Goal: Navigation & Orientation: Understand site structure

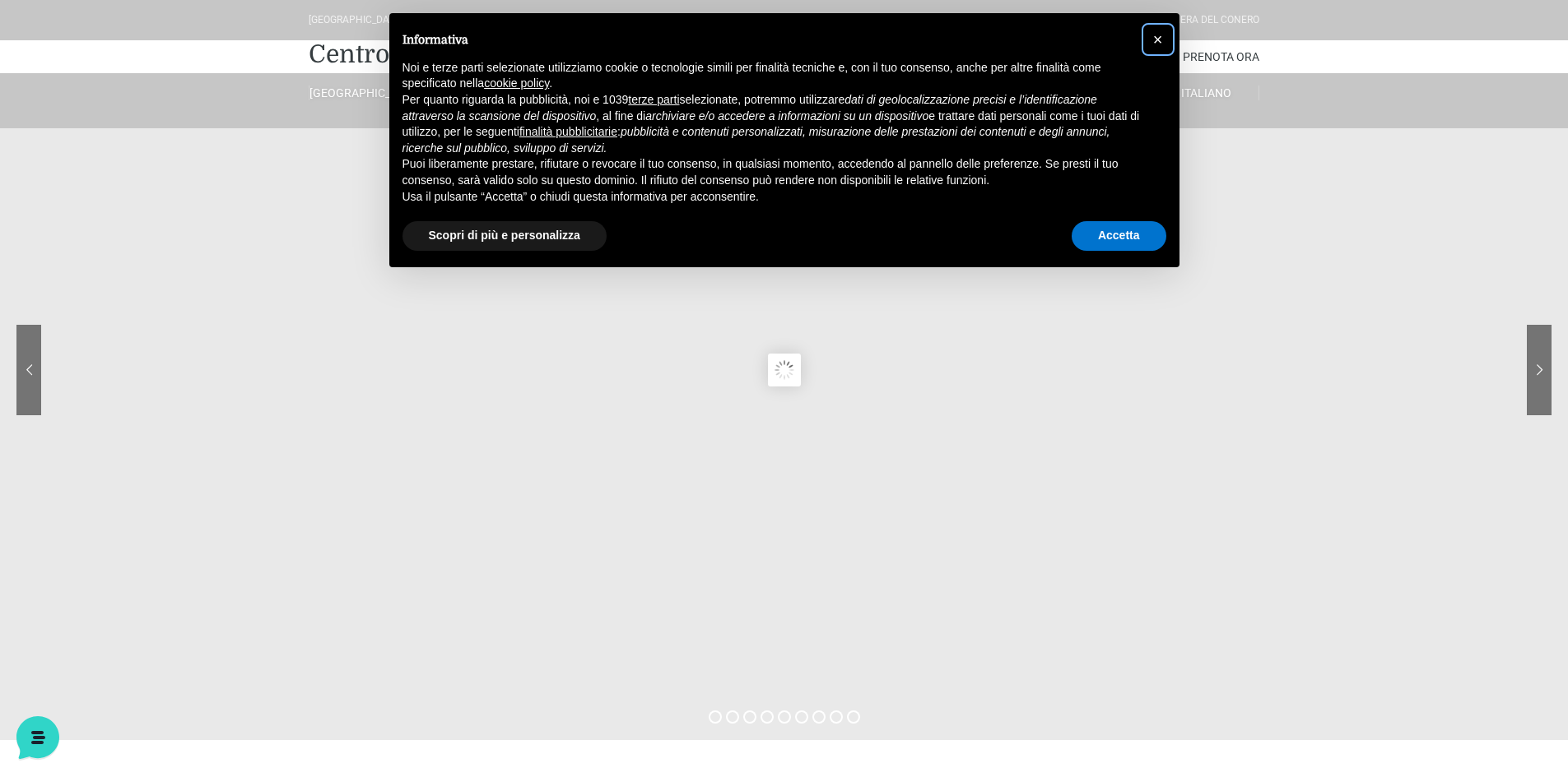
click at [1159, 36] on span "×" at bounding box center [1158, 39] width 10 height 18
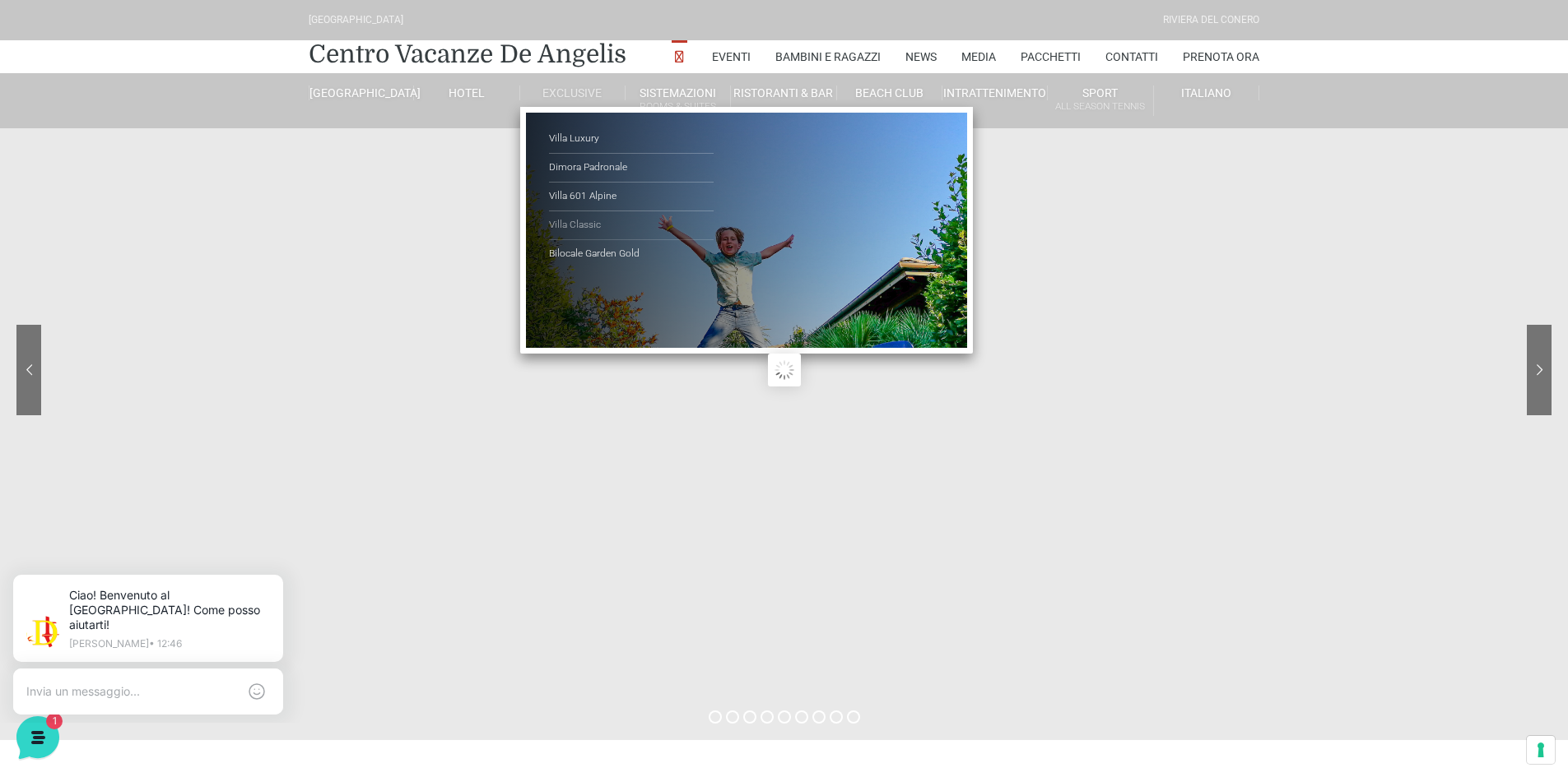
click at [592, 219] on link "Villa Classic" at bounding box center [631, 226] width 164 height 29
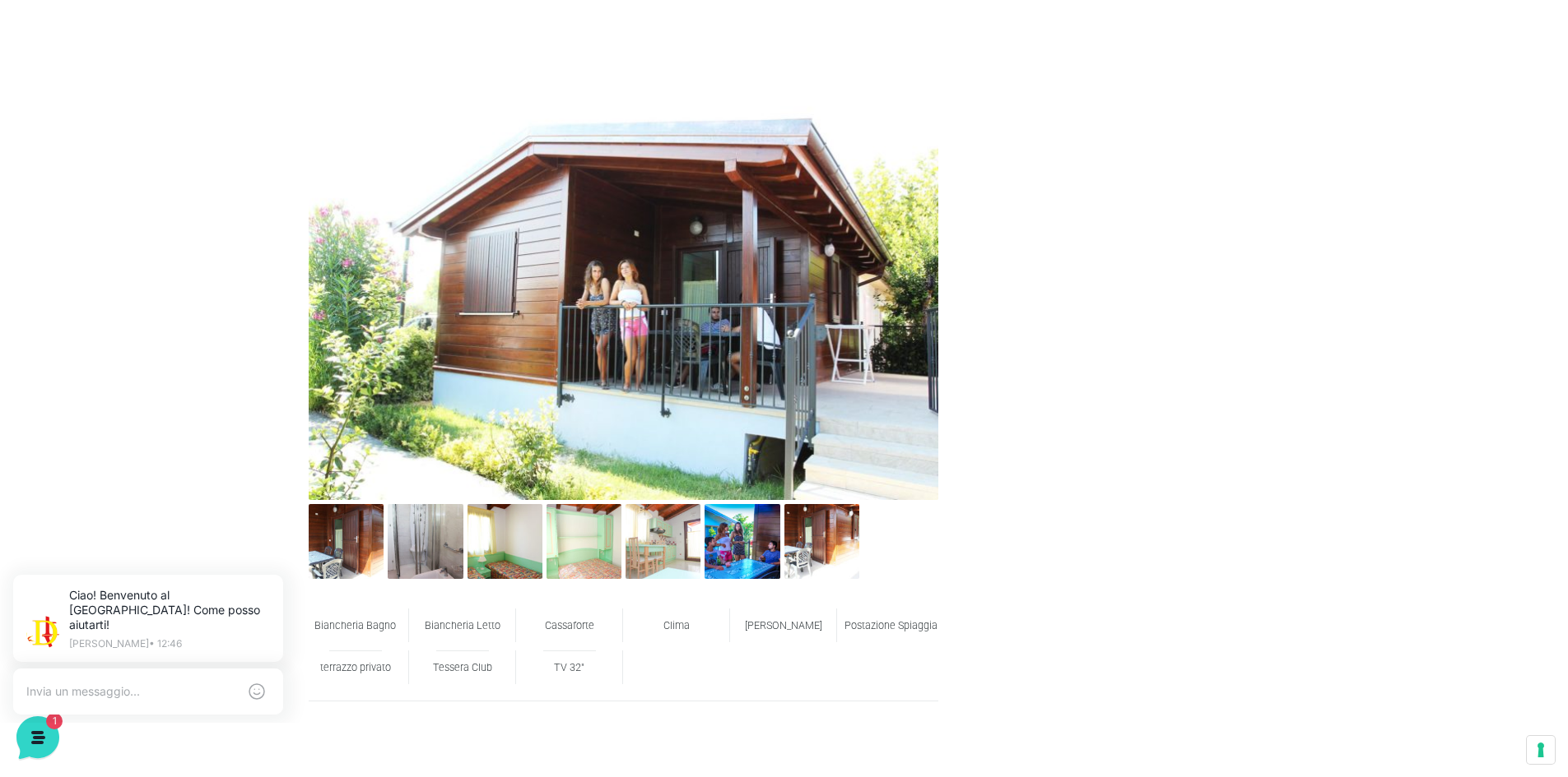
scroll to position [822, 0]
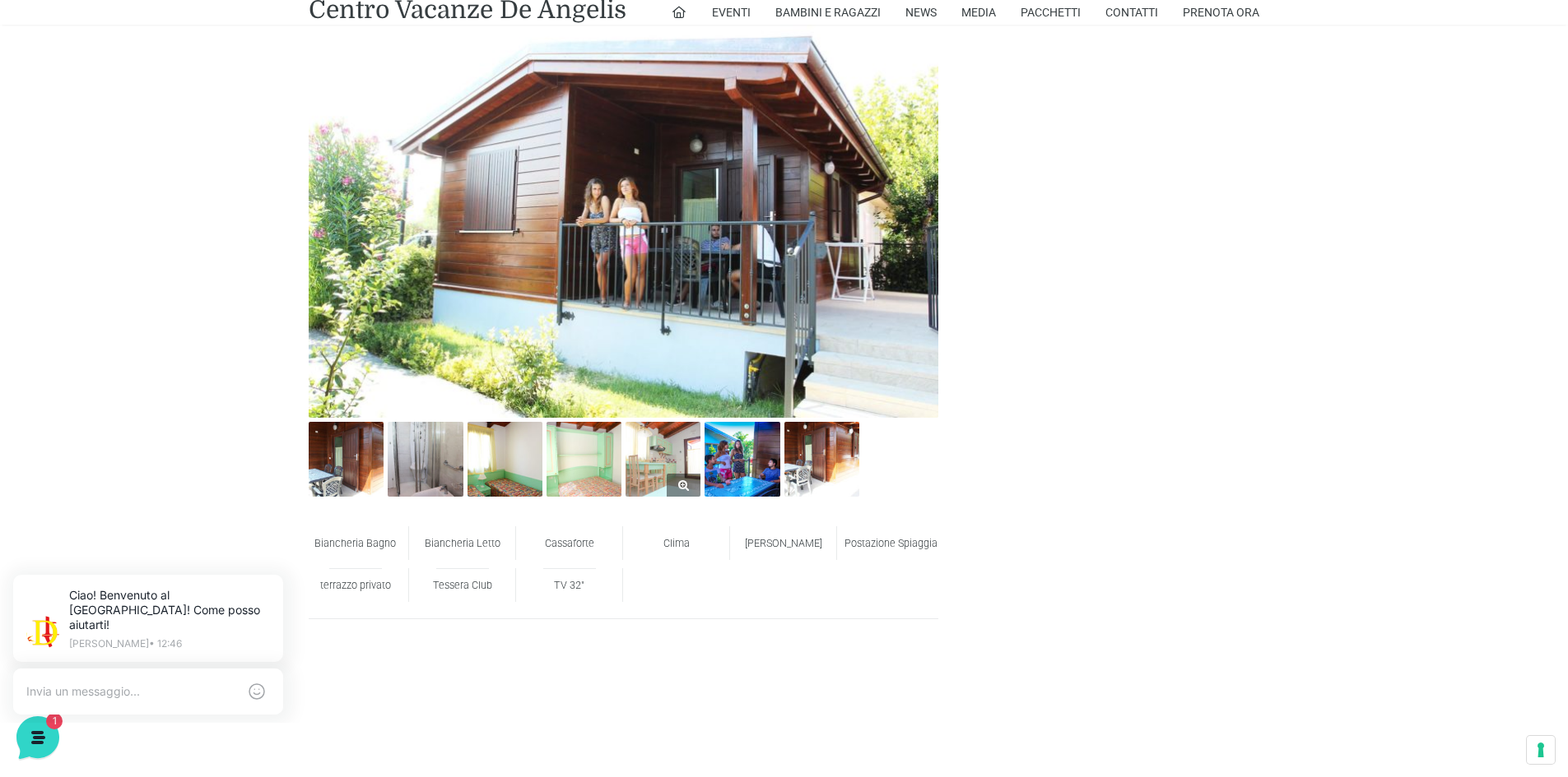
click at [672, 450] on img at bounding box center [662, 459] width 74 height 74
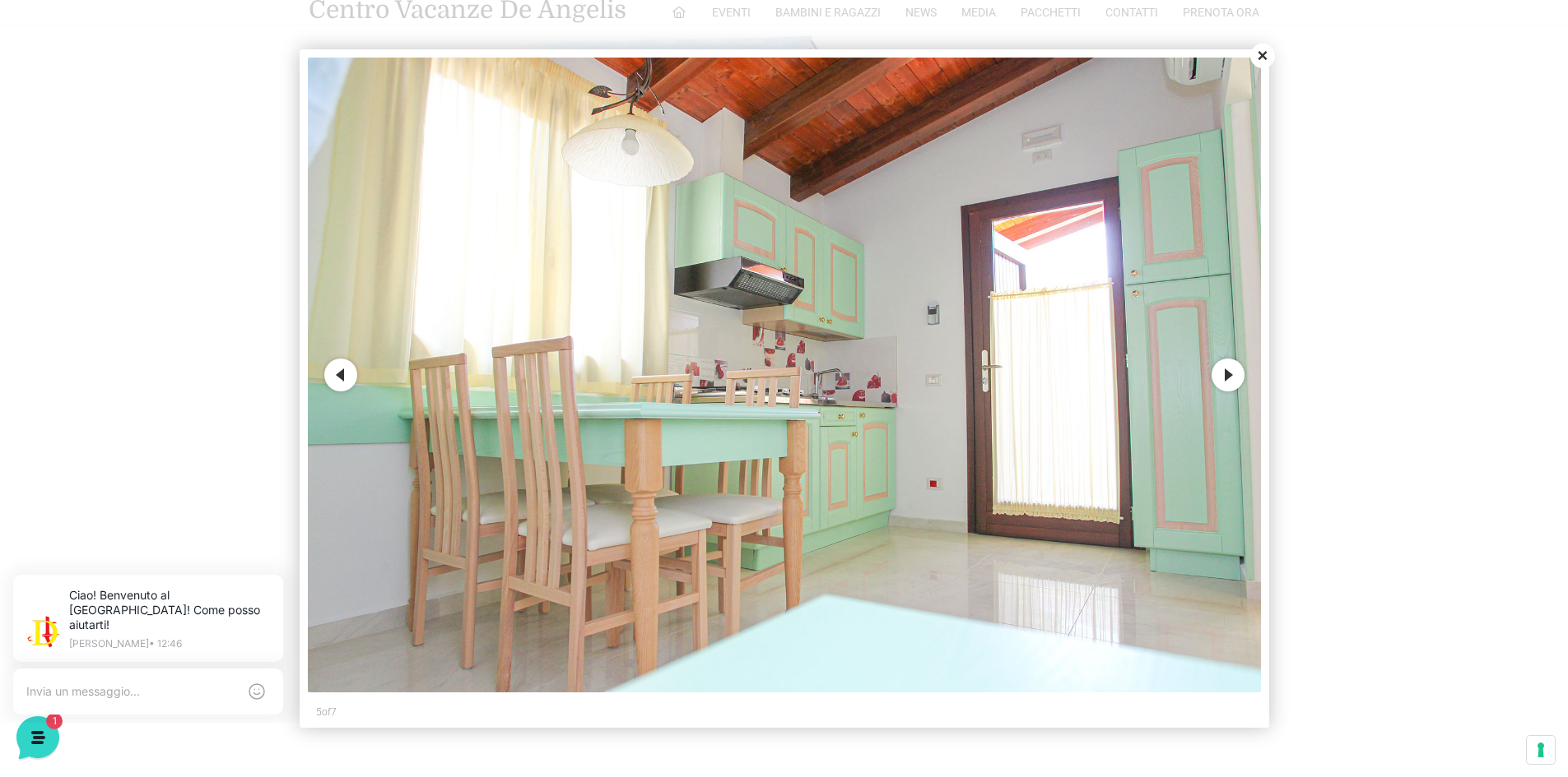
click at [1233, 373] on button "Next" at bounding box center [1228, 375] width 33 height 33
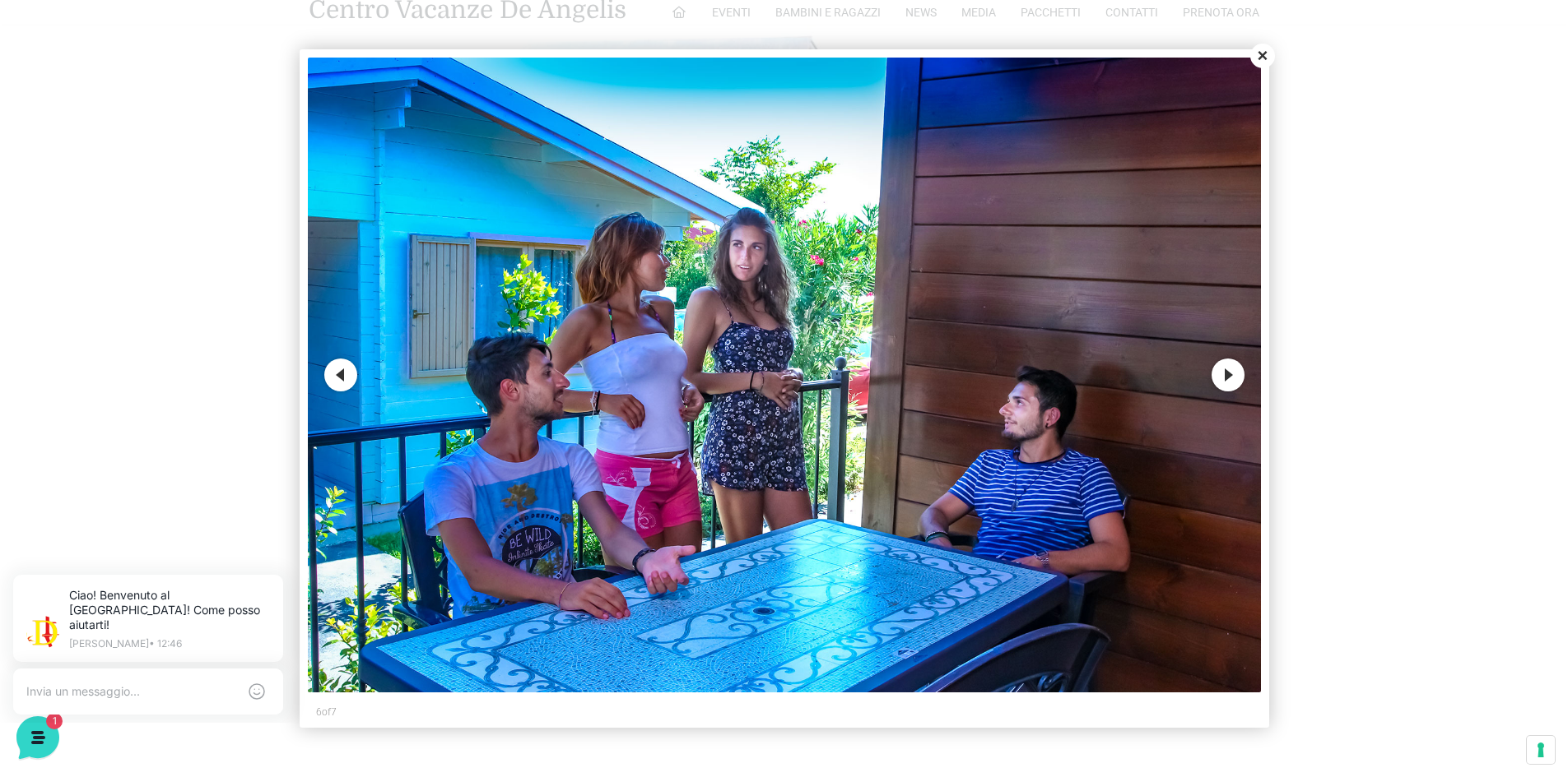
click at [1232, 373] on button "Next" at bounding box center [1228, 375] width 33 height 33
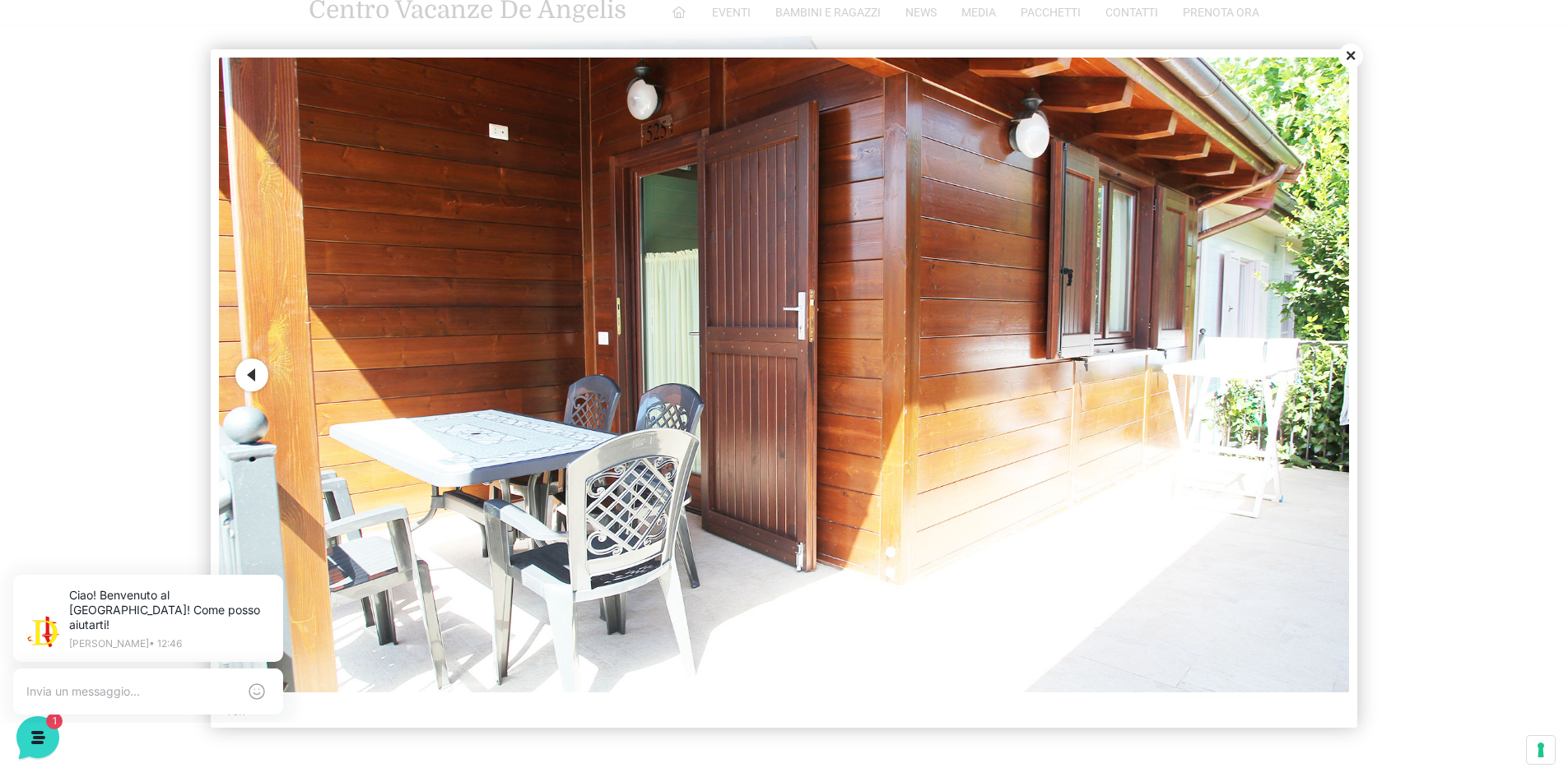
click at [1350, 63] on button "Close" at bounding box center [1350, 56] width 25 height 25
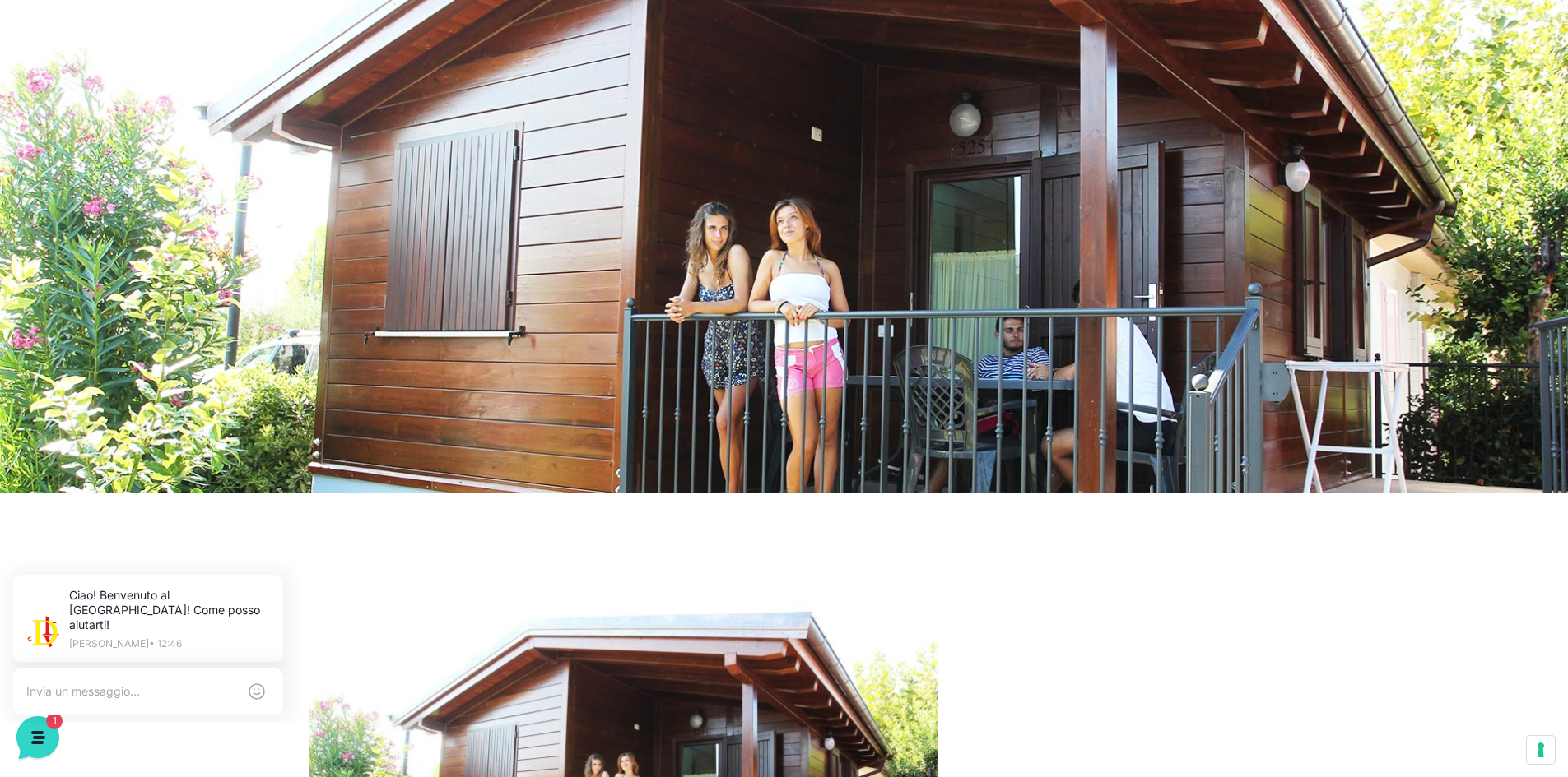
scroll to position [0, 0]
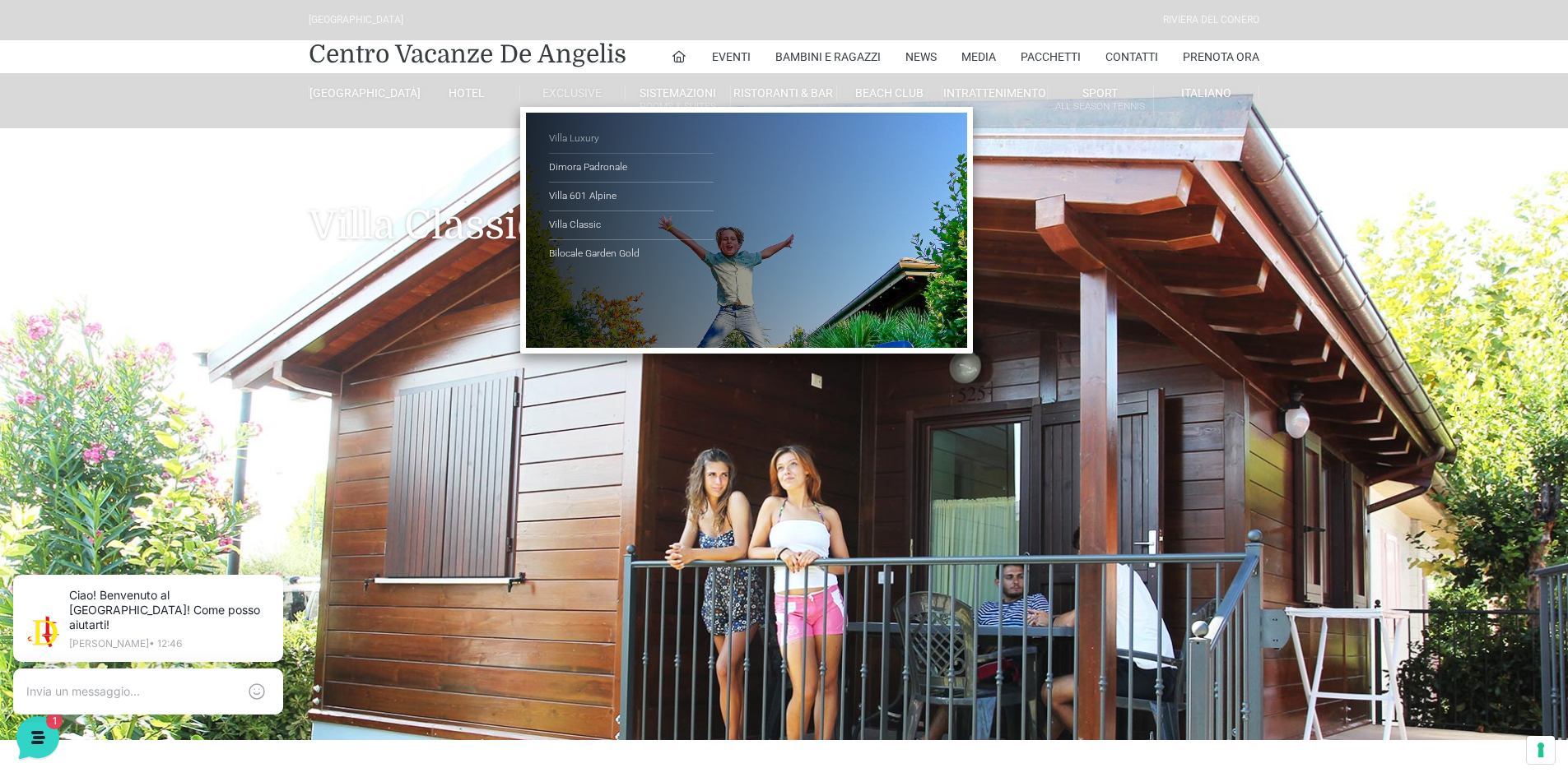
click at [582, 140] on link "Villa Luxury" at bounding box center [631, 139] width 164 height 29
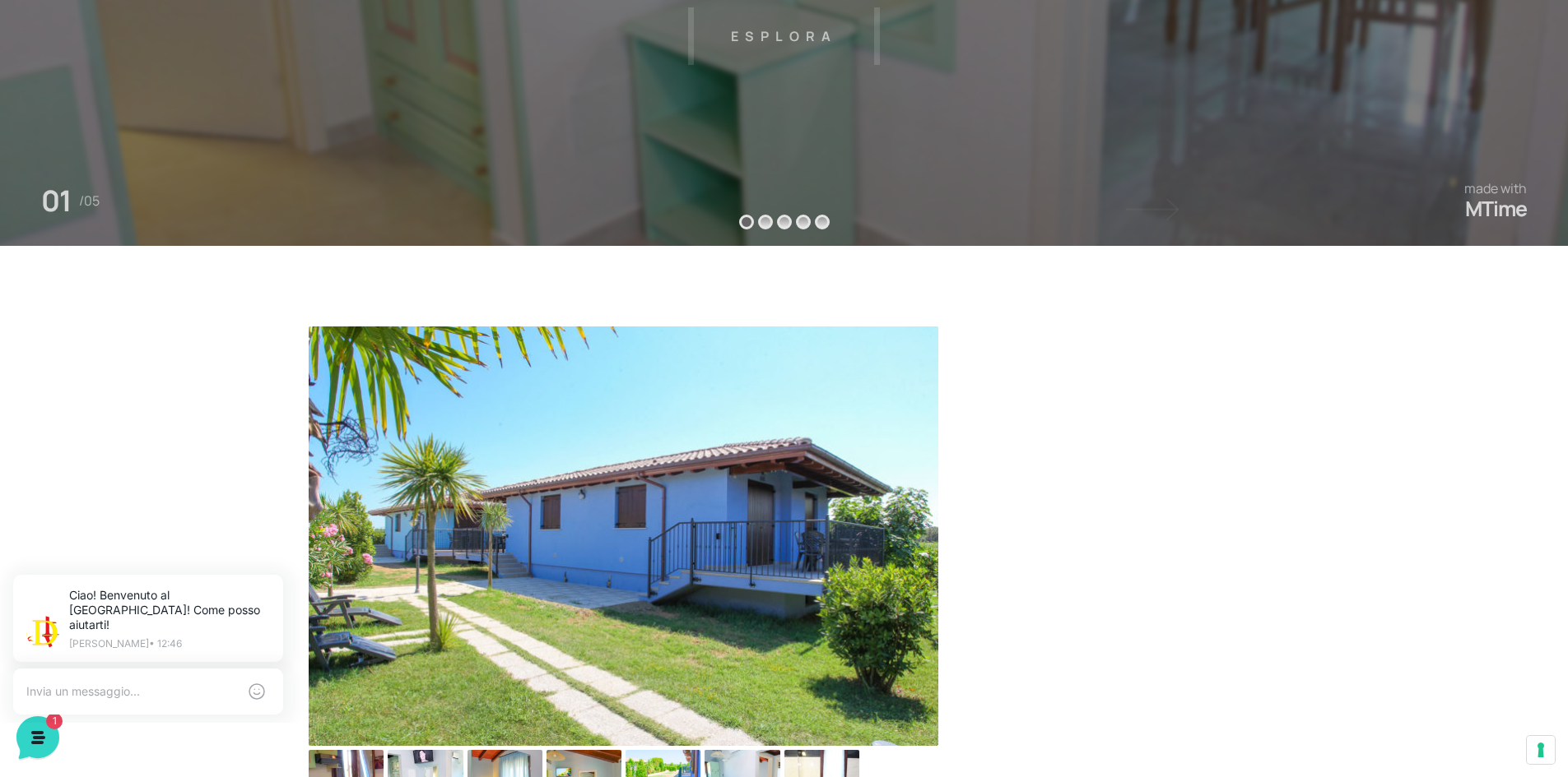
scroll to position [202, 0]
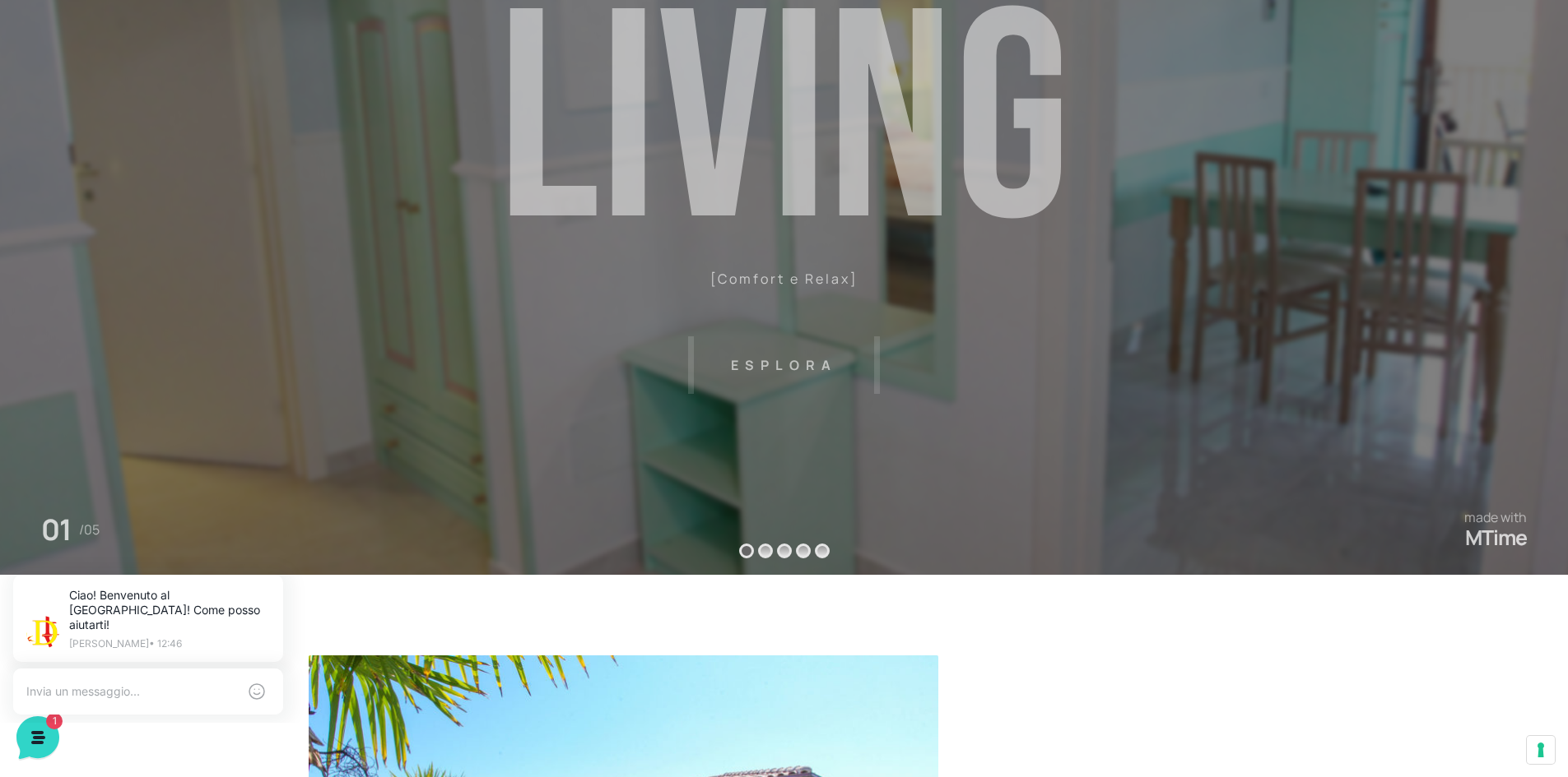
click at [857, 419] on header "[GEOGRAPHIC_DATA] [GEOGRAPHIC_DATA] Centro Vacanze [GEOGRAPHIC_DATA] Eventi Mis…" at bounding box center [784, 168] width 1568 height 740
click at [796, 352] on header "Villaggio Hotel Resort Riviera Del Conero Centro Vacanze De Angelis Eventi Miss…" at bounding box center [784, 168] width 1568 height 740
click at [790, 360] on header "Villaggio Hotel Resort Riviera Del Conero Centro Vacanze De Angelis Eventi Miss…" at bounding box center [784, 168] width 1568 height 740
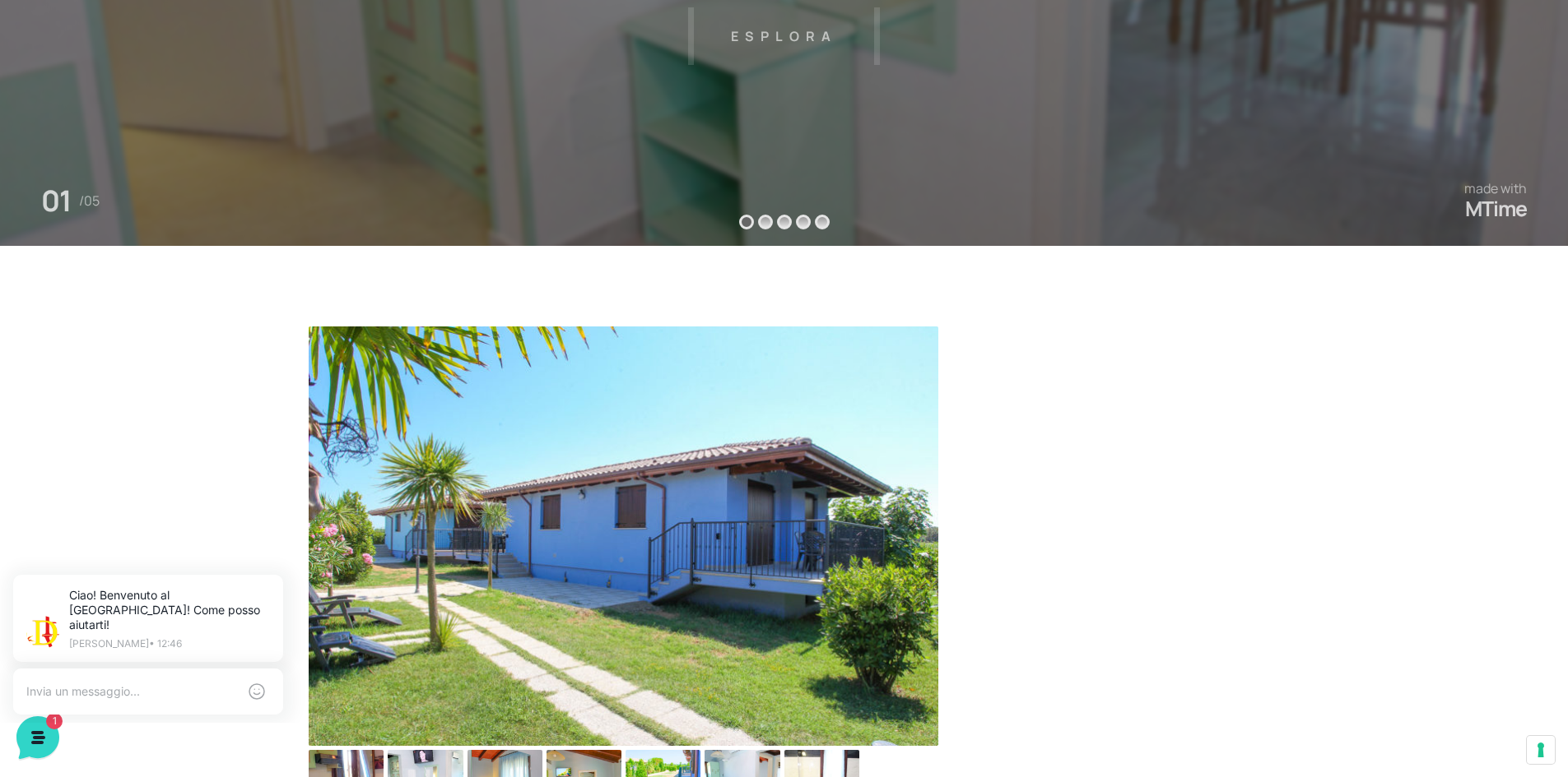
scroll to position [696, 0]
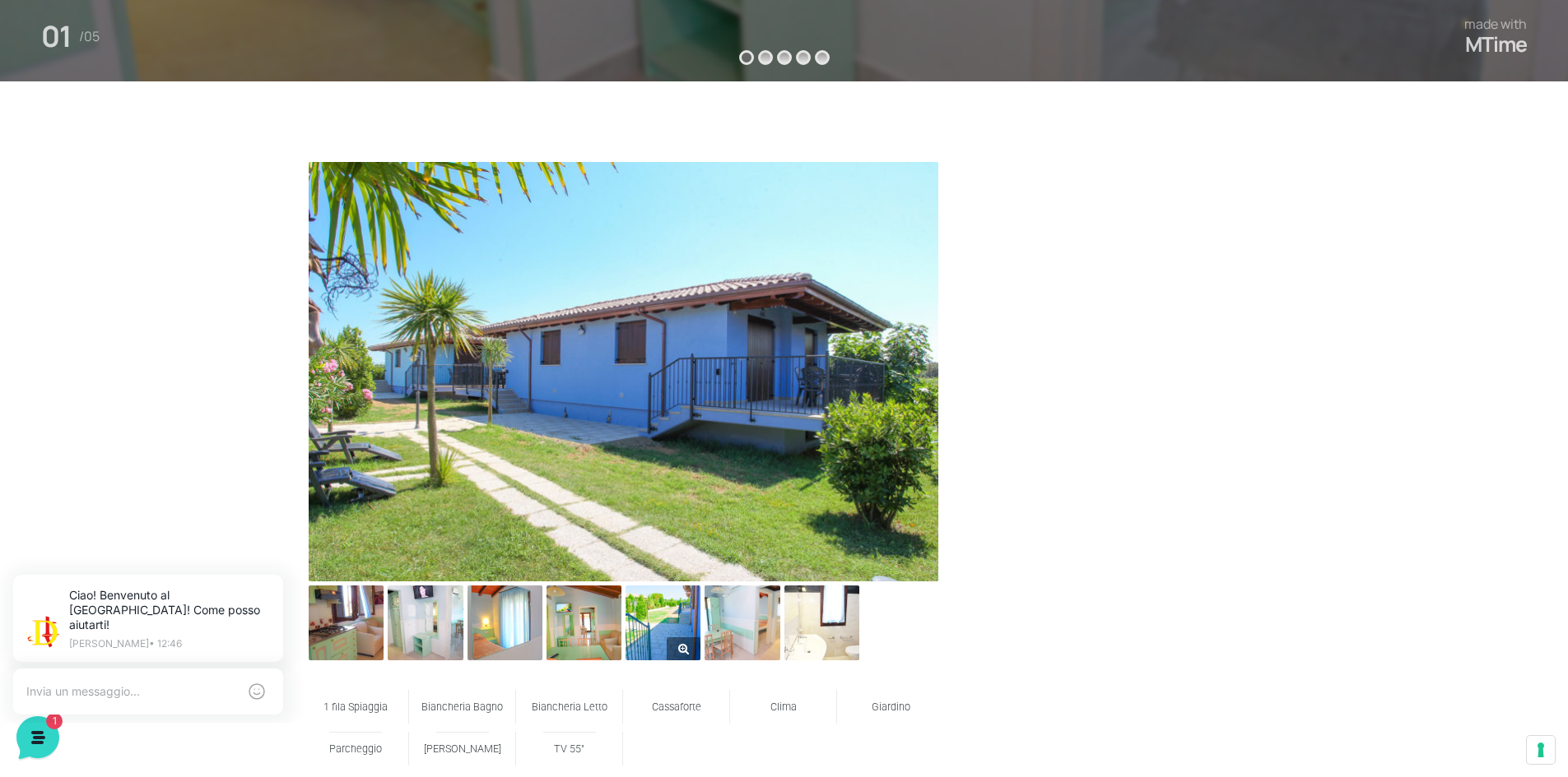
click at [688, 630] on img at bounding box center [662, 622] width 74 height 74
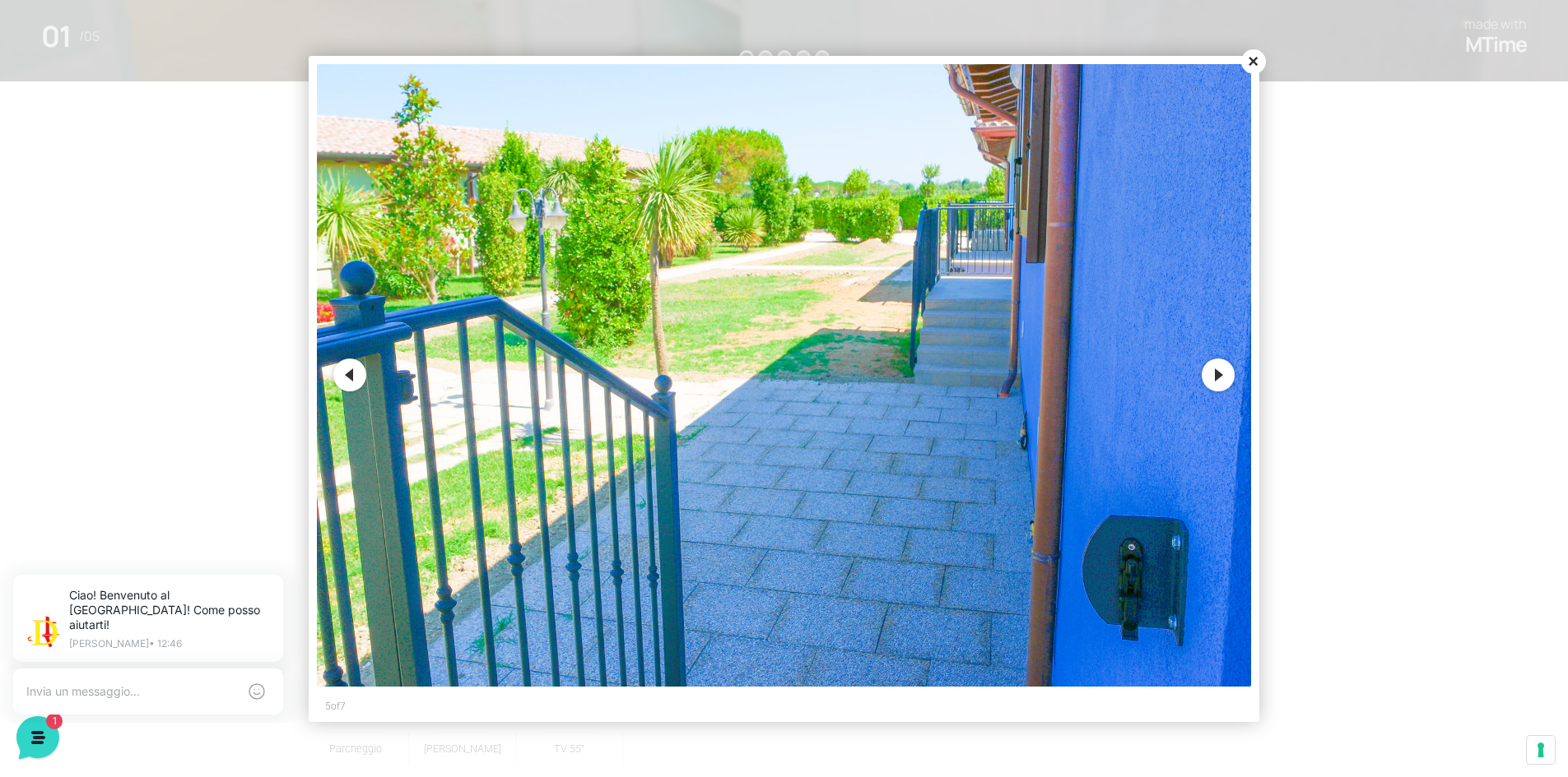
click at [1231, 373] on button "Next" at bounding box center [1218, 375] width 33 height 33
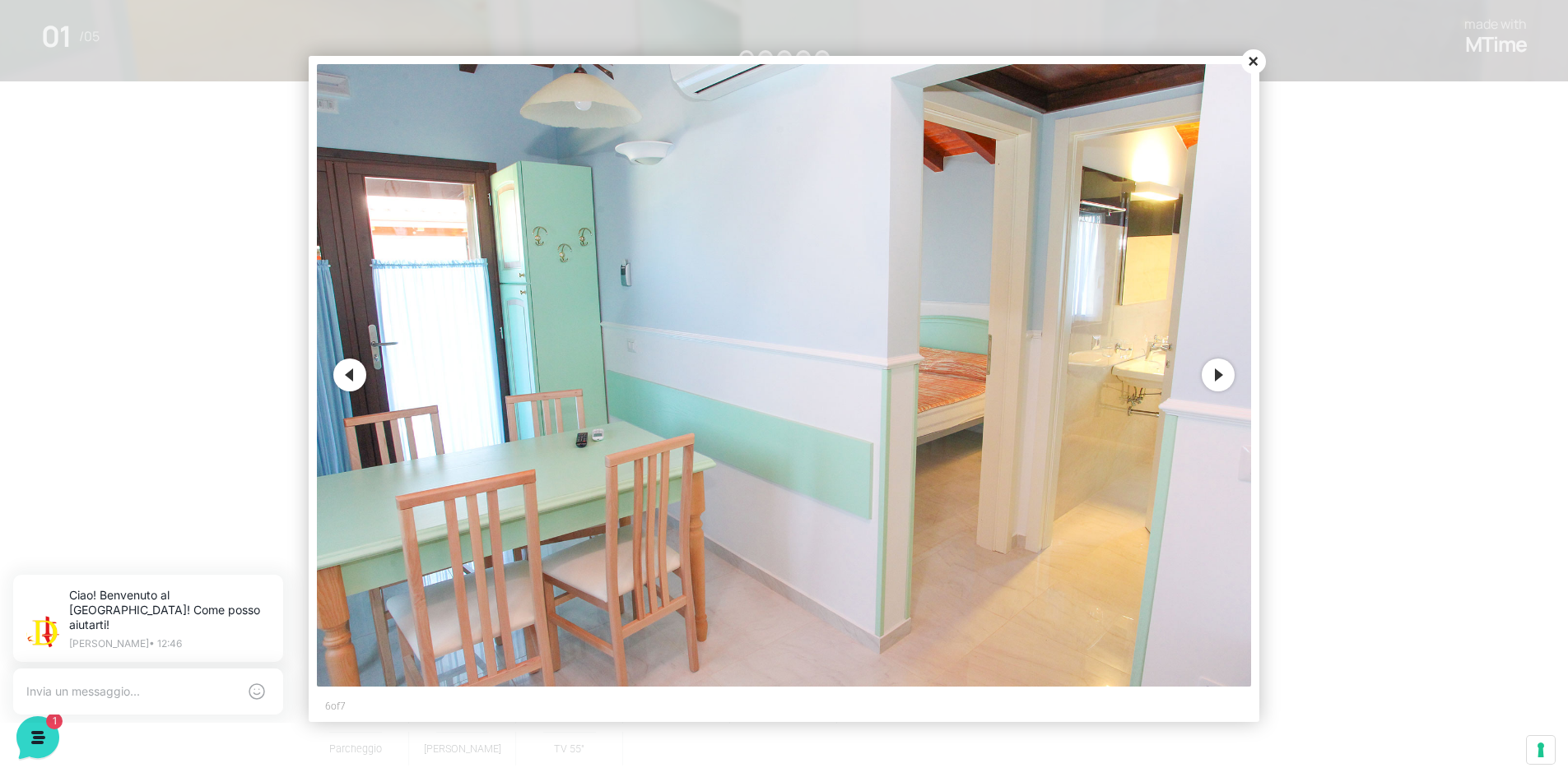
click at [1220, 378] on button "Next" at bounding box center [1218, 375] width 33 height 33
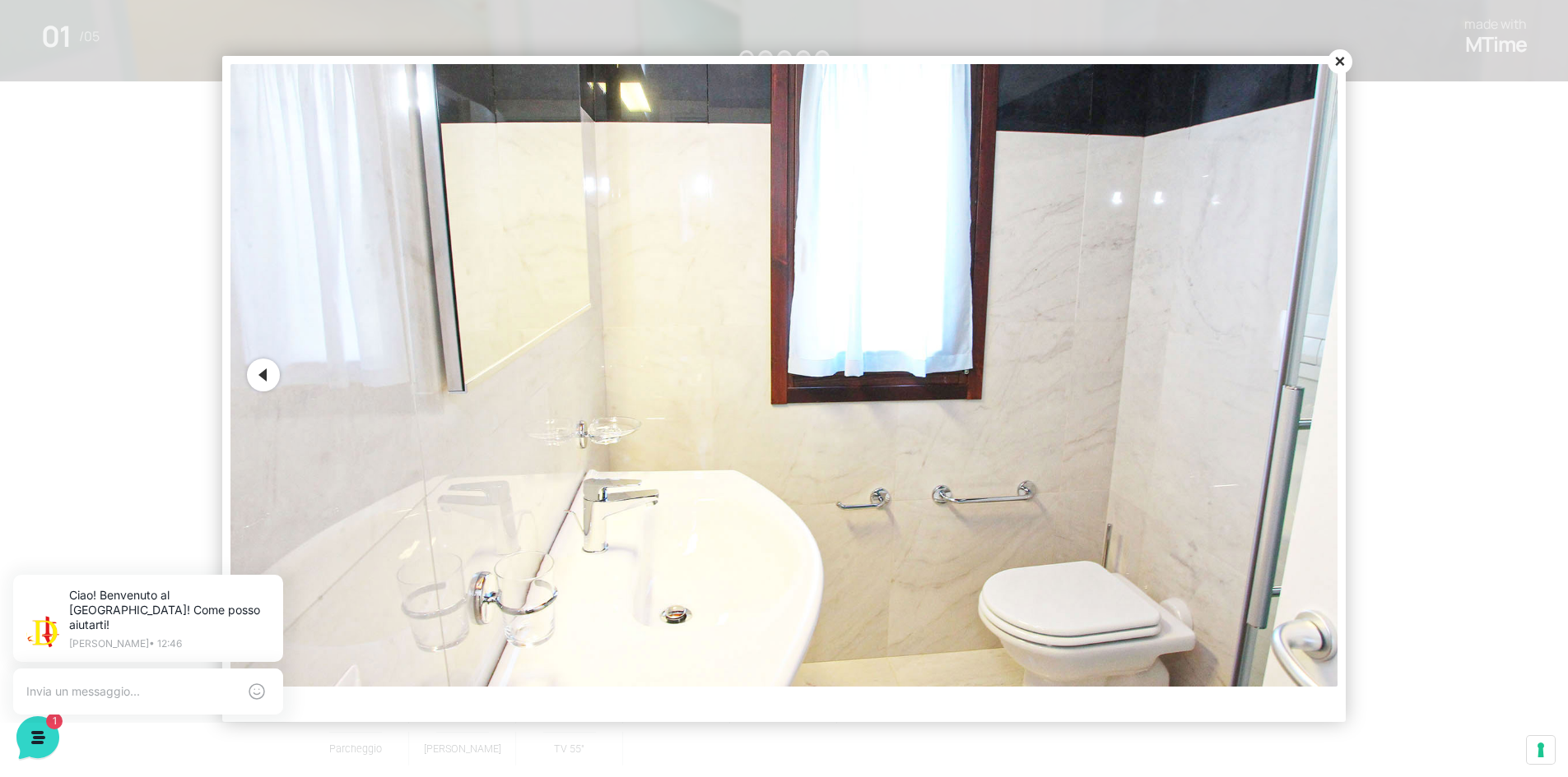
drag, startPoint x: 1346, startPoint y: 60, endPoint x: 1298, endPoint y: 80, distance: 52.0
click at [1346, 59] on button "Close" at bounding box center [1340, 62] width 25 height 25
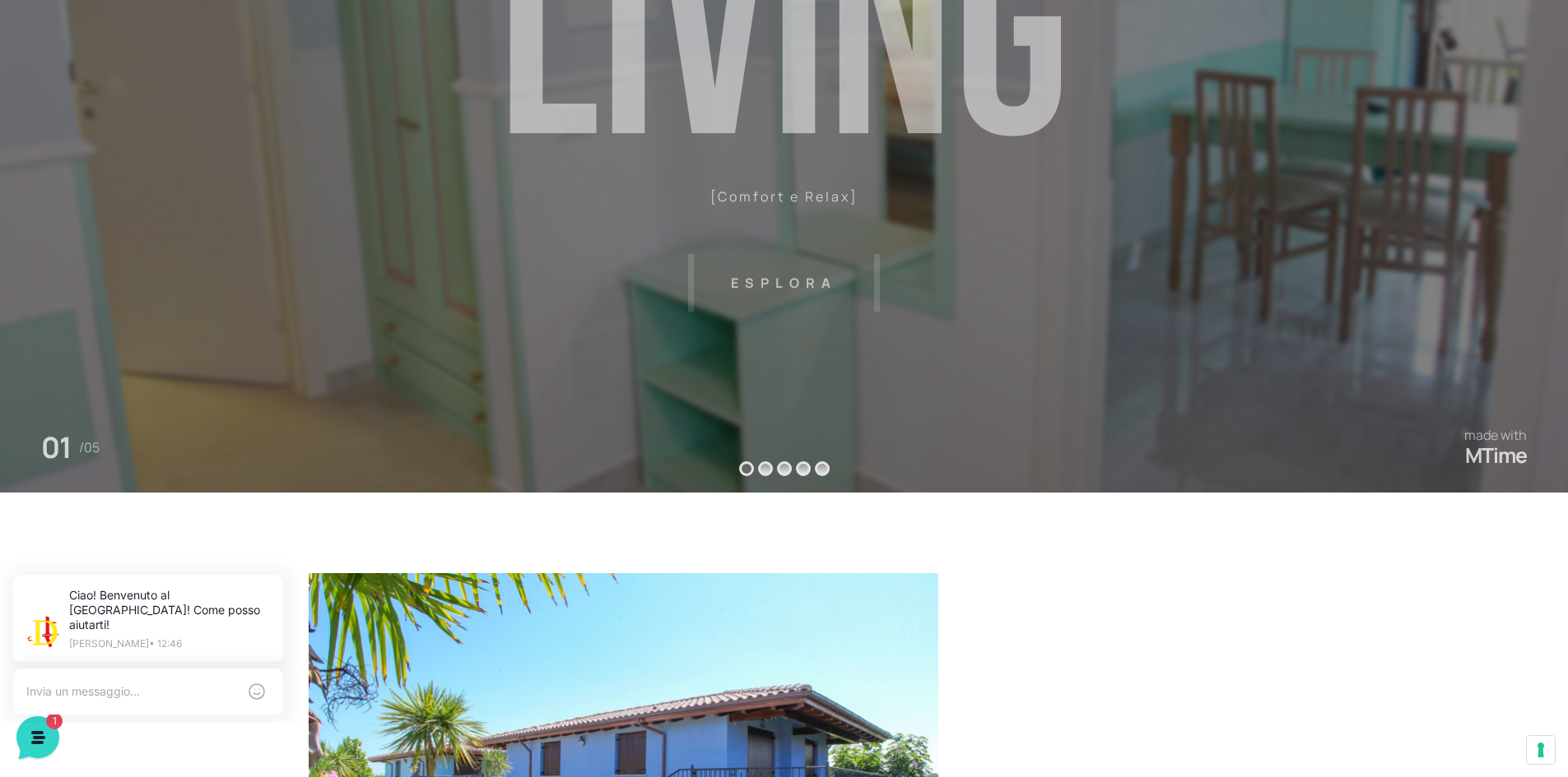
scroll to position [0, 0]
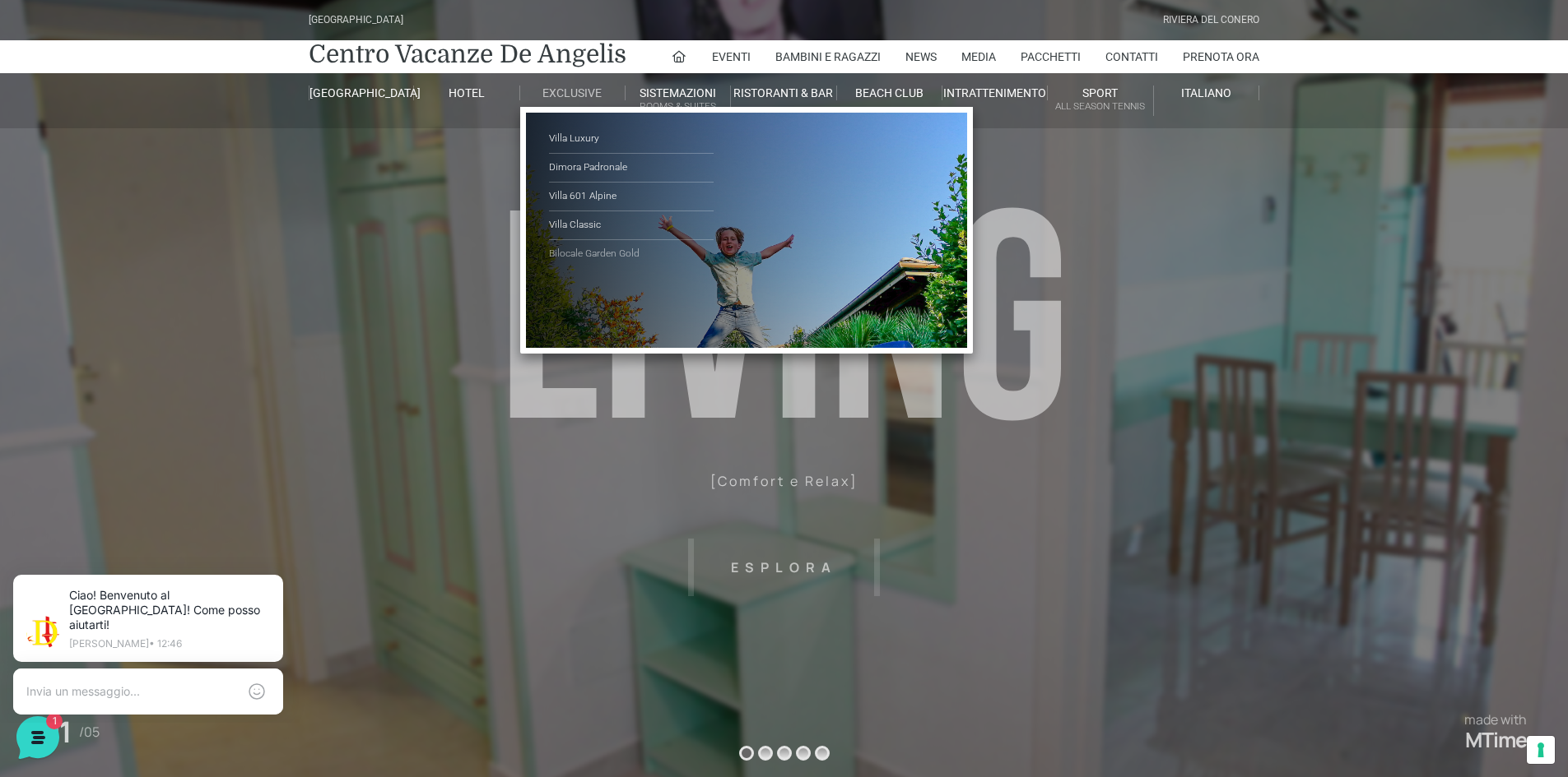
click at [596, 249] on link "Bilocale Garden Gold" at bounding box center [631, 254] width 164 height 28
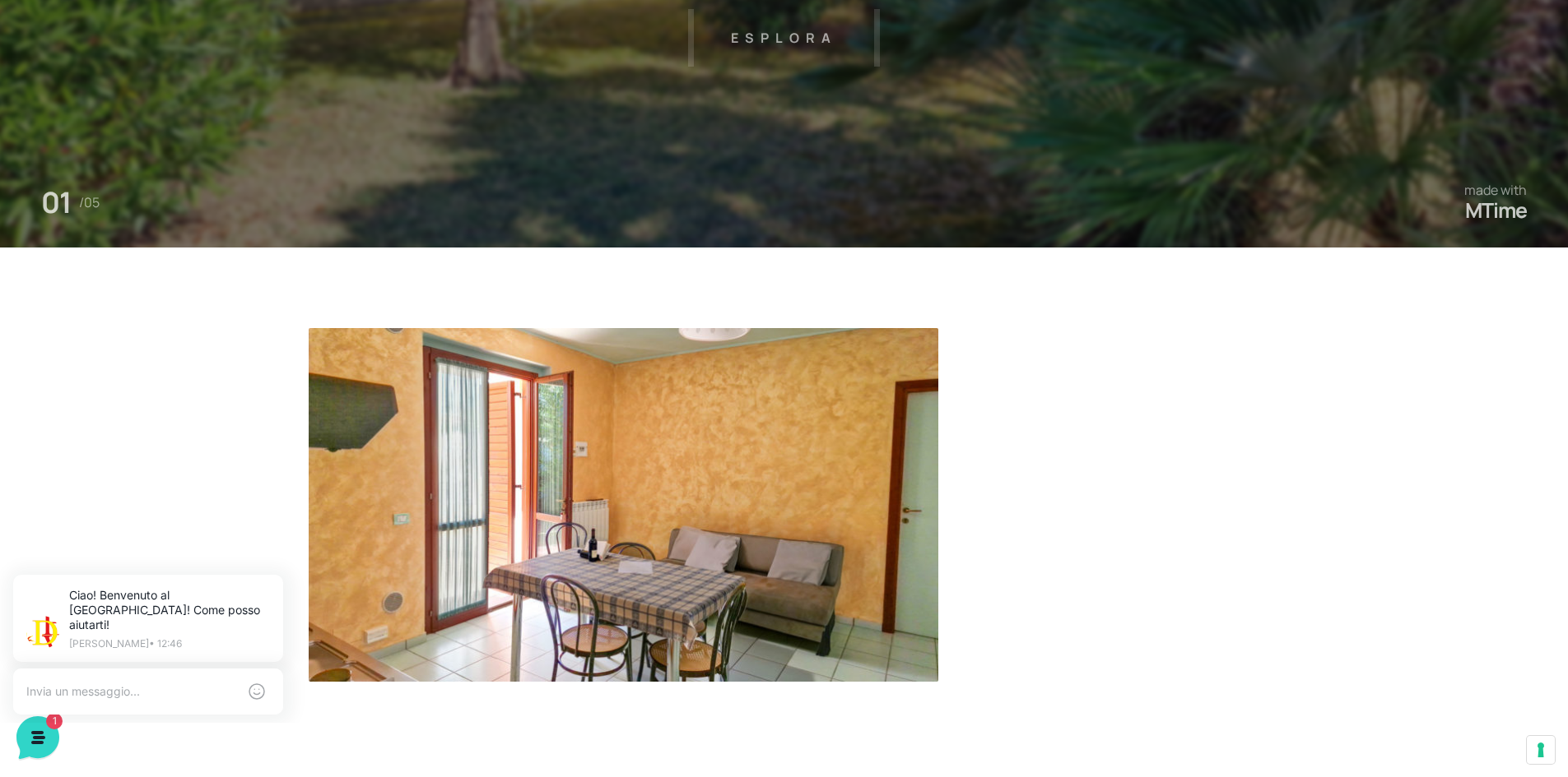
scroll to position [695, 0]
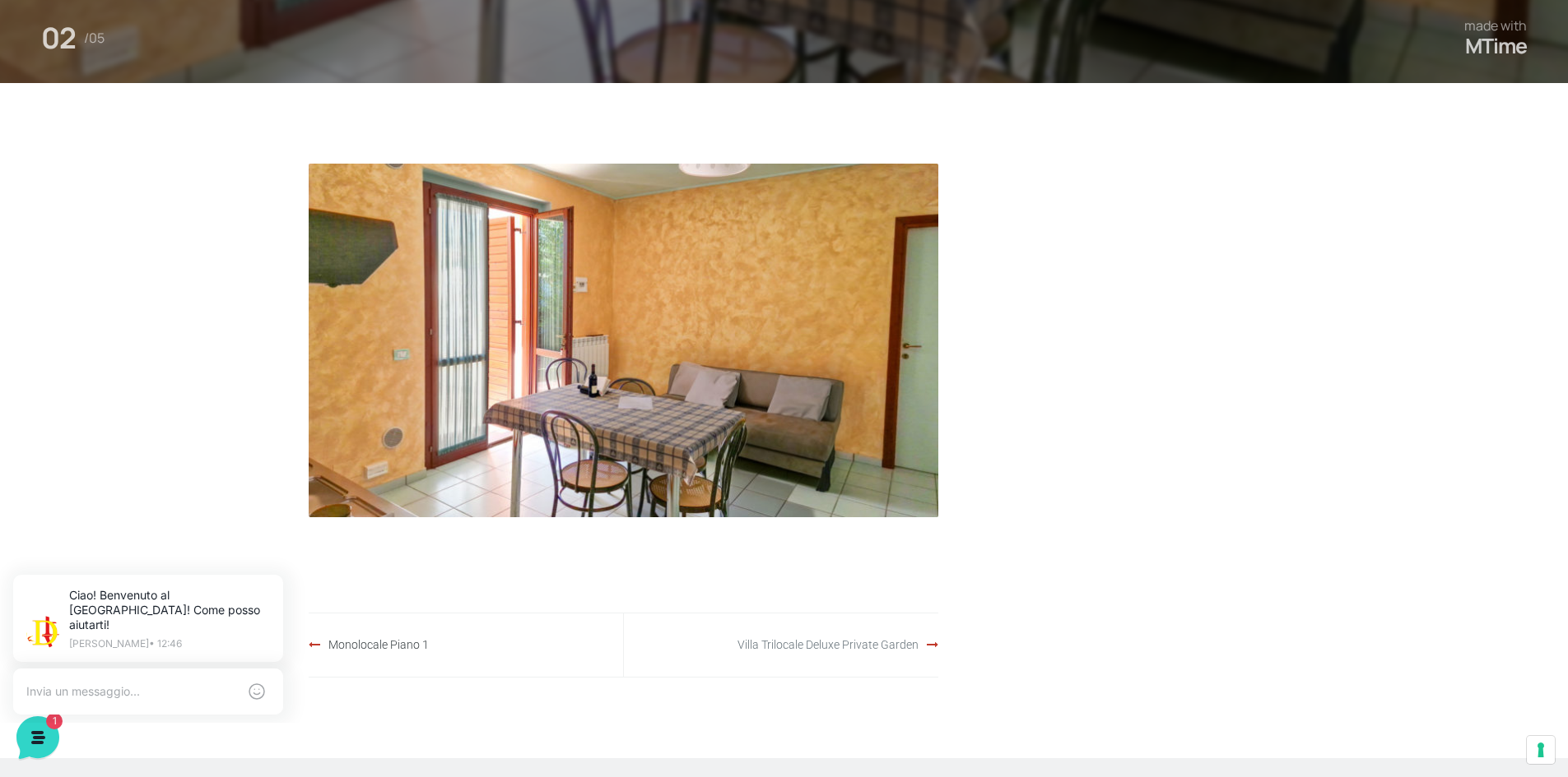
click at [906, 646] on link "Villa Trilocale Deluxe Private Garden" at bounding box center [828, 646] width 181 height 14
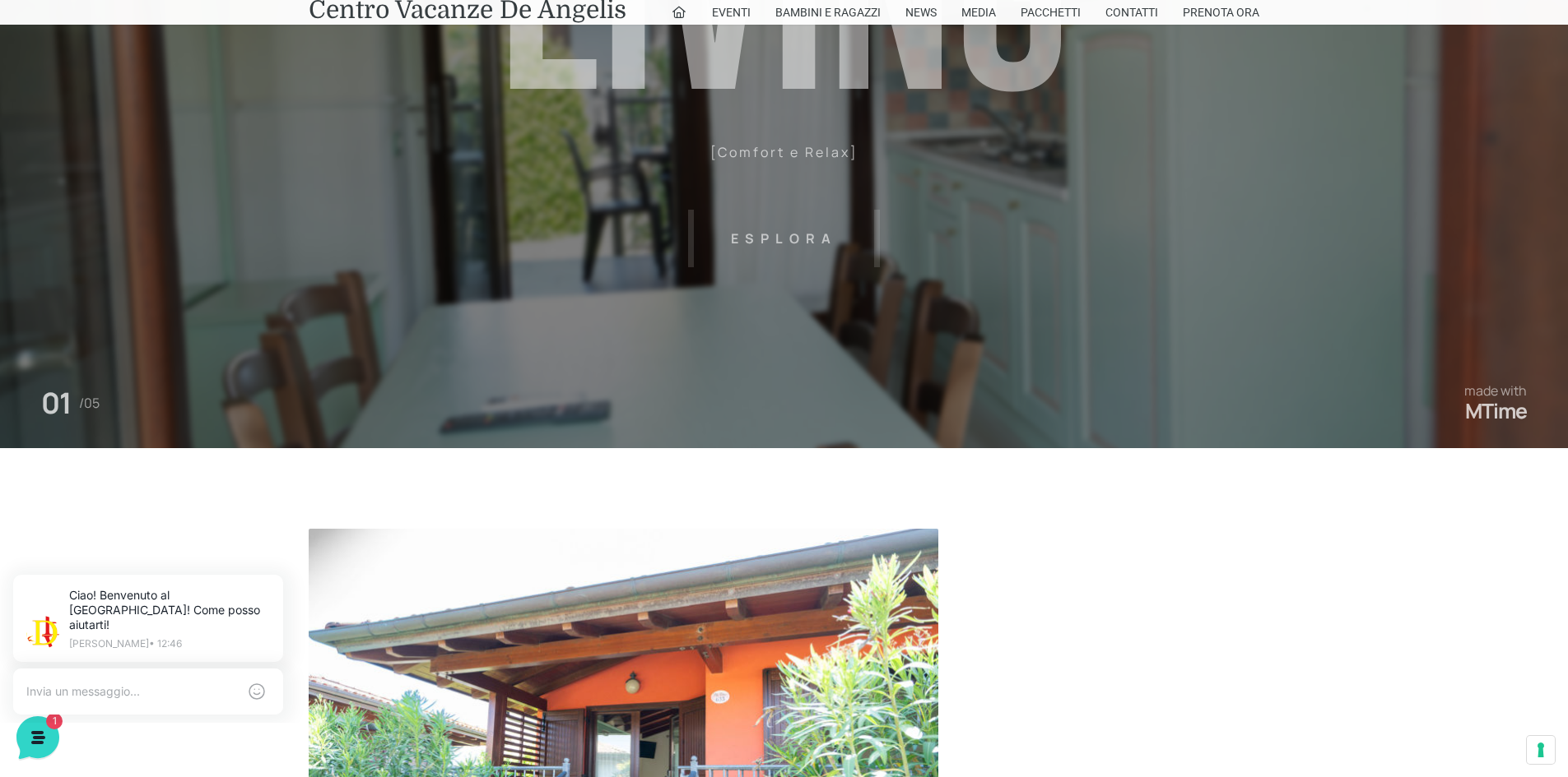
scroll to position [658, 0]
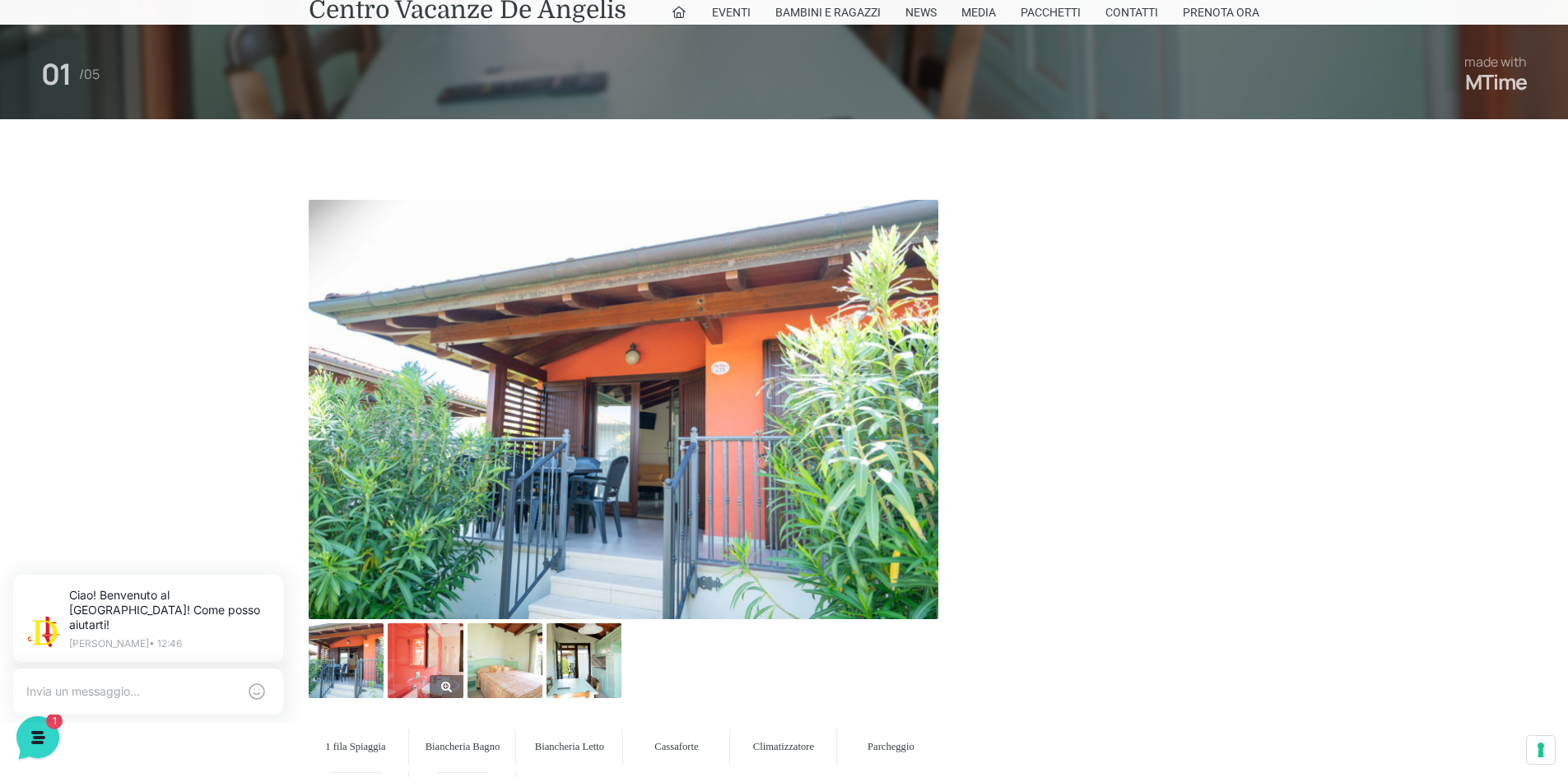
click at [461, 664] on img at bounding box center [424, 660] width 74 height 74
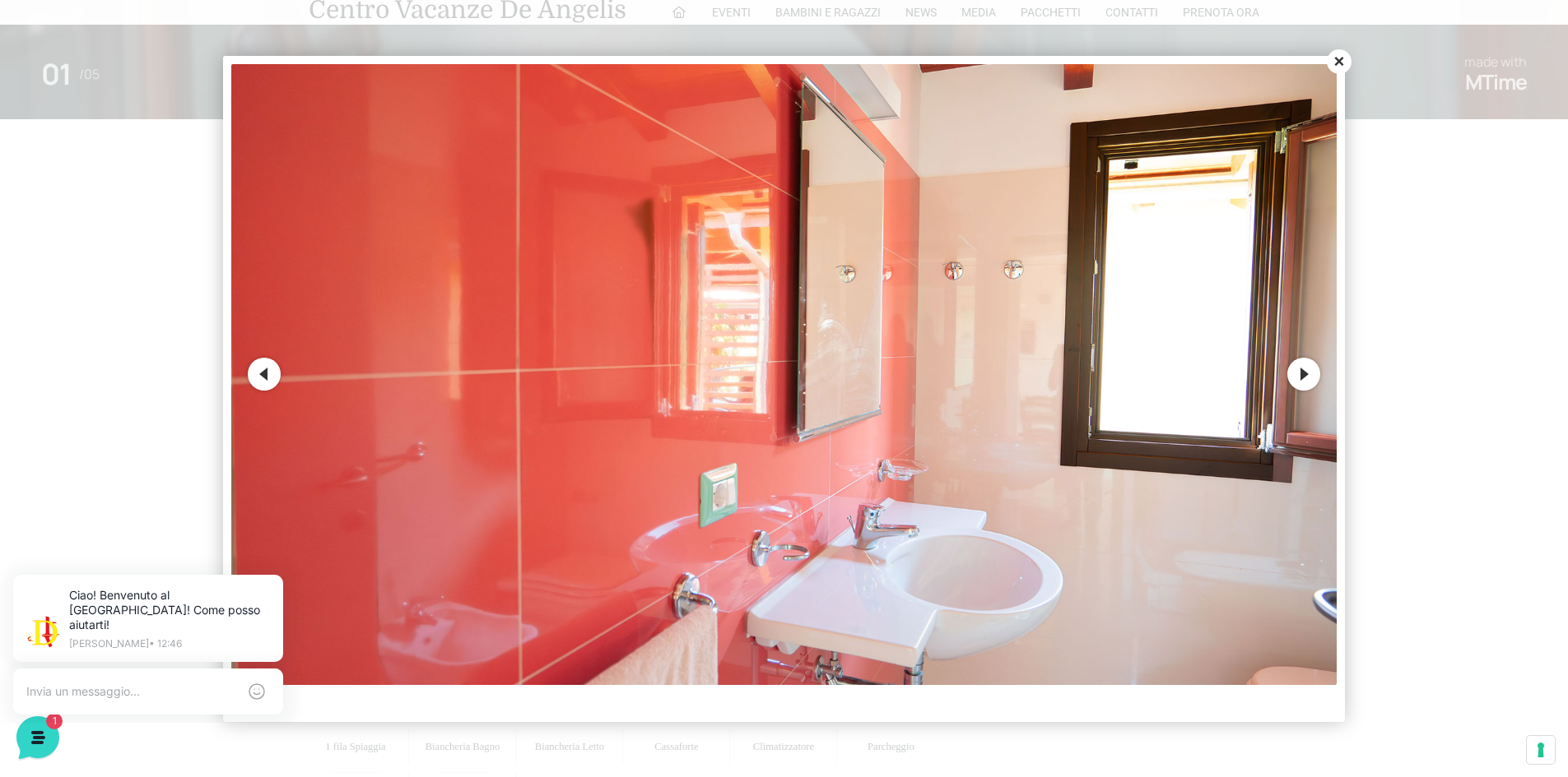
click at [1292, 368] on button "Next" at bounding box center [1303, 374] width 33 height 33
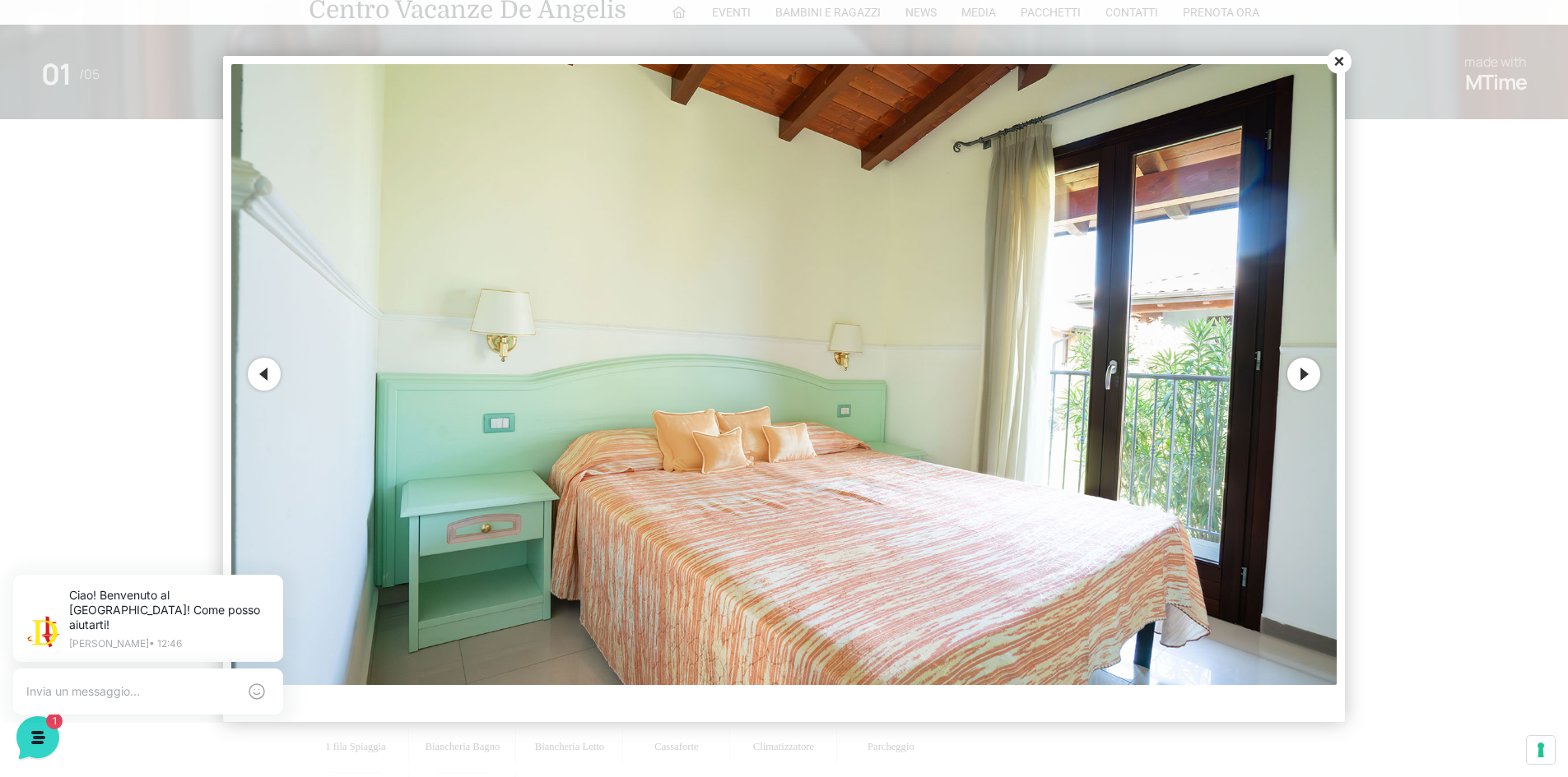
click at [1298, 379] on button "Next" at bounding box center [1303, 374] width 33 height 33
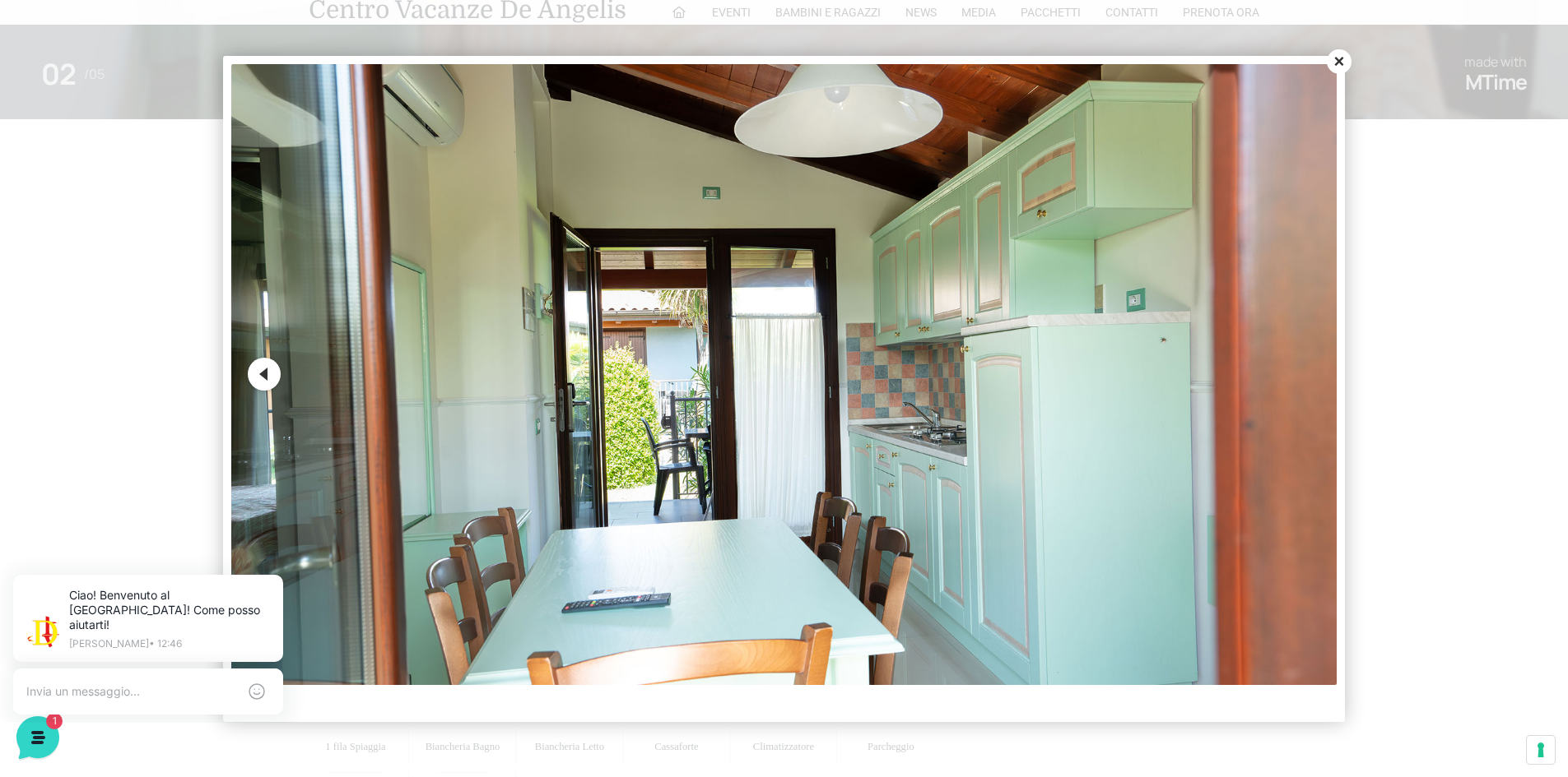
click at [1337, 63] on button "Close" at bounding box center [1339, 62] width 25 height 25
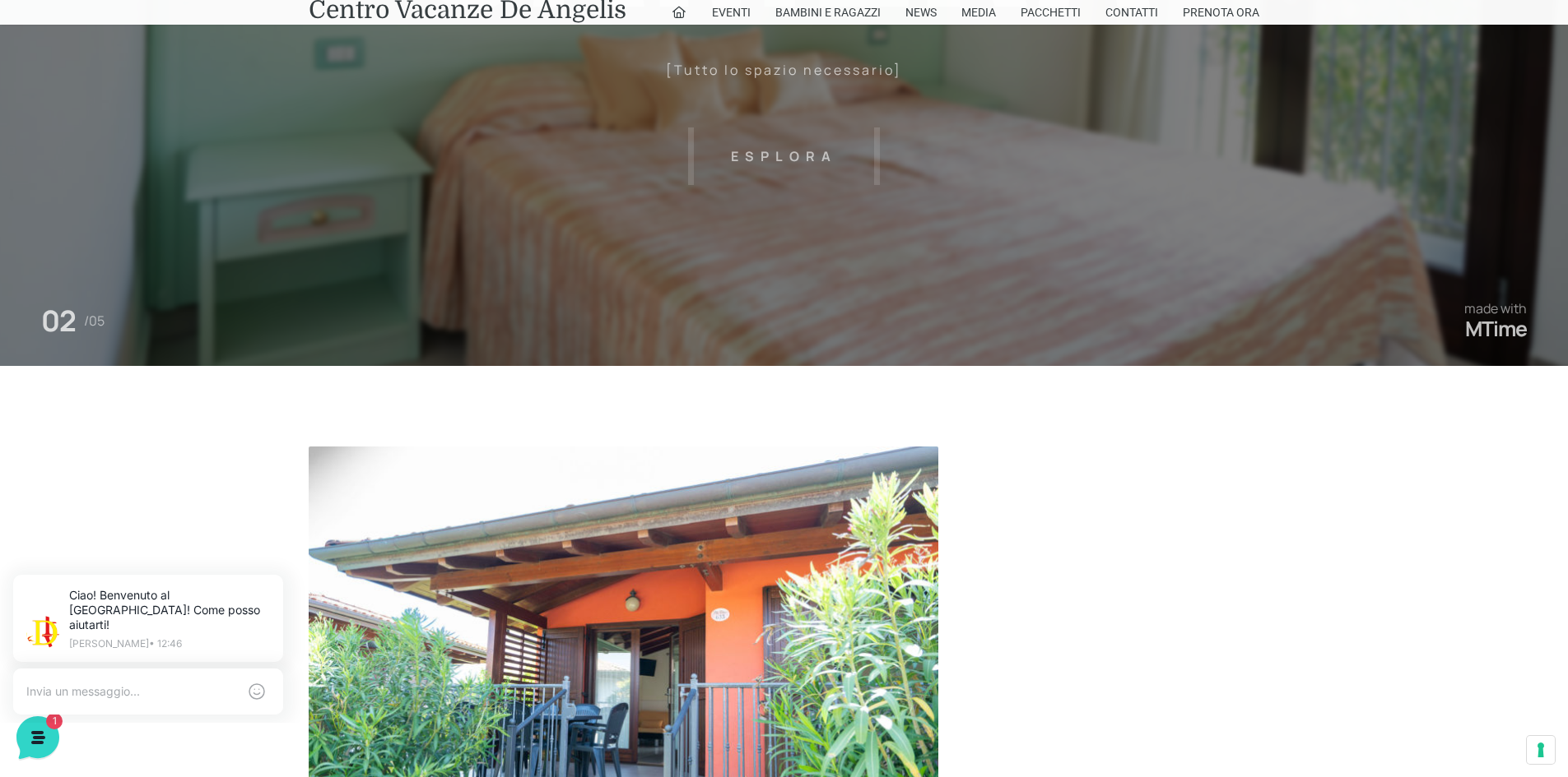
scroll to position [0, 0]
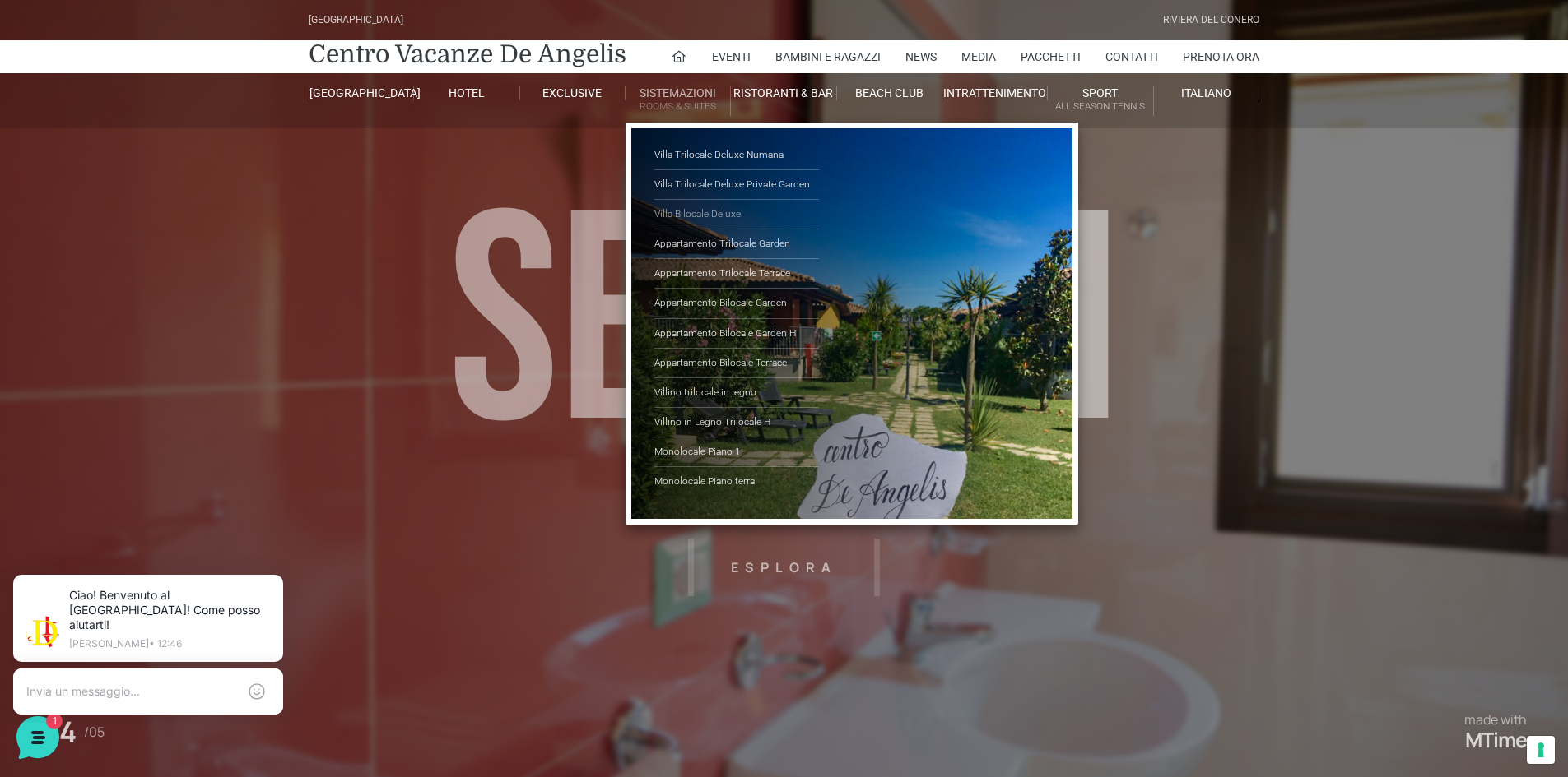
click at [727, 217] on link "Villa Bilocale Deluxe" at bounding box center [737, 215] width 164 height 30
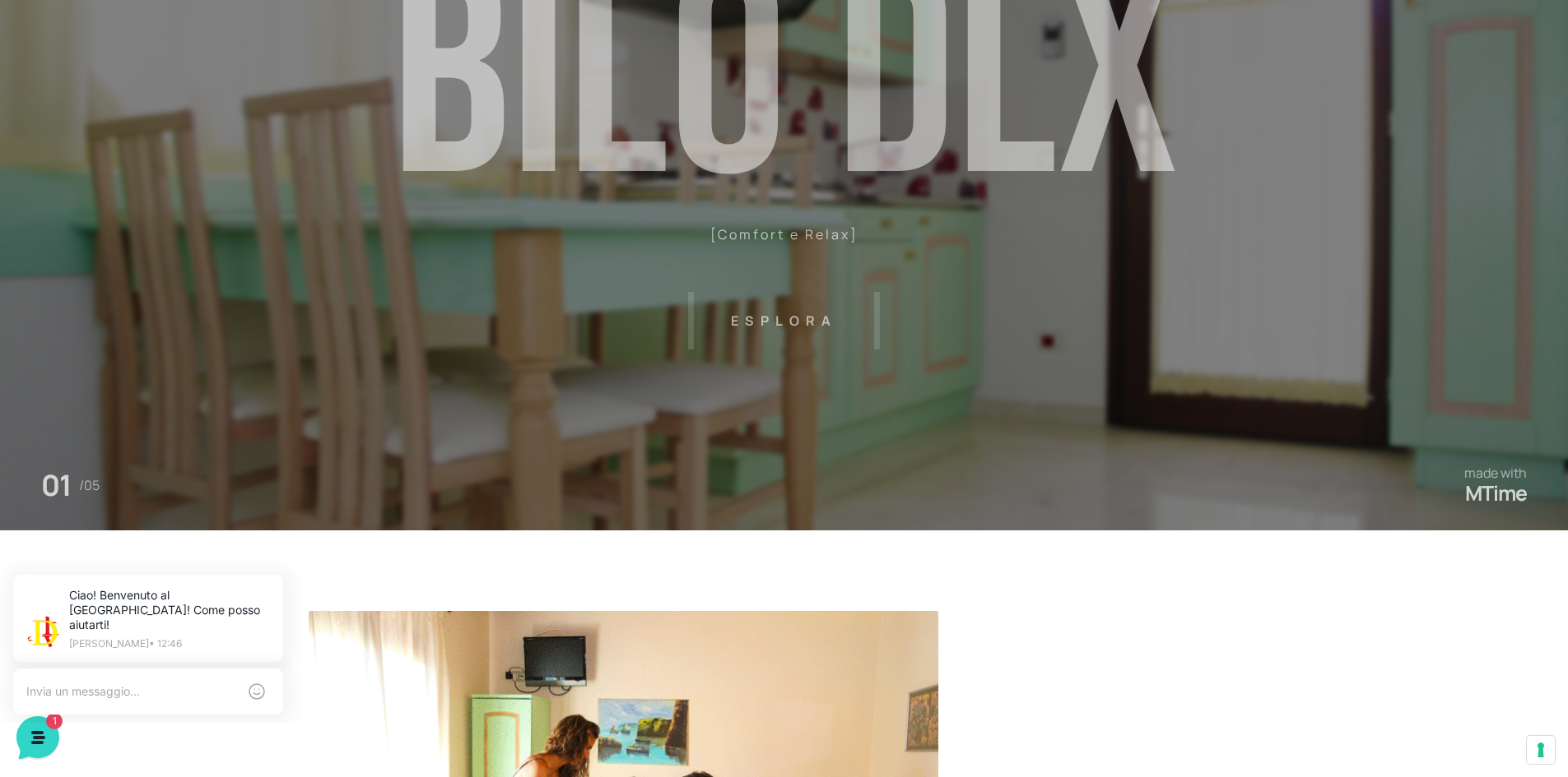
scroll to position [658, 0]
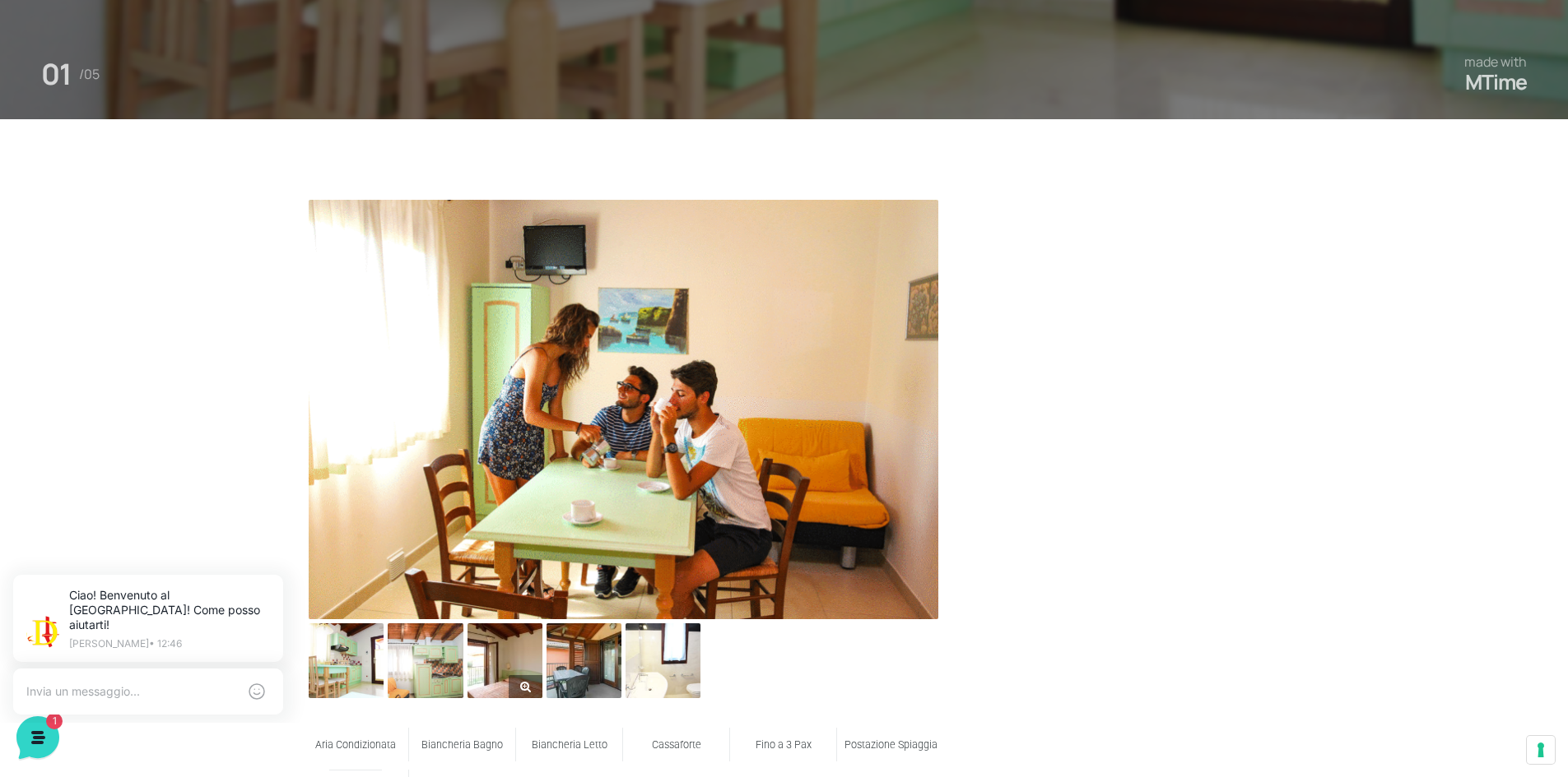
click at [530, 682] on link at bounding box center [505, 660] width 74 height 74
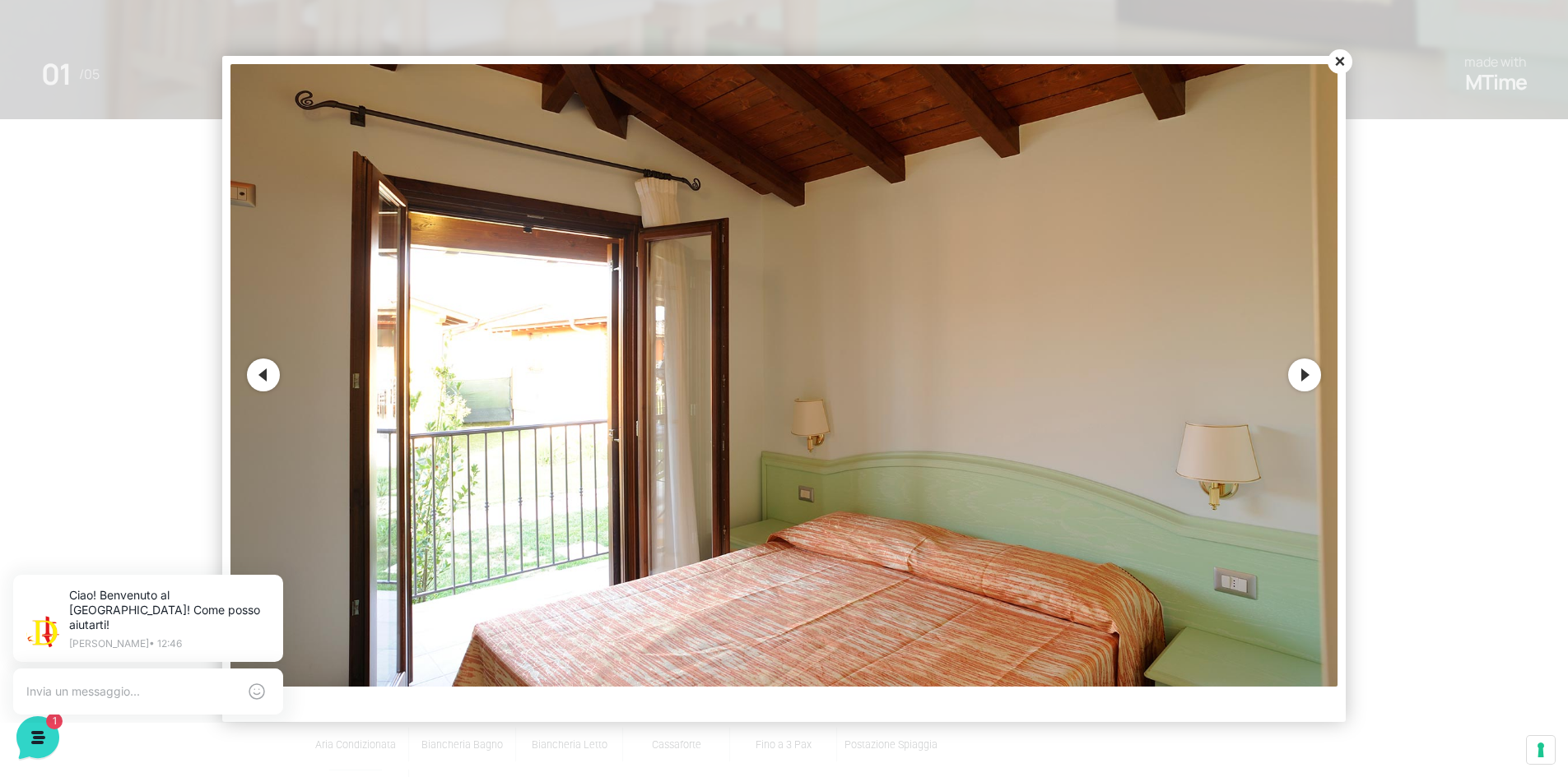
click at [1292, 375] on button "Next" at bounding box center [1304, 375] width 33 height 33
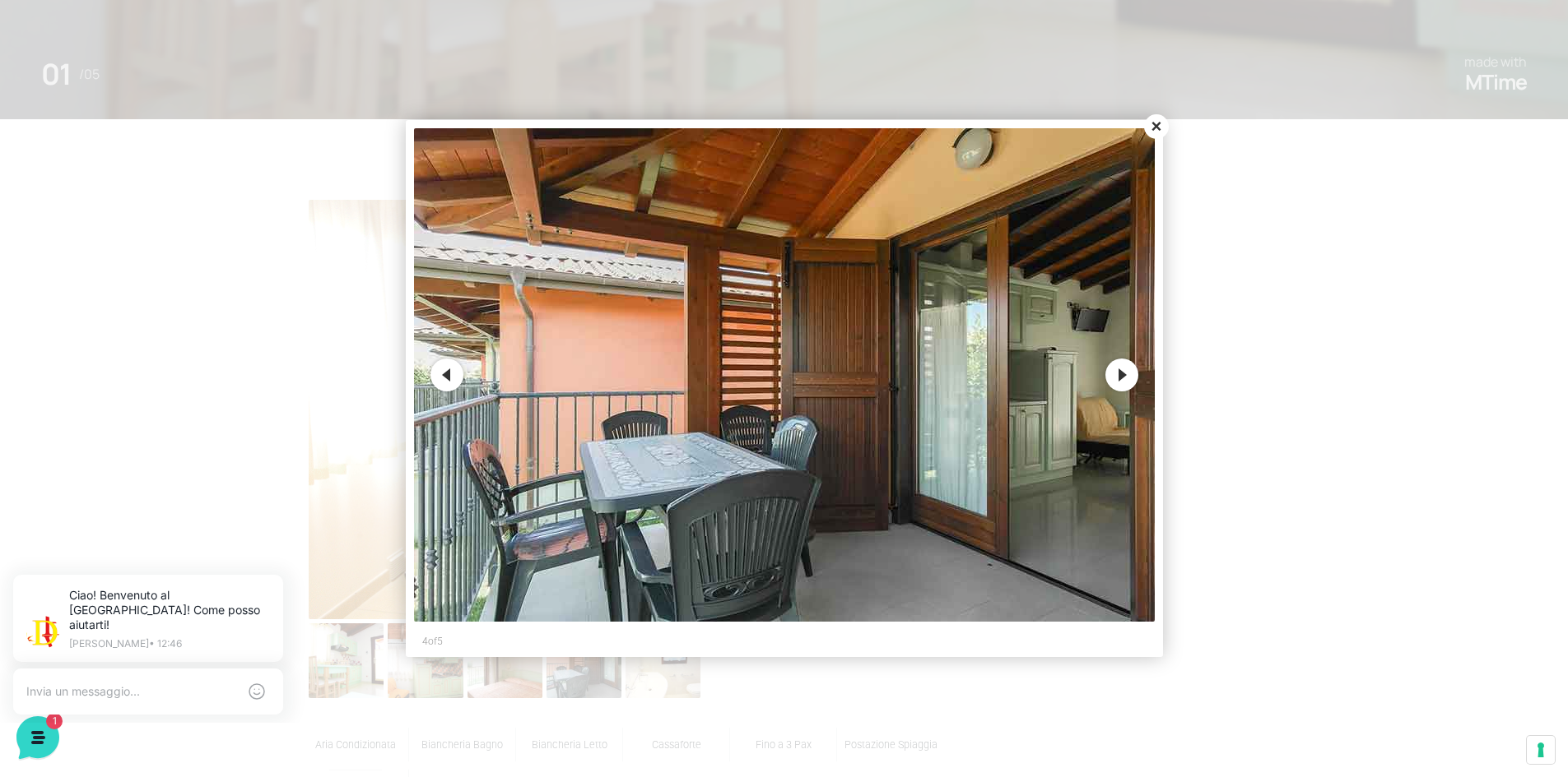
click at [1118, 374] on button "Next" at bounding box center [1121, 375] width 33 height 33
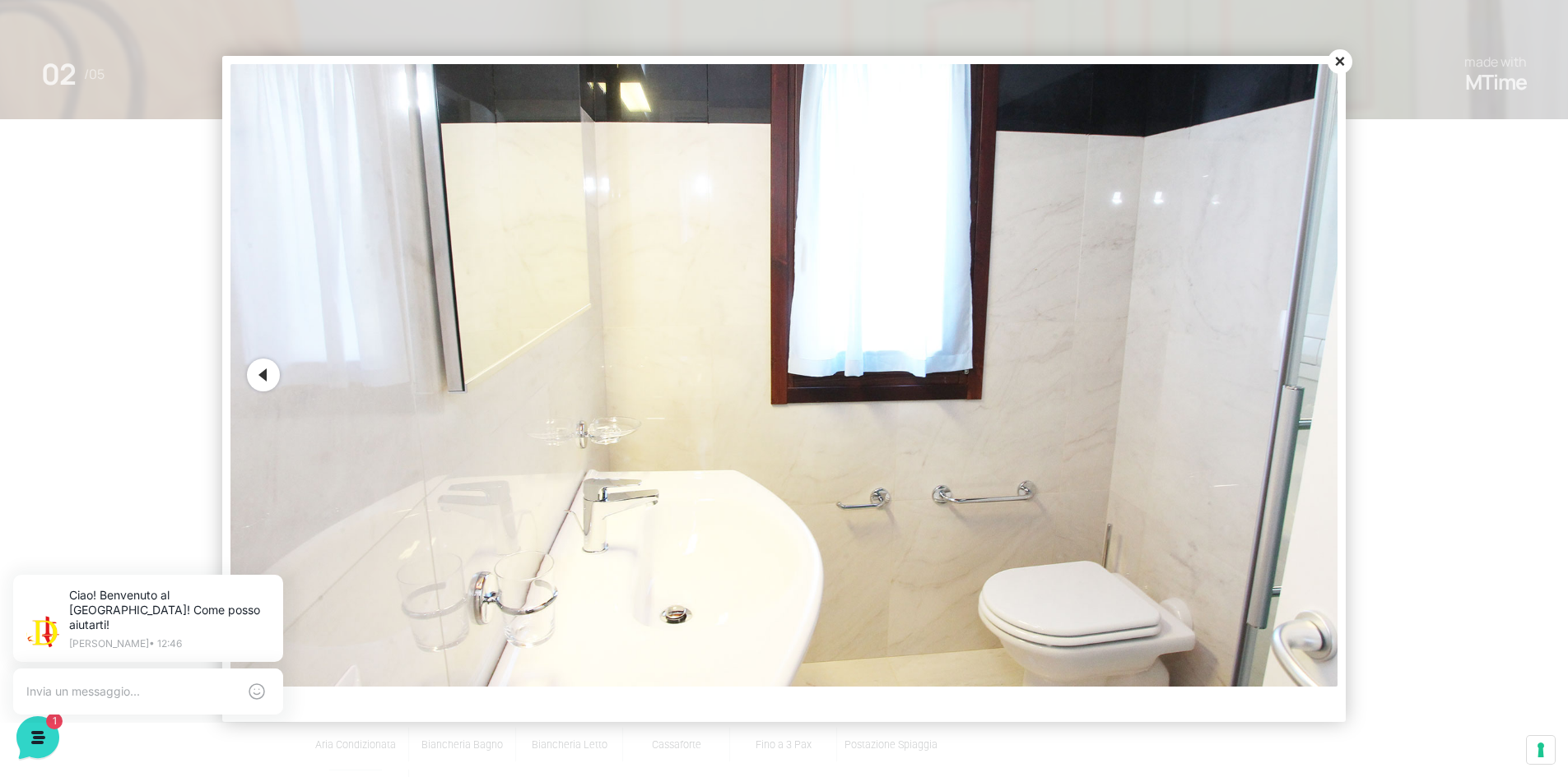
click at [1342, 64] on button "Close" at bounding box center [1340, 62] width 25 height 25
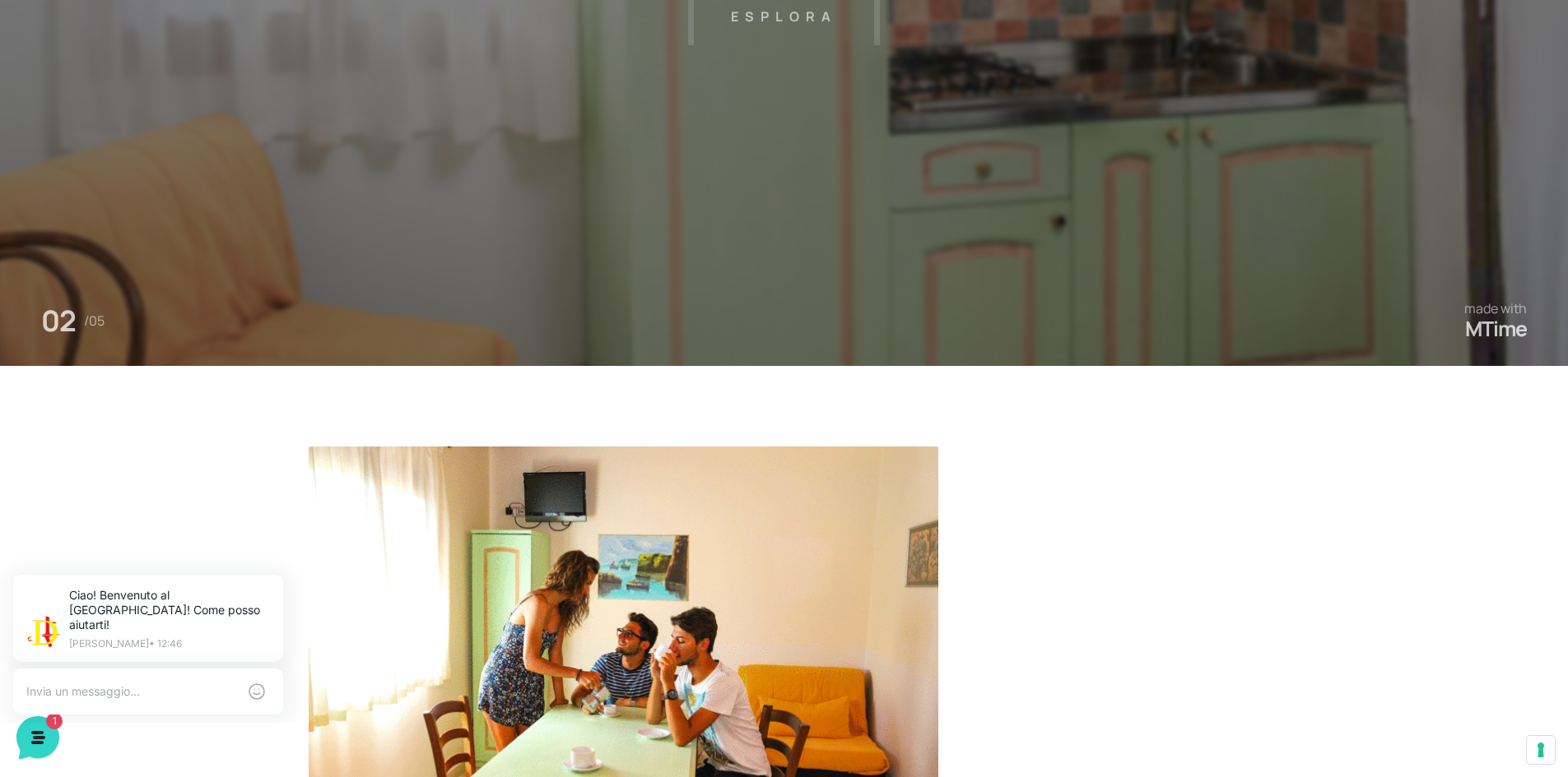
scroll to position [0, 0]
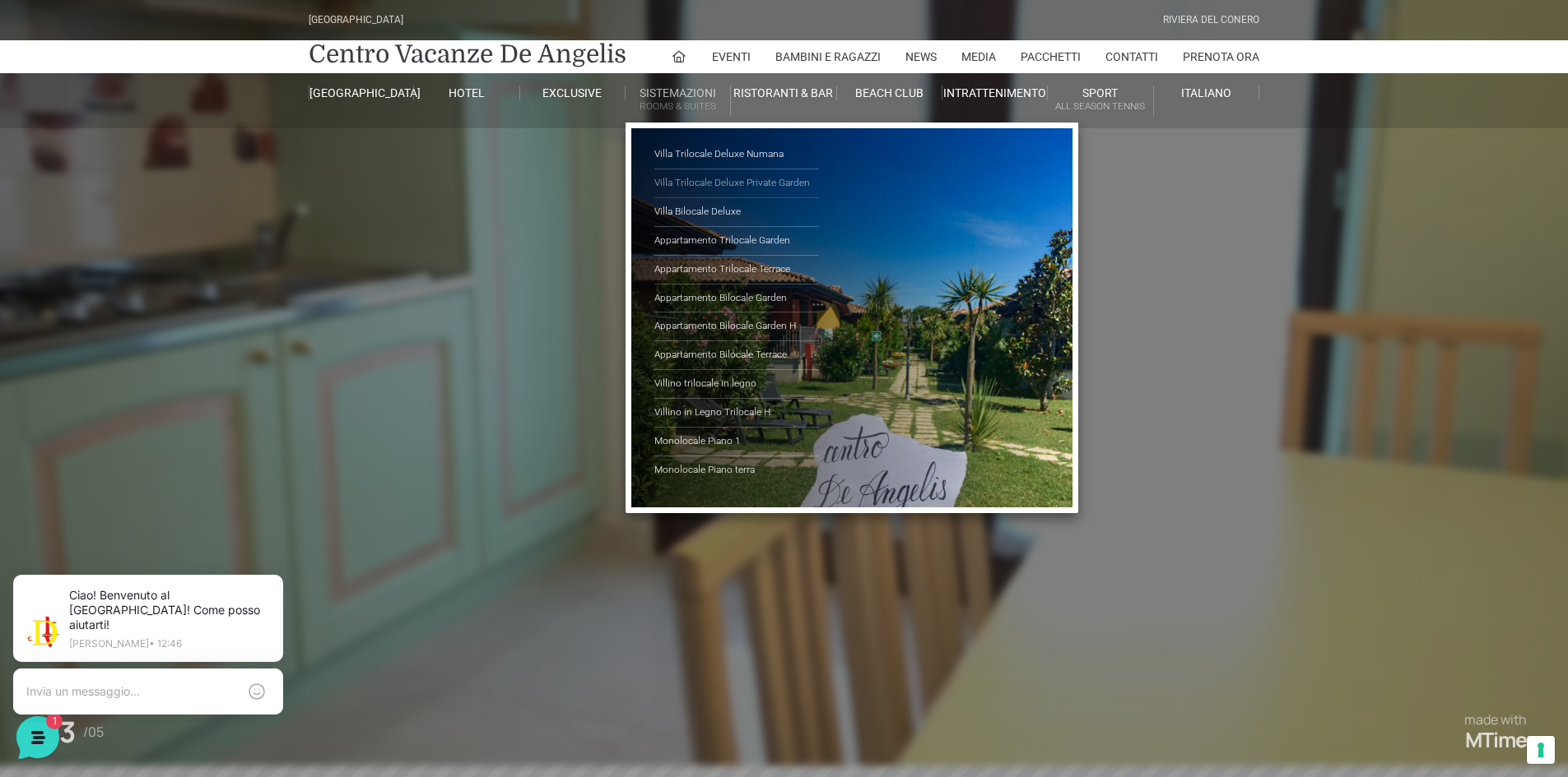
click at [762, 179] on link "Villa Trilocale Deluxe Private Garden" at bounding box center [737, 184] width 164 height 29
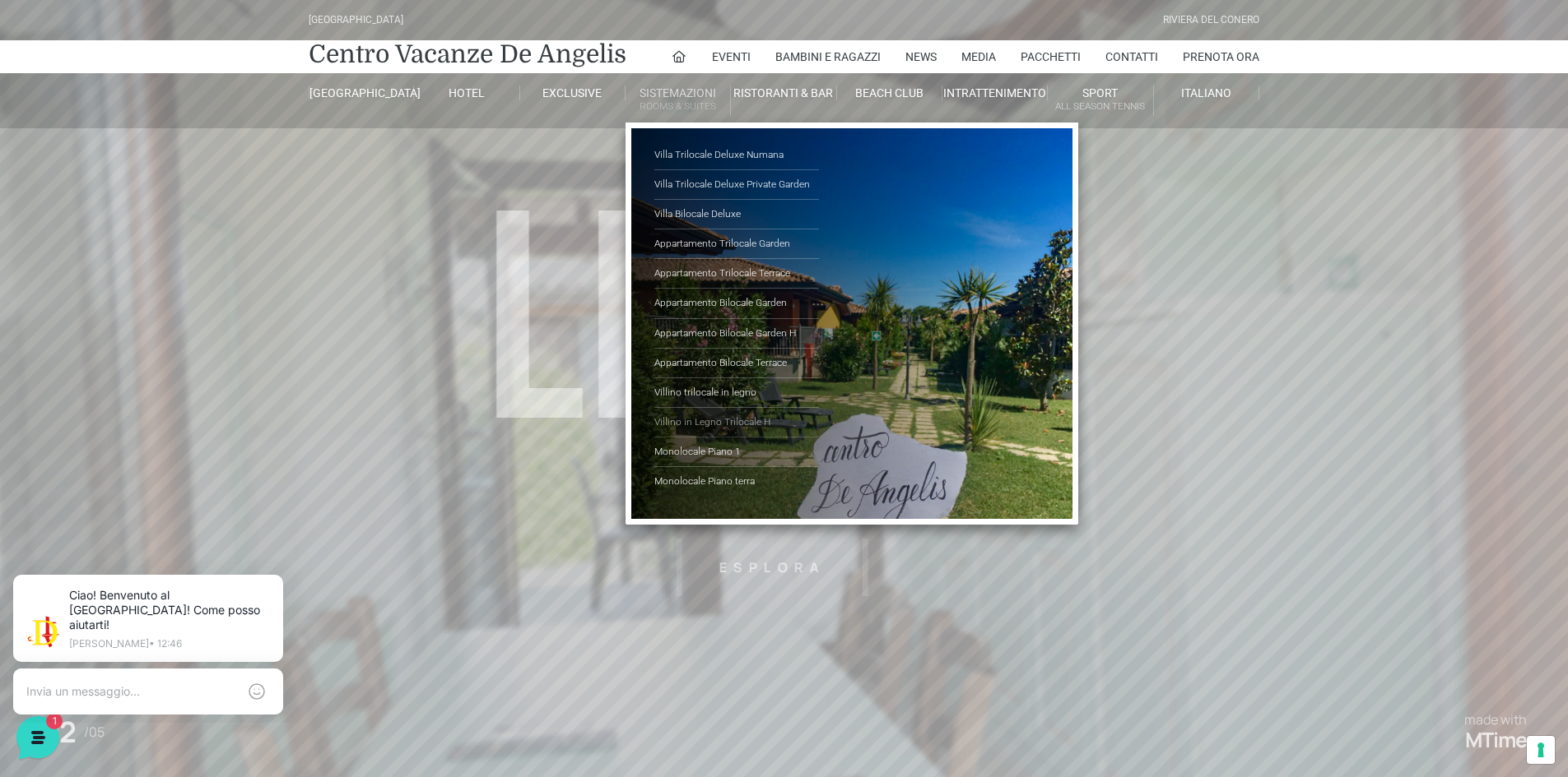
click at [739, 417] on link "Villino in Legno Trilocale H" at bounding box center [737, 422] width 164 height 30
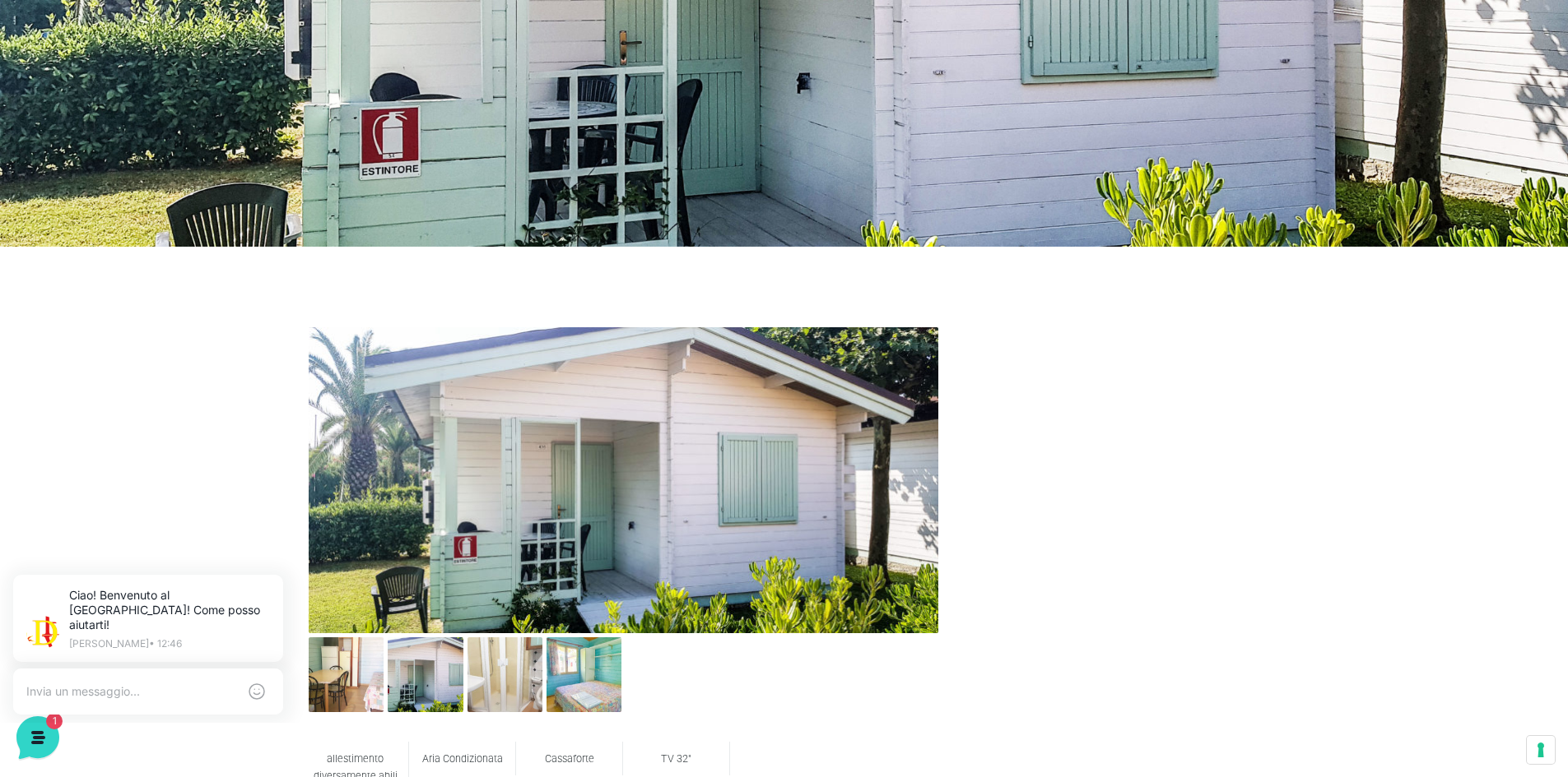
scroll to position [658, 0]
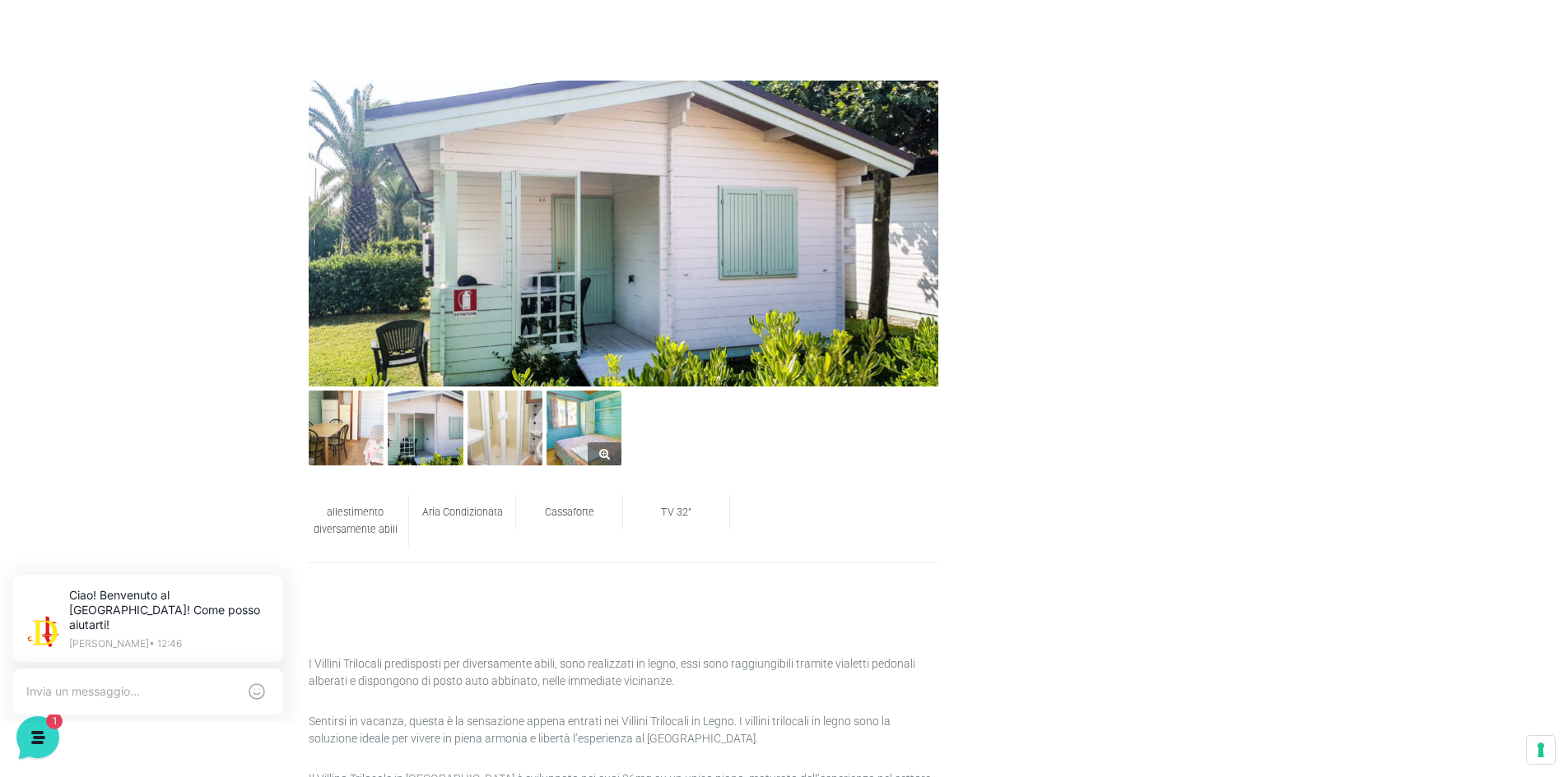
click at [591, 435] on img at bounding box center [583, 427] width 74 height 74
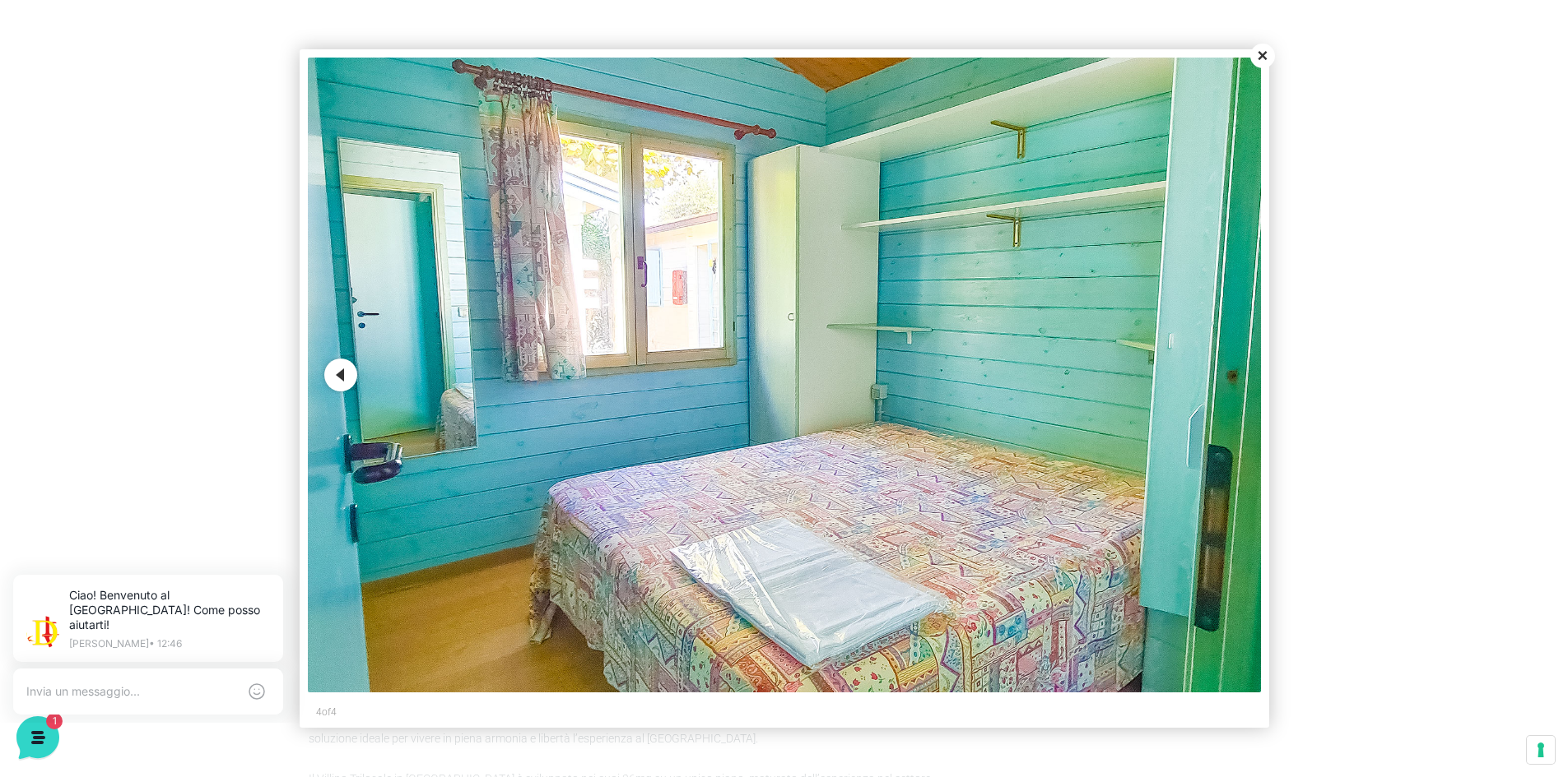
click at [351, 373] on button "Previous" at bounding box center [340, 375] width 33 height 33
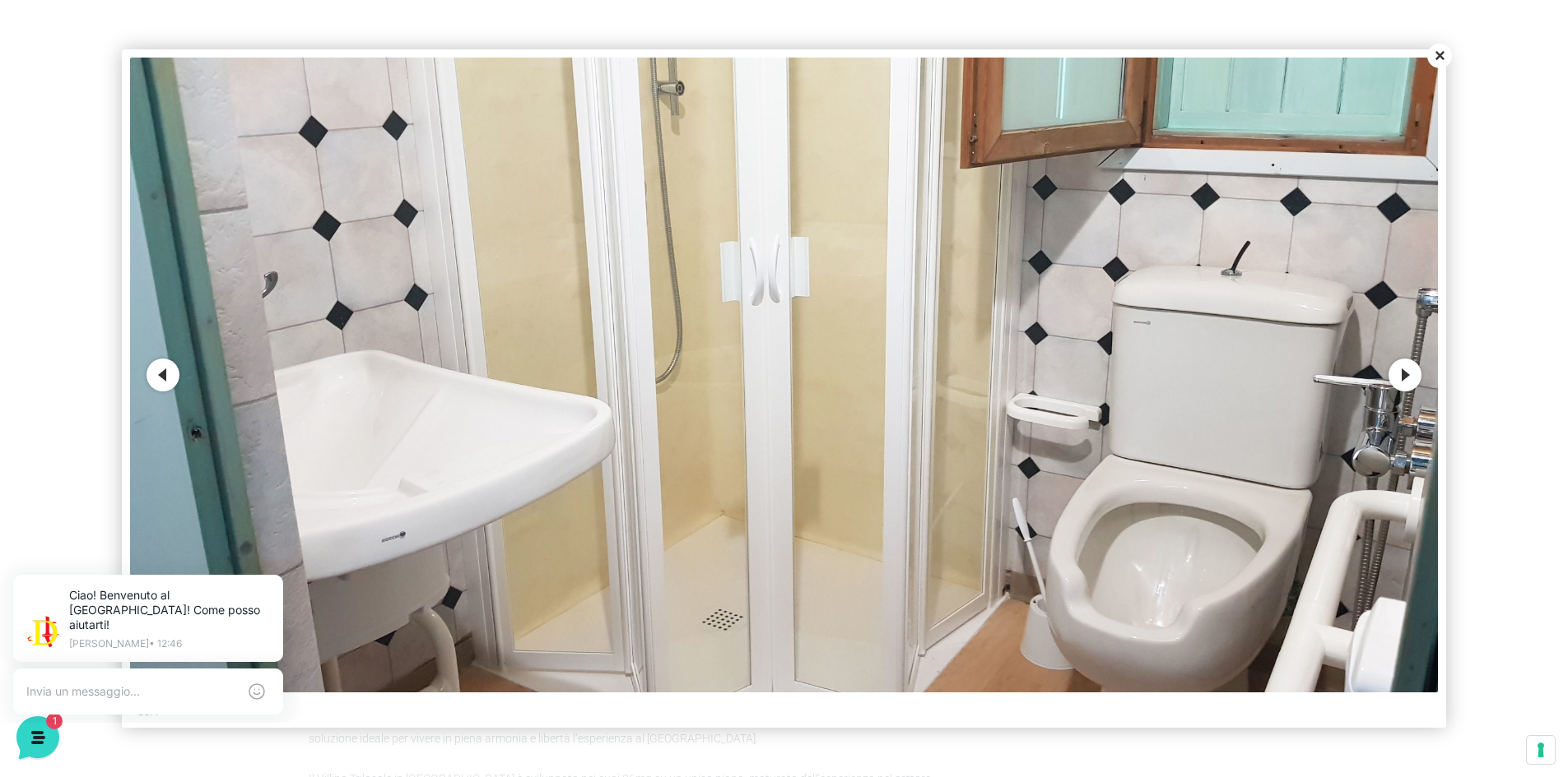
click at [163, 368] on button "Previous" at bounding box center [163, 375] width 33 height 33
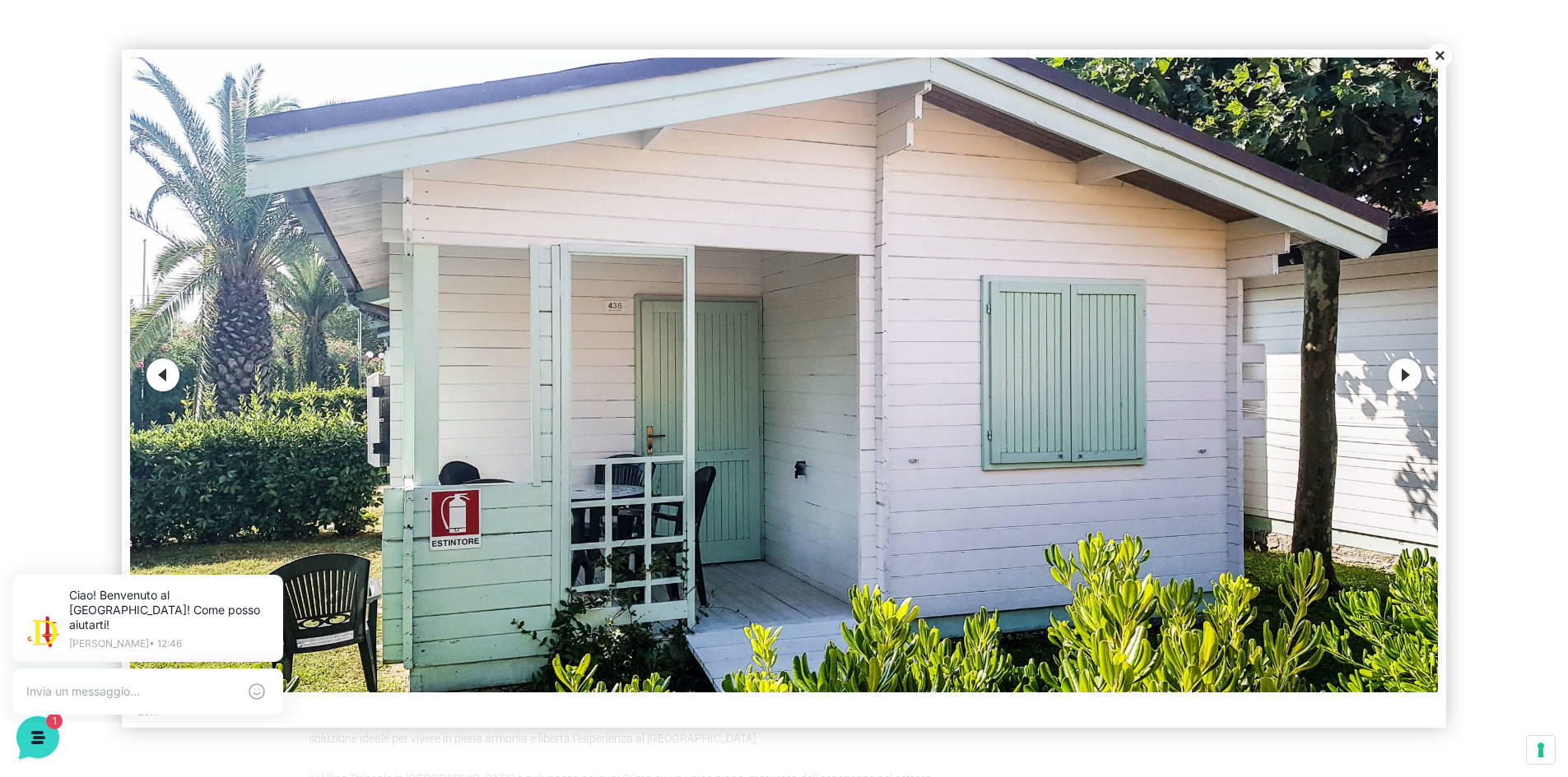
click at [1432, 51] on button "Close" at bounding box center [1439, 56] width 25 height 25
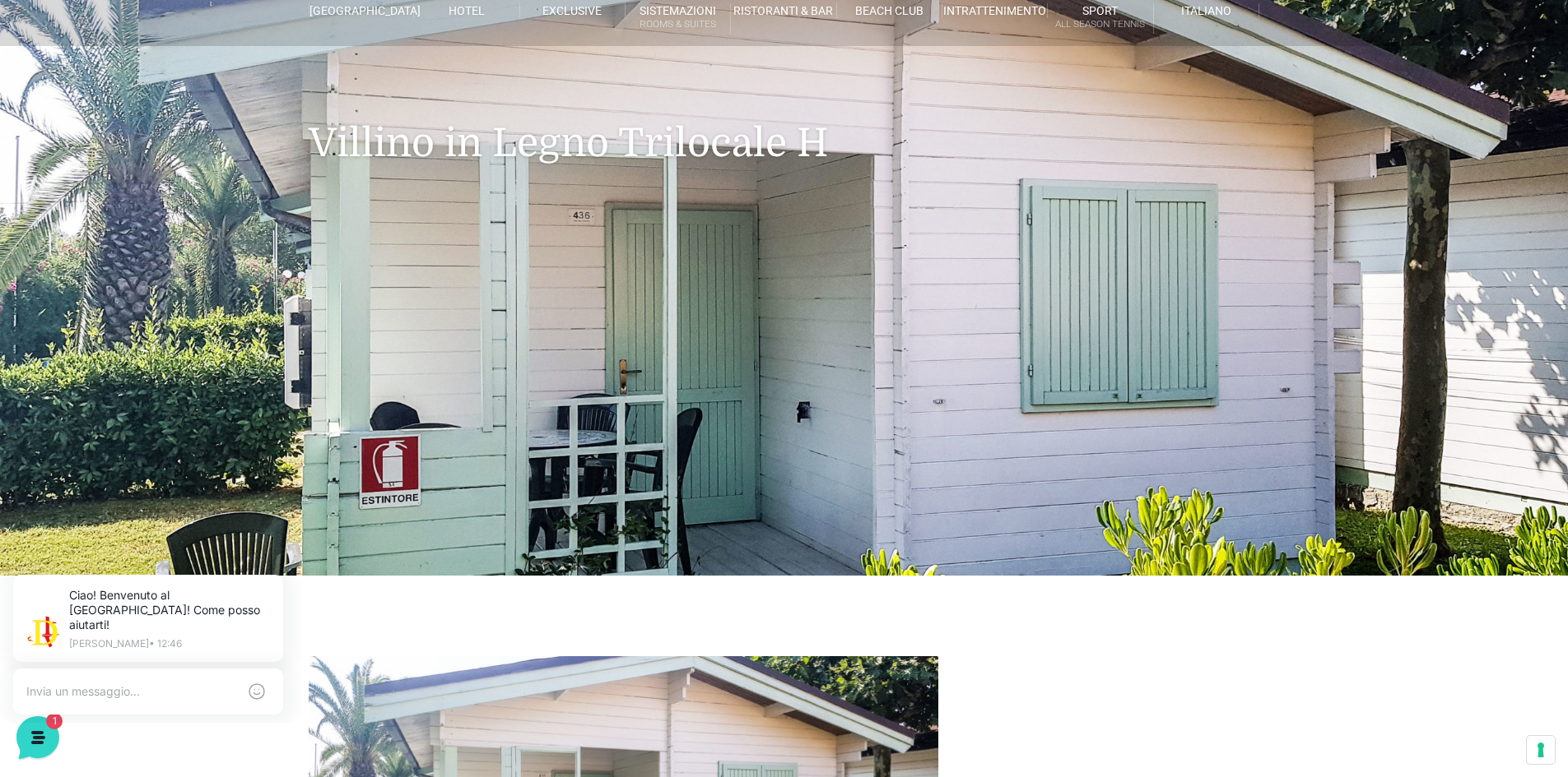
scroll to position [0, 0]
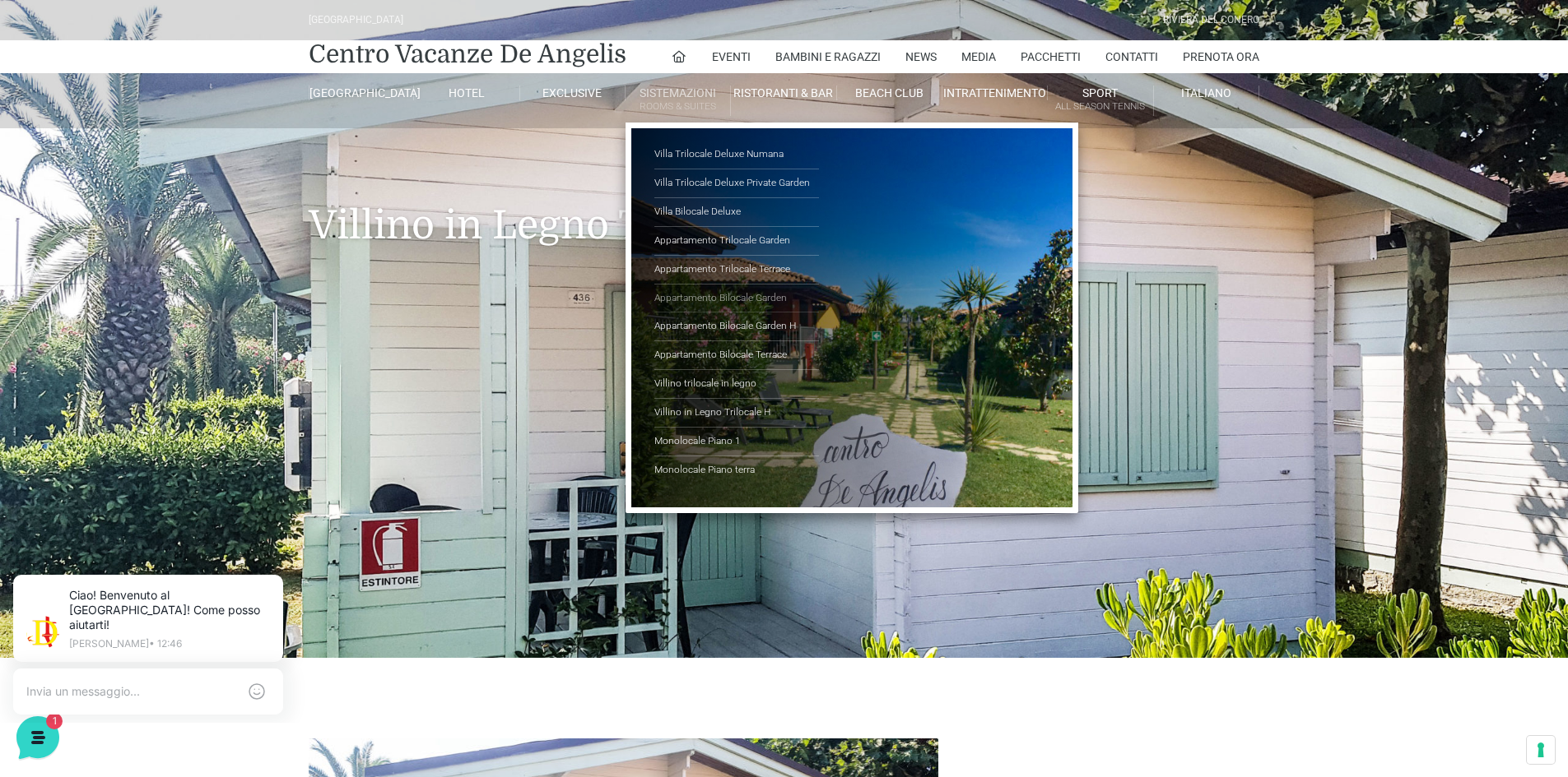
click at [744, 297] on link "Appartamento Bilocale Garden" at bounding box center [737, 300] width 164 height 29
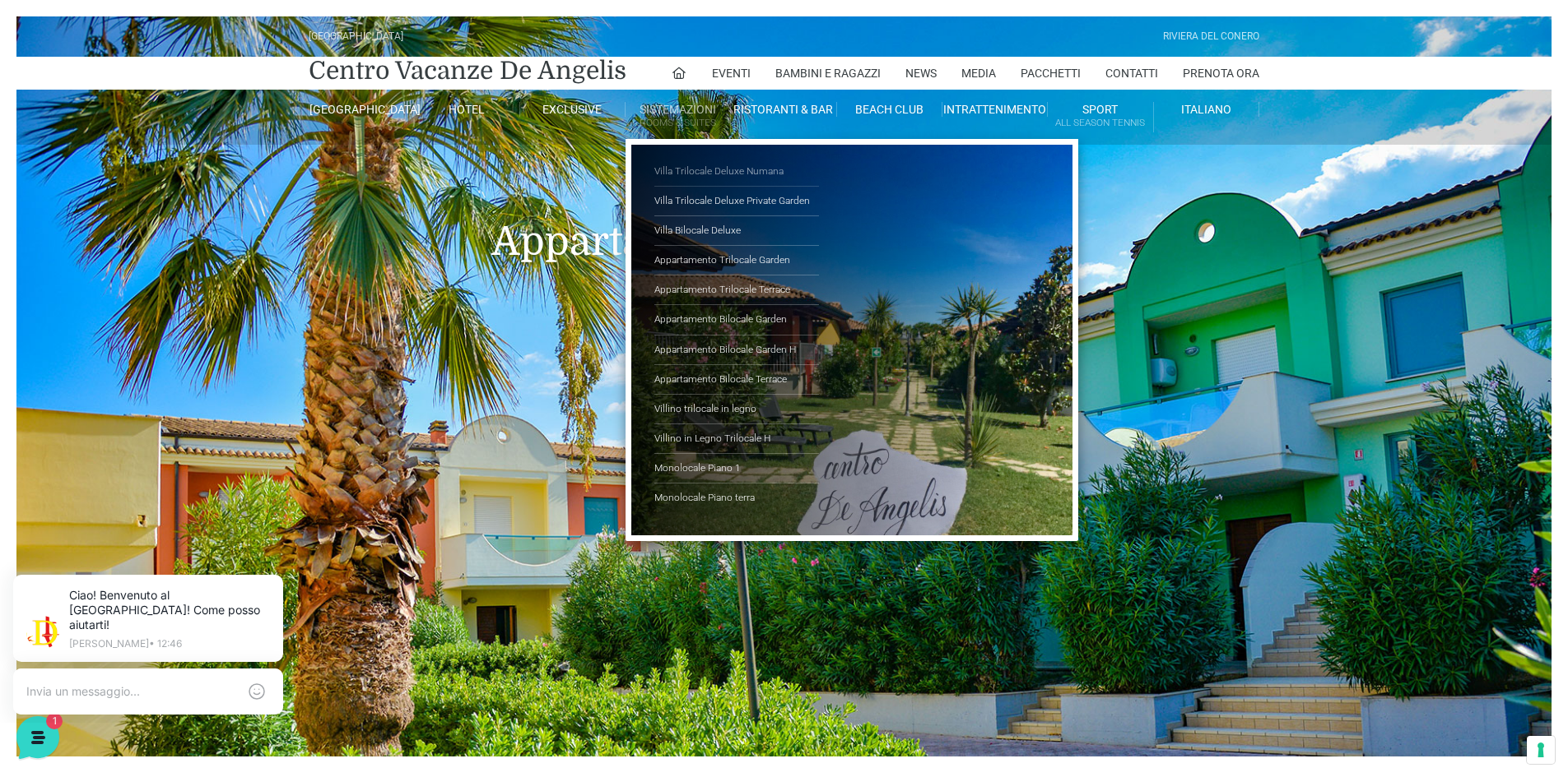
click at [704, 178] on link "Villa Trilocale Deluxe Numana" at bounding box center [737, 172] width 164 height 30
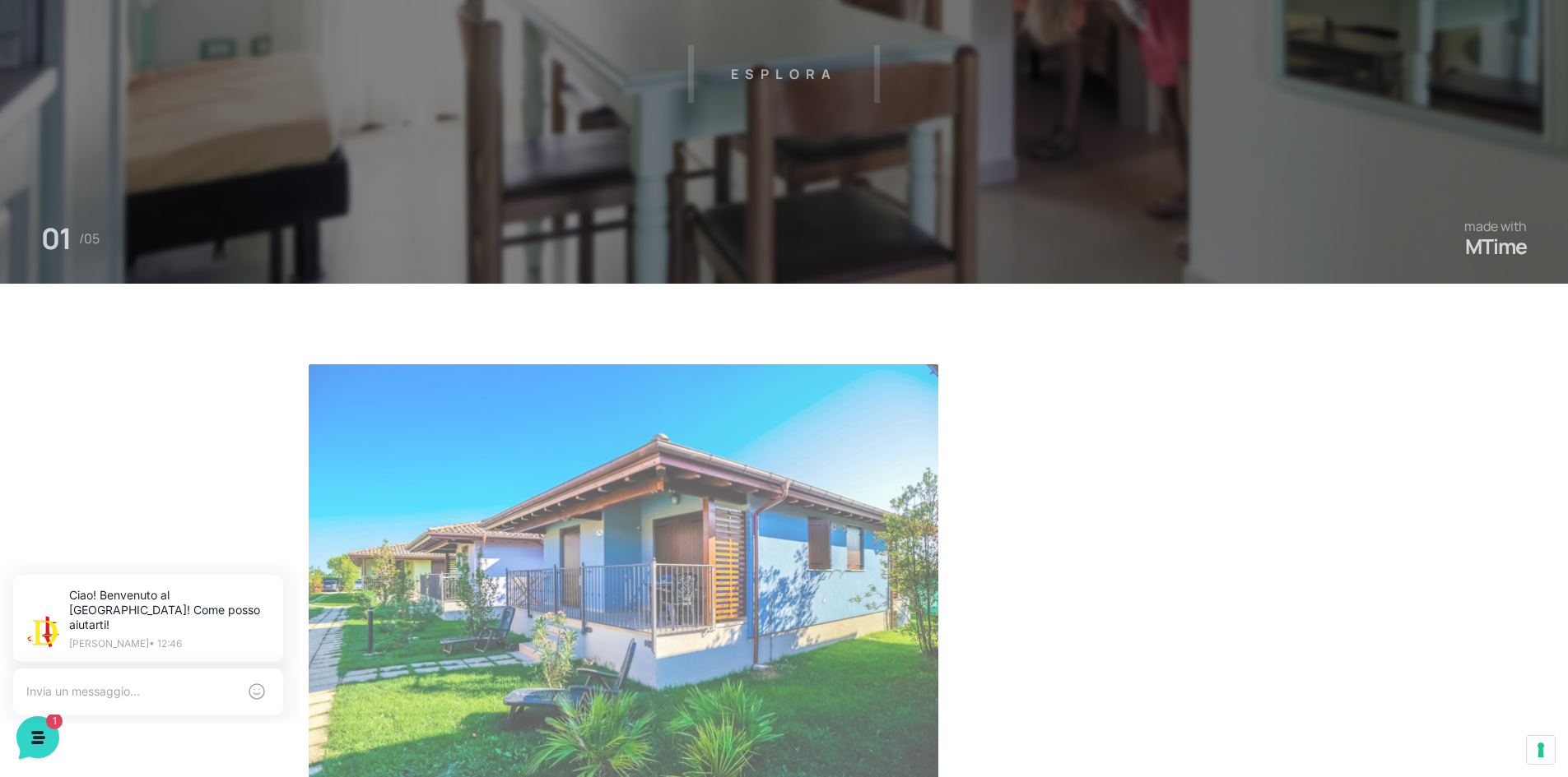
scroll to position [822, 0]
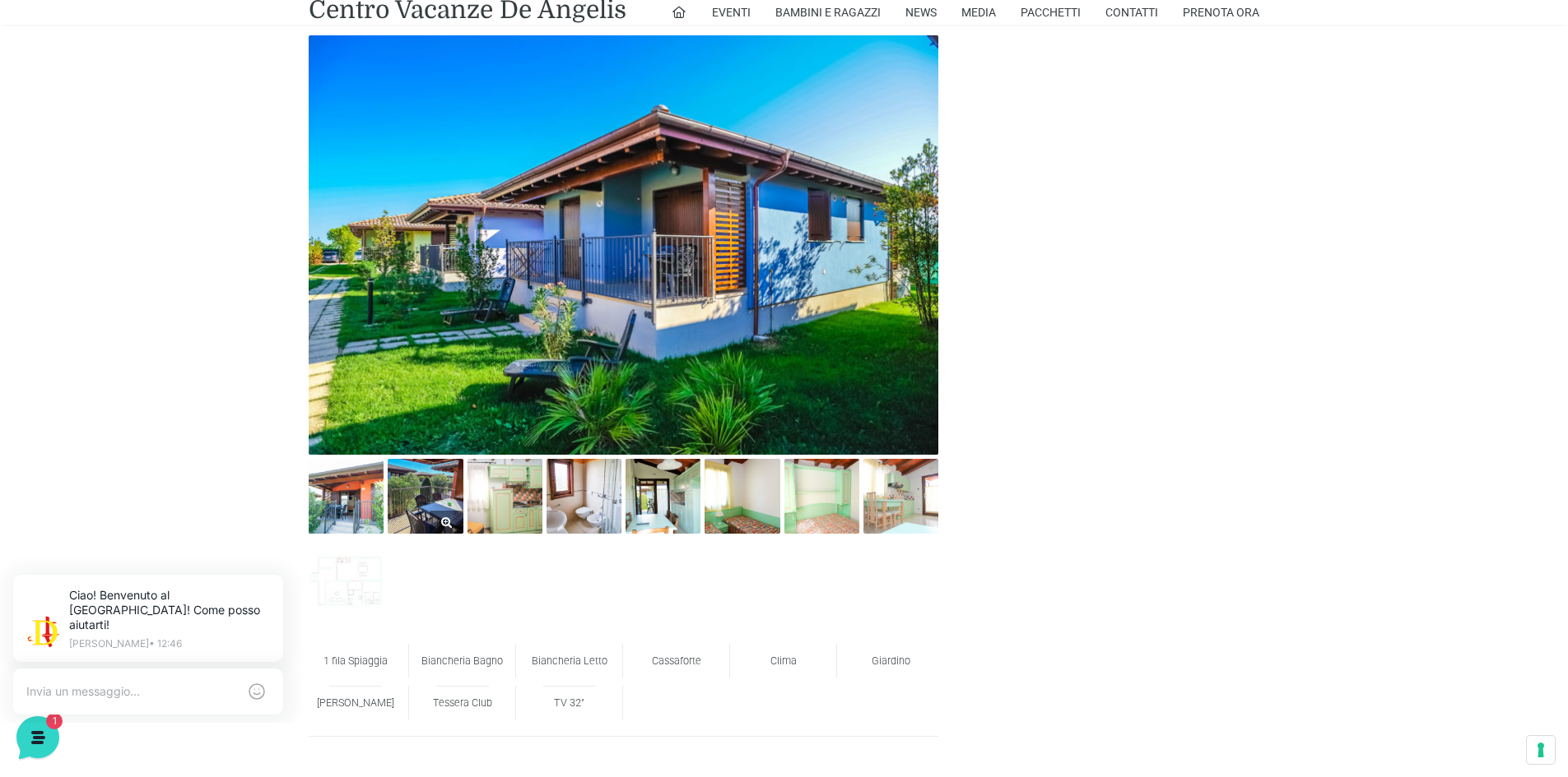
click at [442, 495] on img at bounding box center [424, 496] width 74 height 74
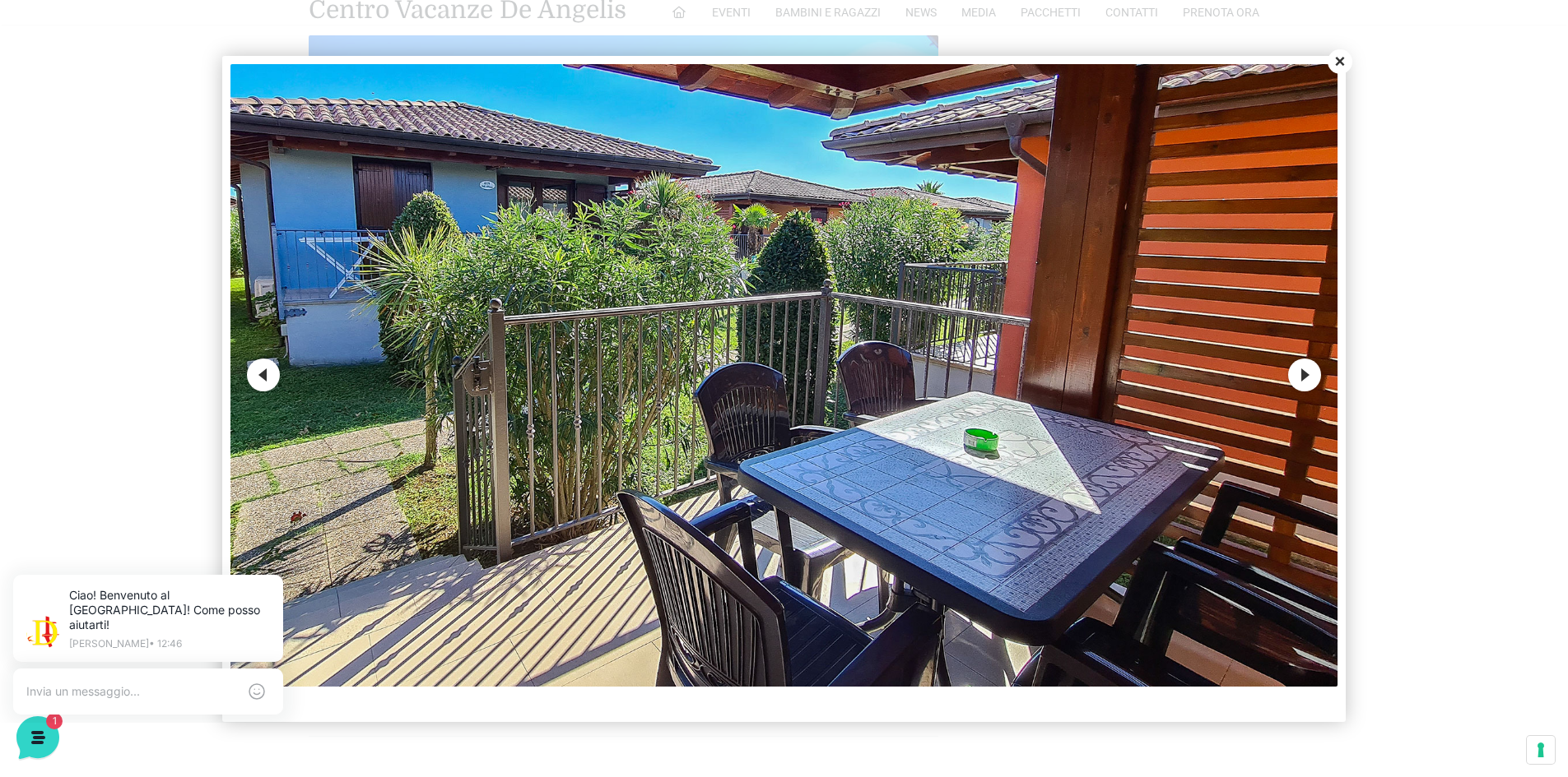
click at [1301, 382] on button "Next" at bounding box center [1304, 375] width 33 height 33
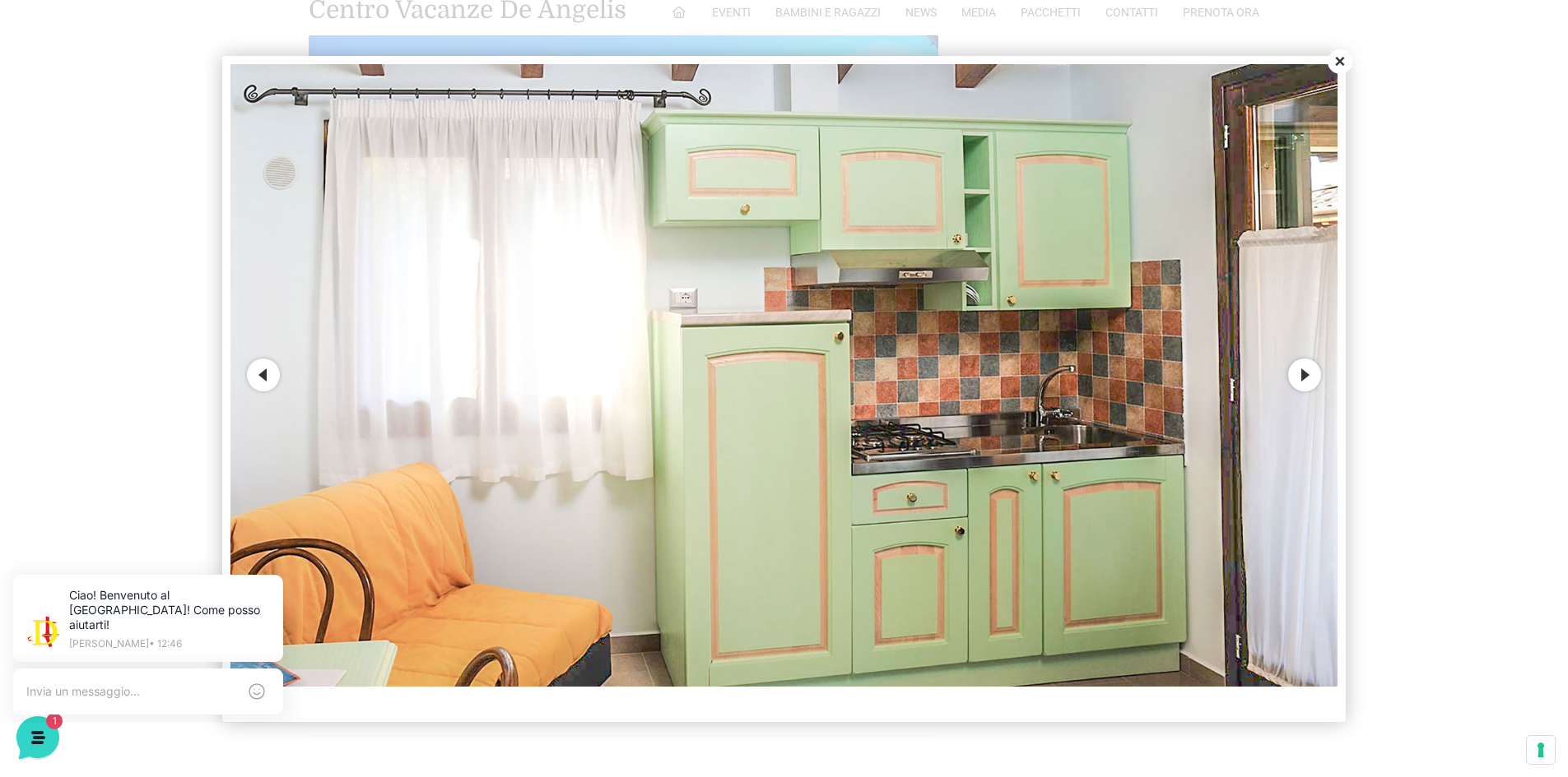
click at [1301, 381] on button "Next" at bounding box center [1304, 375] width 33 height 33
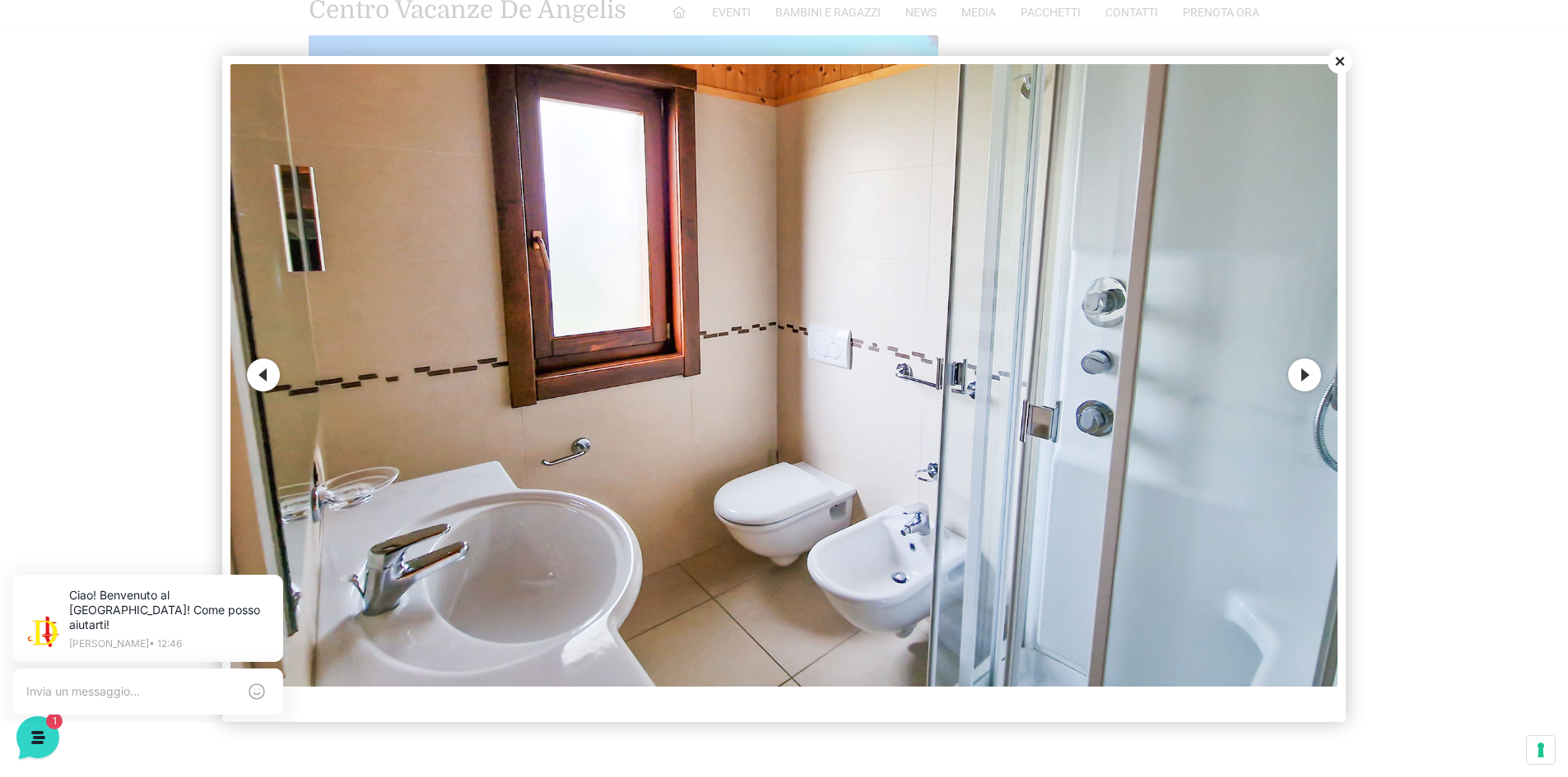
click at [1301, 381] on button "Next" at bounding box center [1304, 375] width 33 height 33
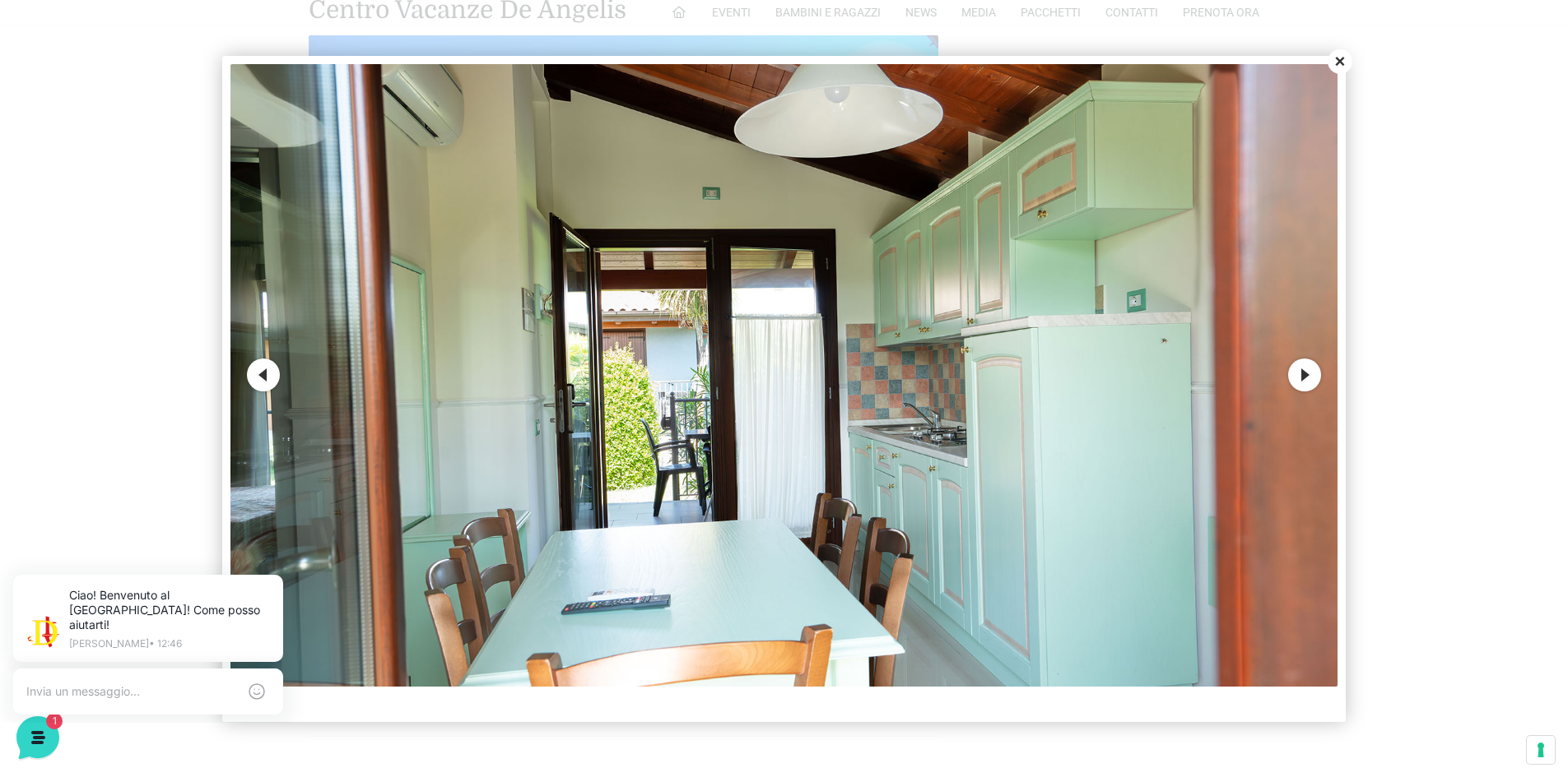
click at [1301, 381] on button "Next" at bounding box center [1304, 375] width 33 height 33
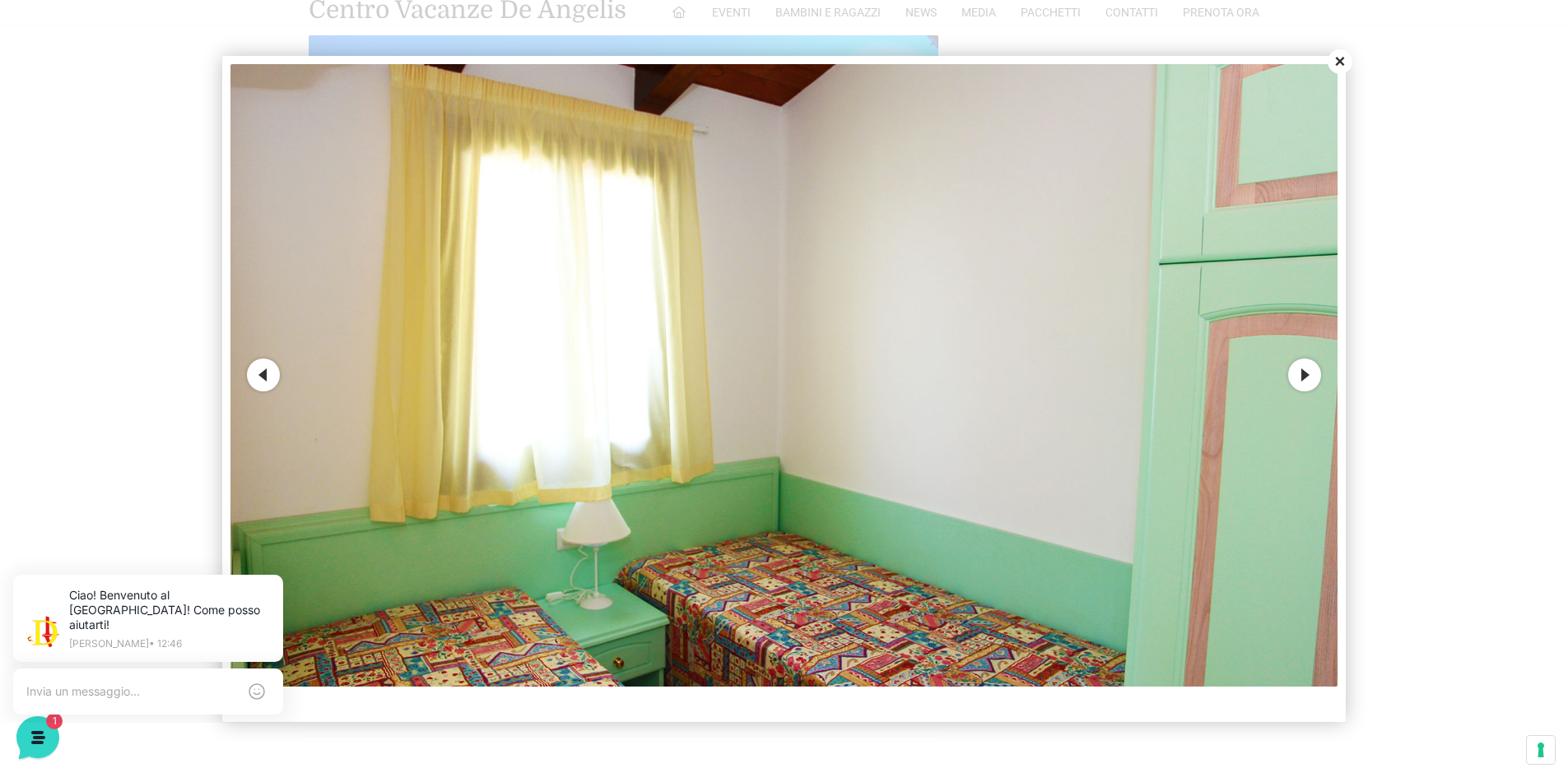
click at [1301, 381] on button "Next" at bounding box center [1304, 375] width 33 height 33
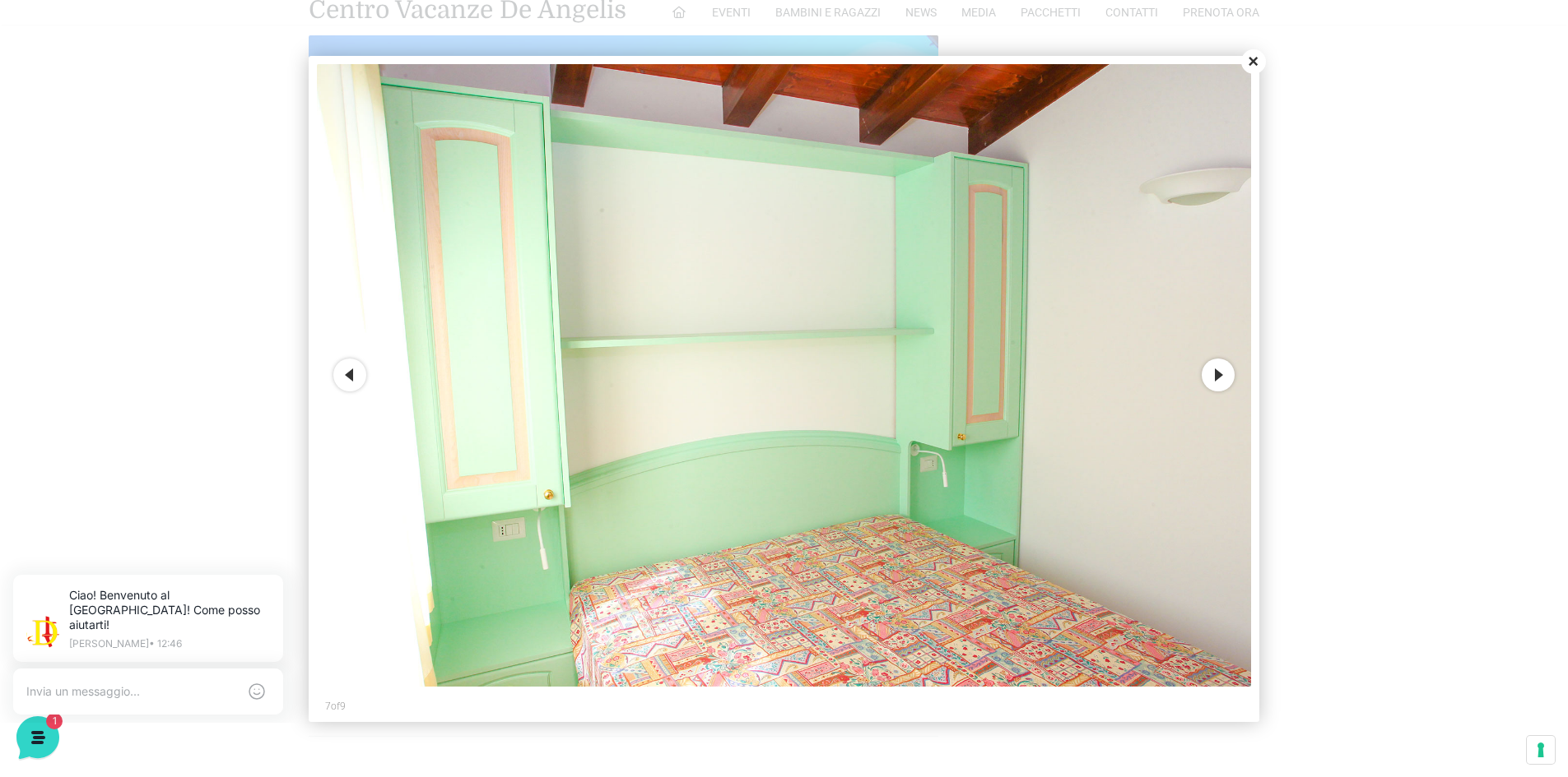
click at [1197, 388] on img at bounding box center [784, 375] width 935 height 622
click at [1207, 384] on button "Next" at bounding box center [1218, 375] width 33 height 33
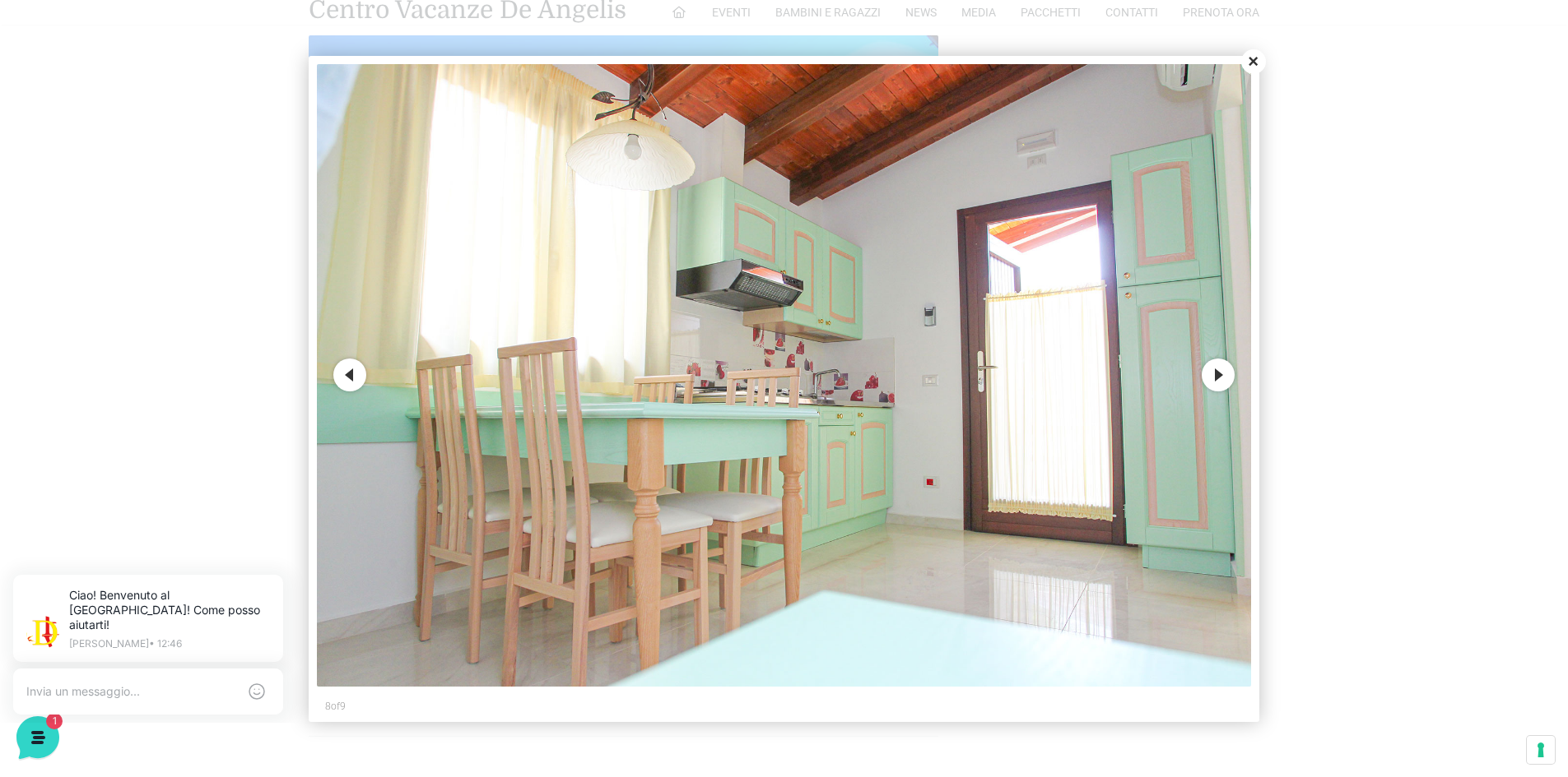
click at [1220, 378] on button "Next" at bounding box center [1218, 375] width 33 height 33
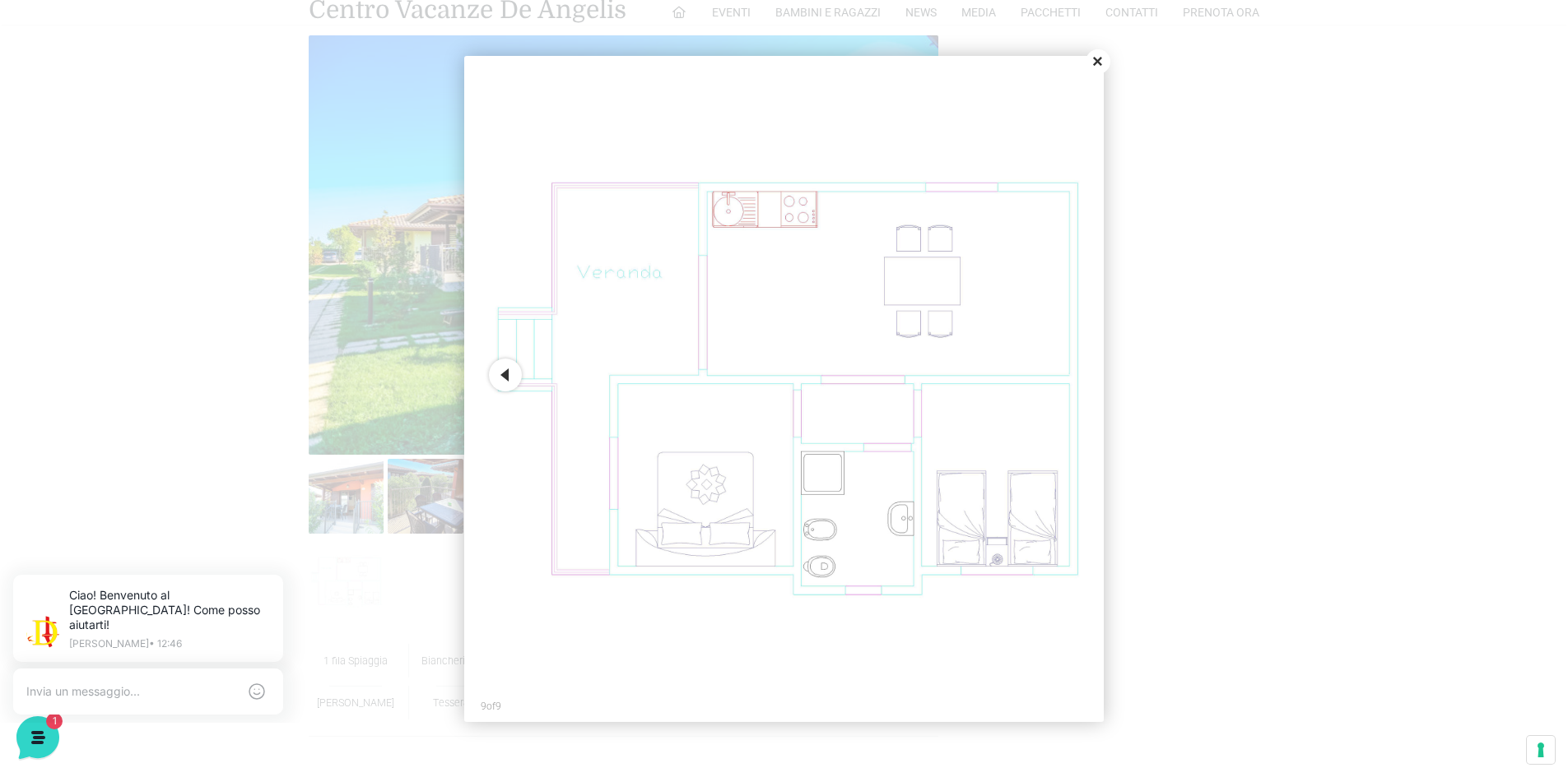
click at [1099, 67] on button "Close" at bounding box center [1098, 62] width 25 height 25
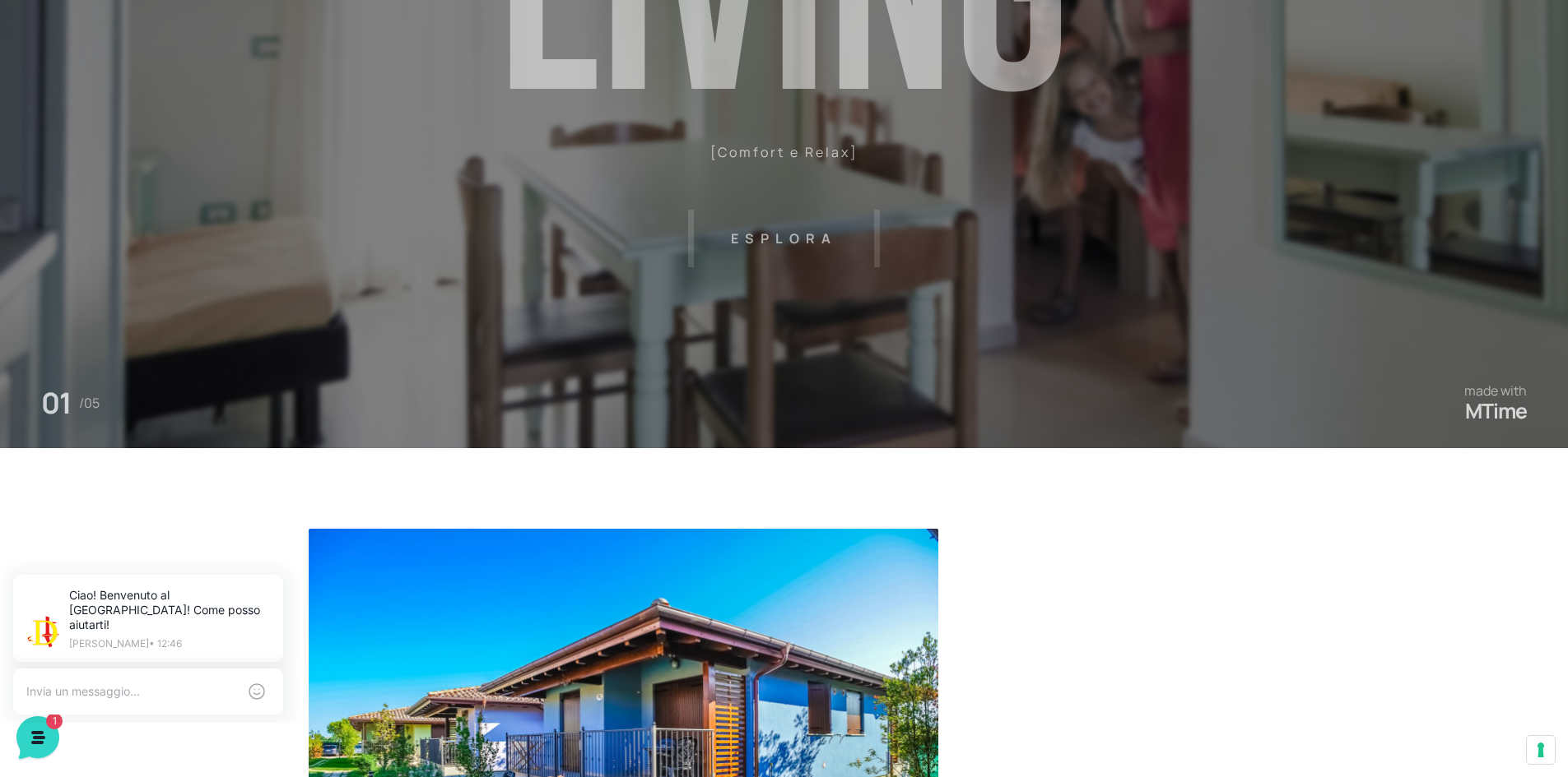
scroll to position [0, 0]
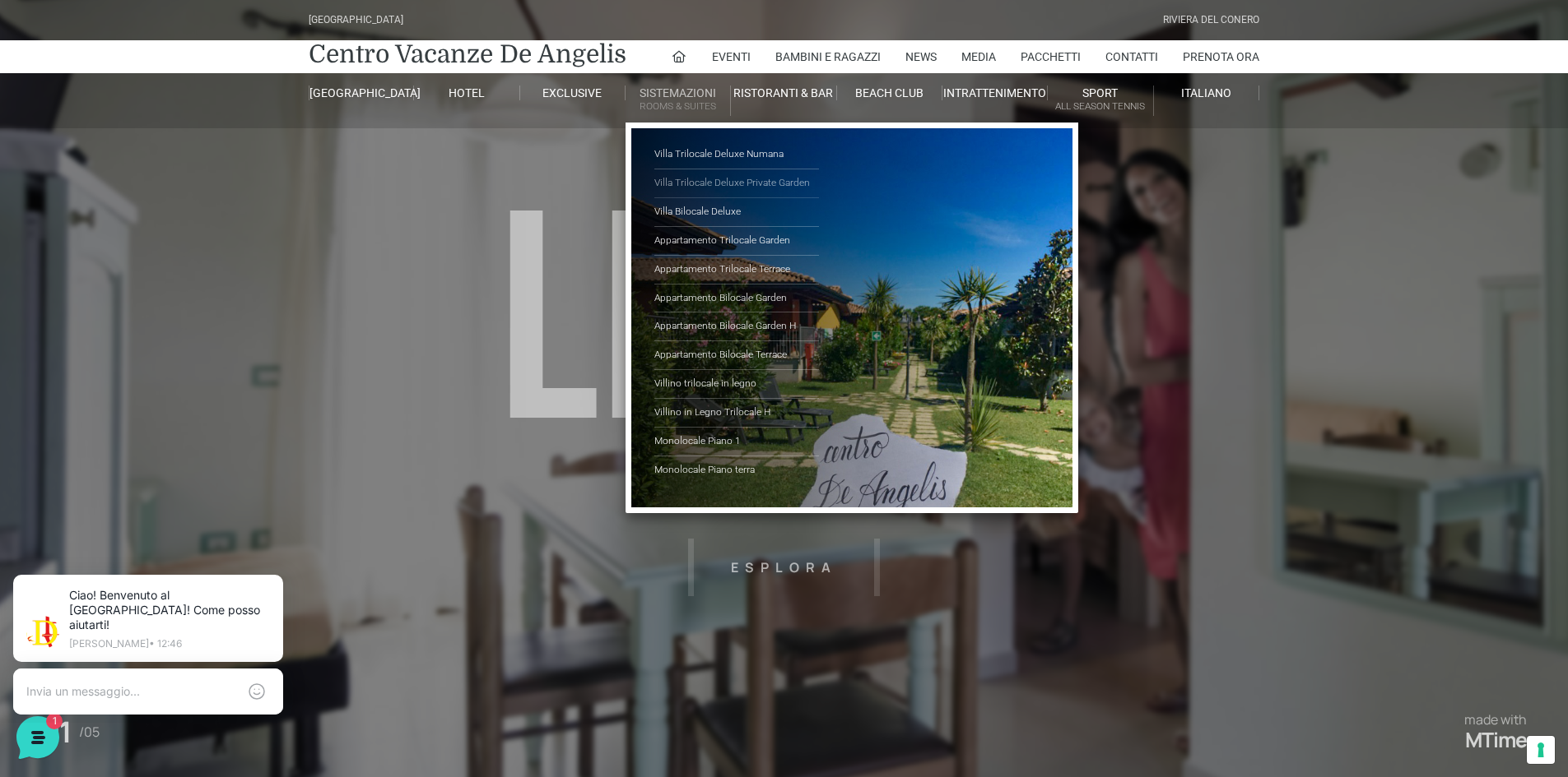
click at [704, 187] on link "Villa Trilocale Deluxe Private Garden" at bounding box center [737, 184] width 164 height 29
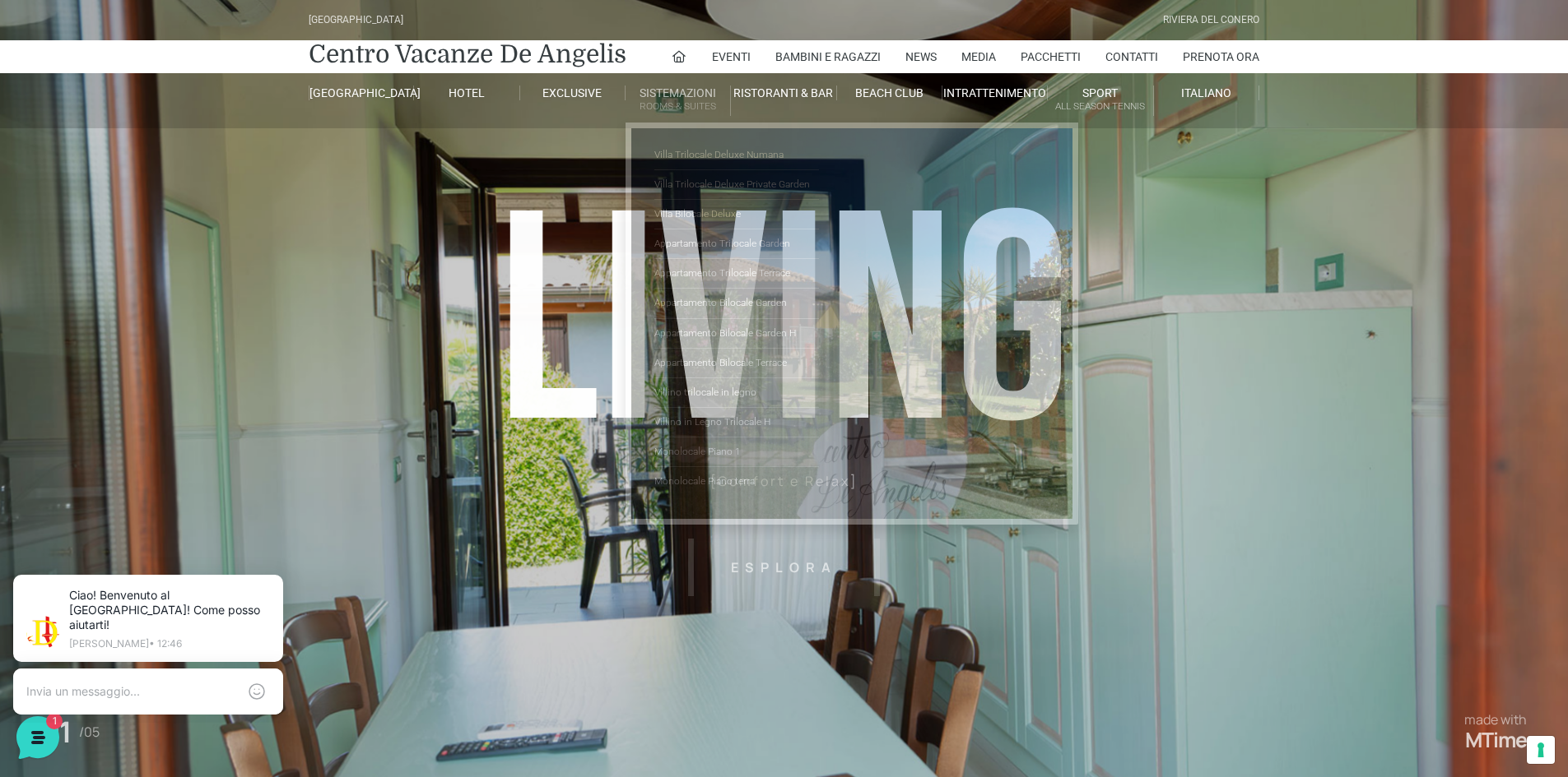
click at [662, 113] on small "Rooms & Suites" at bounding box center [678, 106] width 104 height 15
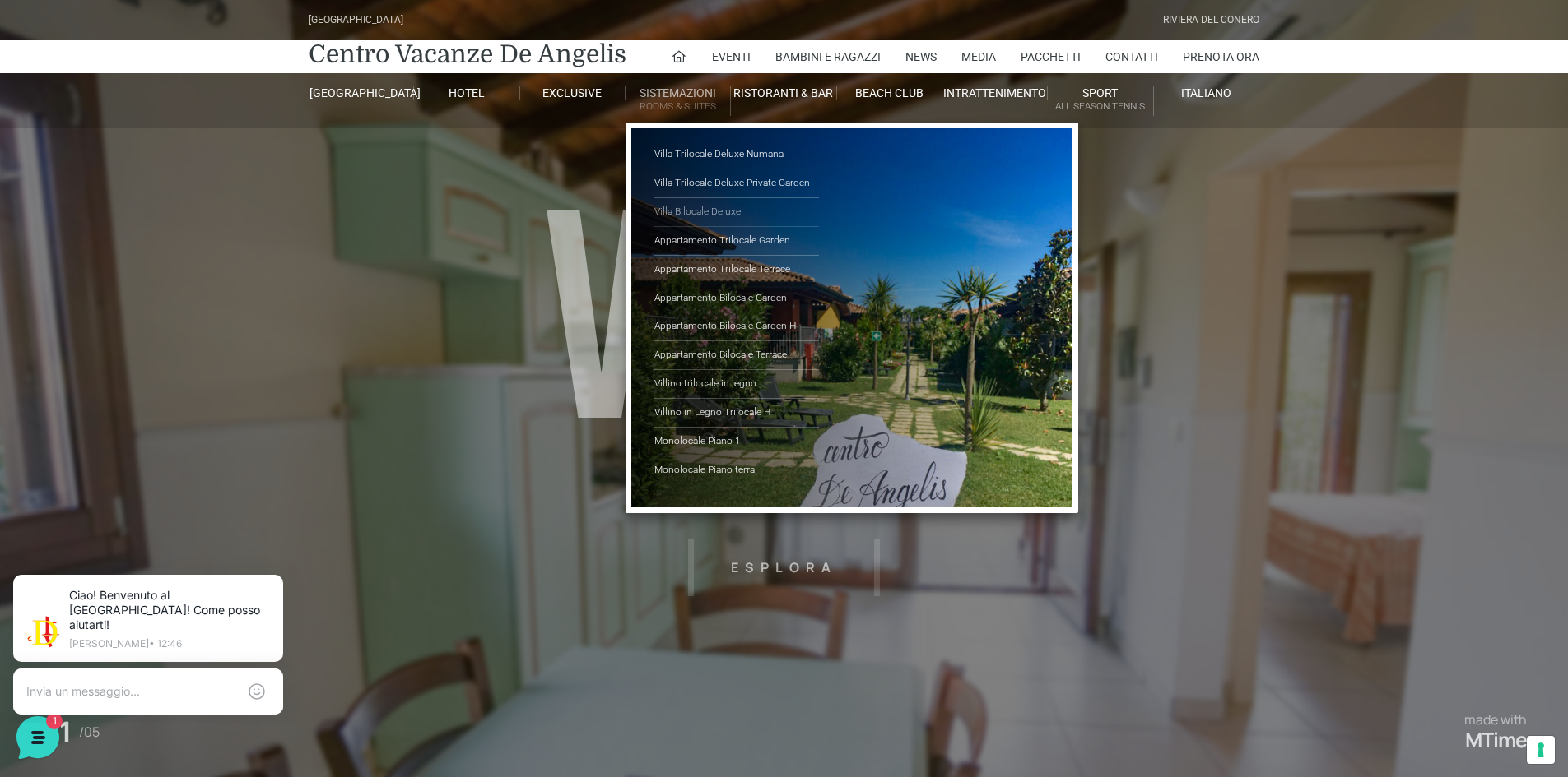
click at [694, 207] on link "Villa Bilocale Deluxe" at bounding box center [737, 213] width 164 height 29
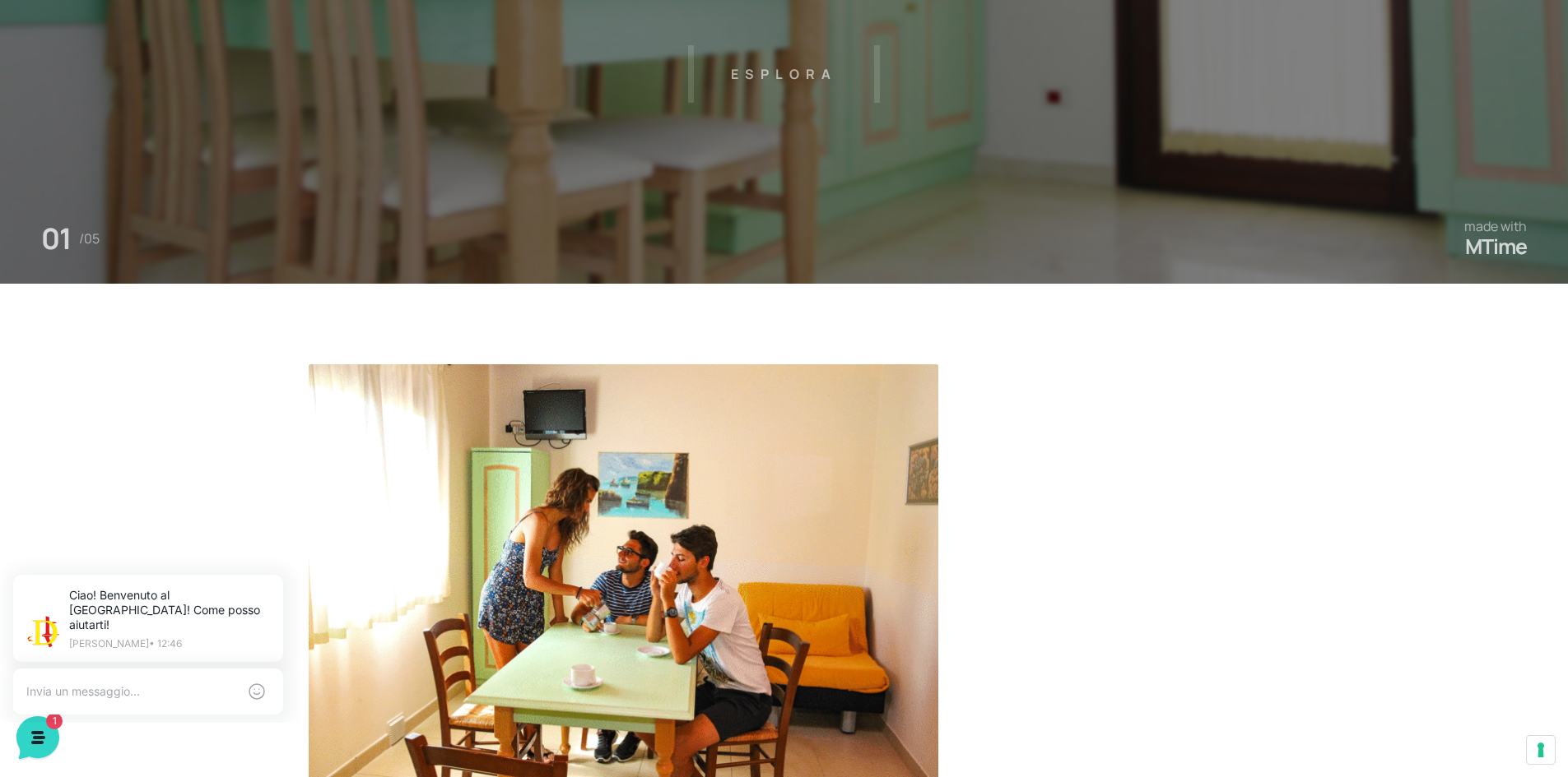
scroll to position [740, 0]
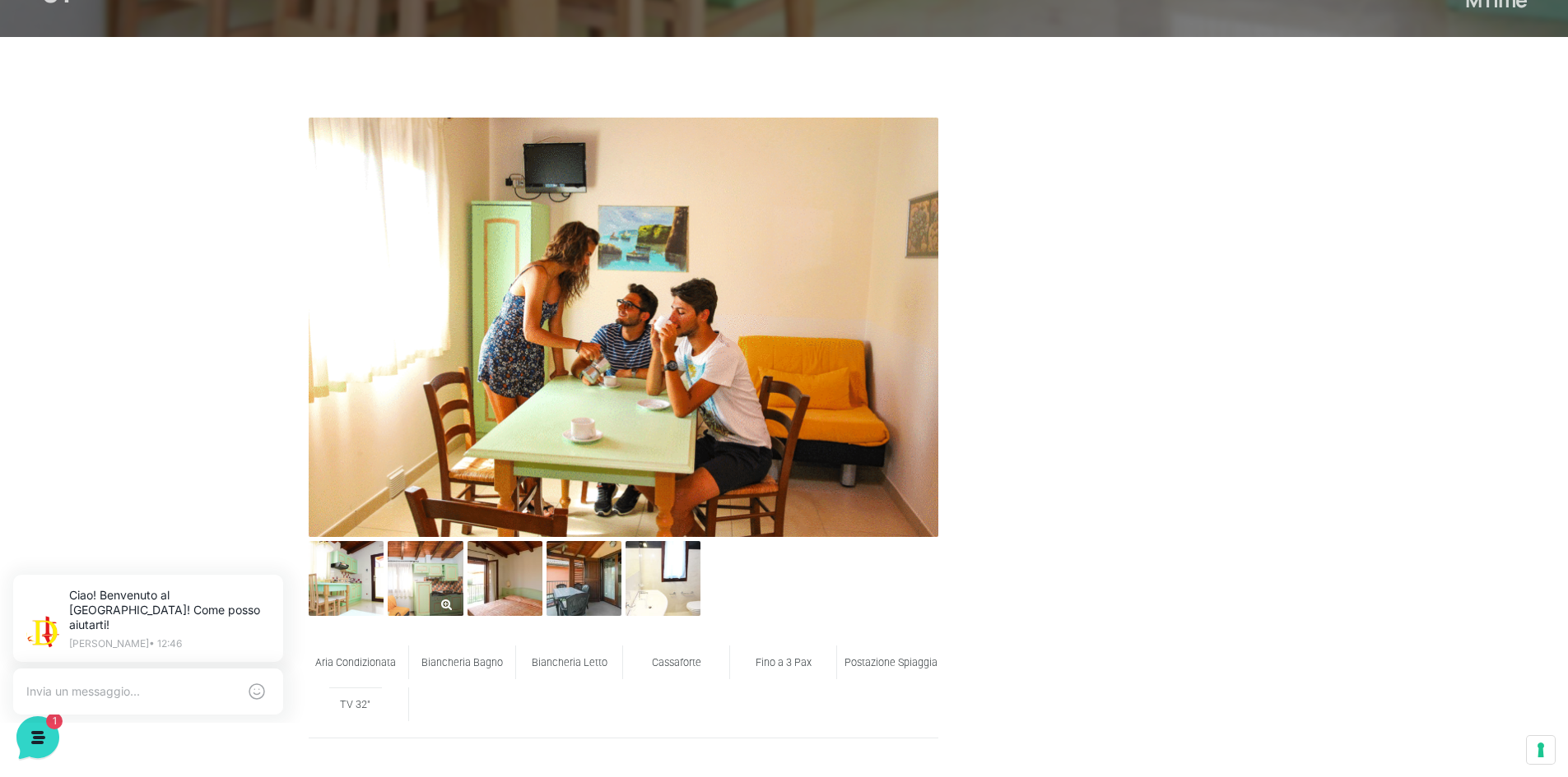
click at [440, 580] on img at bounding box center [424, 578] width 74 height 74
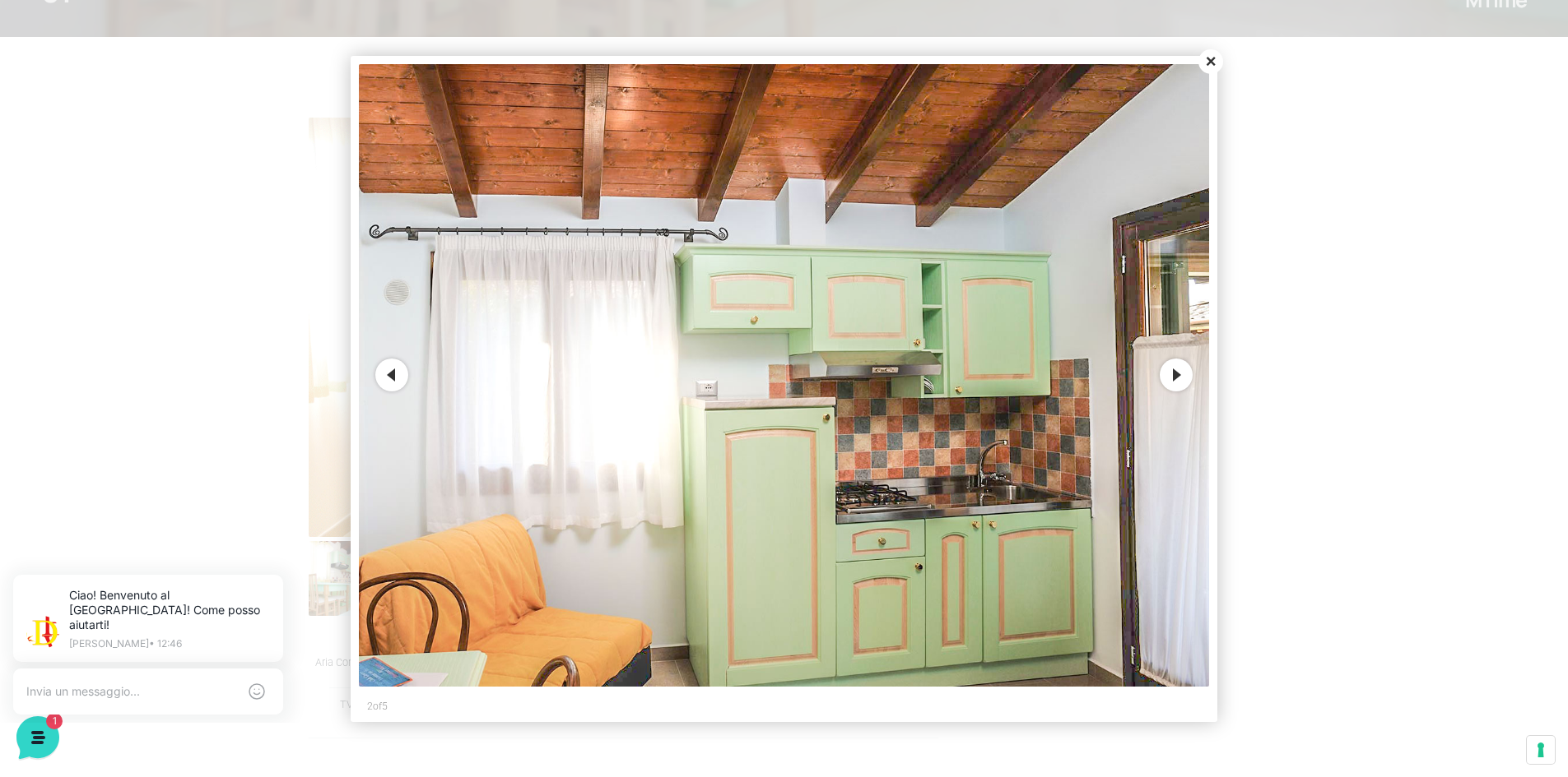
click at [1170, 376] on button "Next" at bounding box center [1176, 375] width 33 height 33
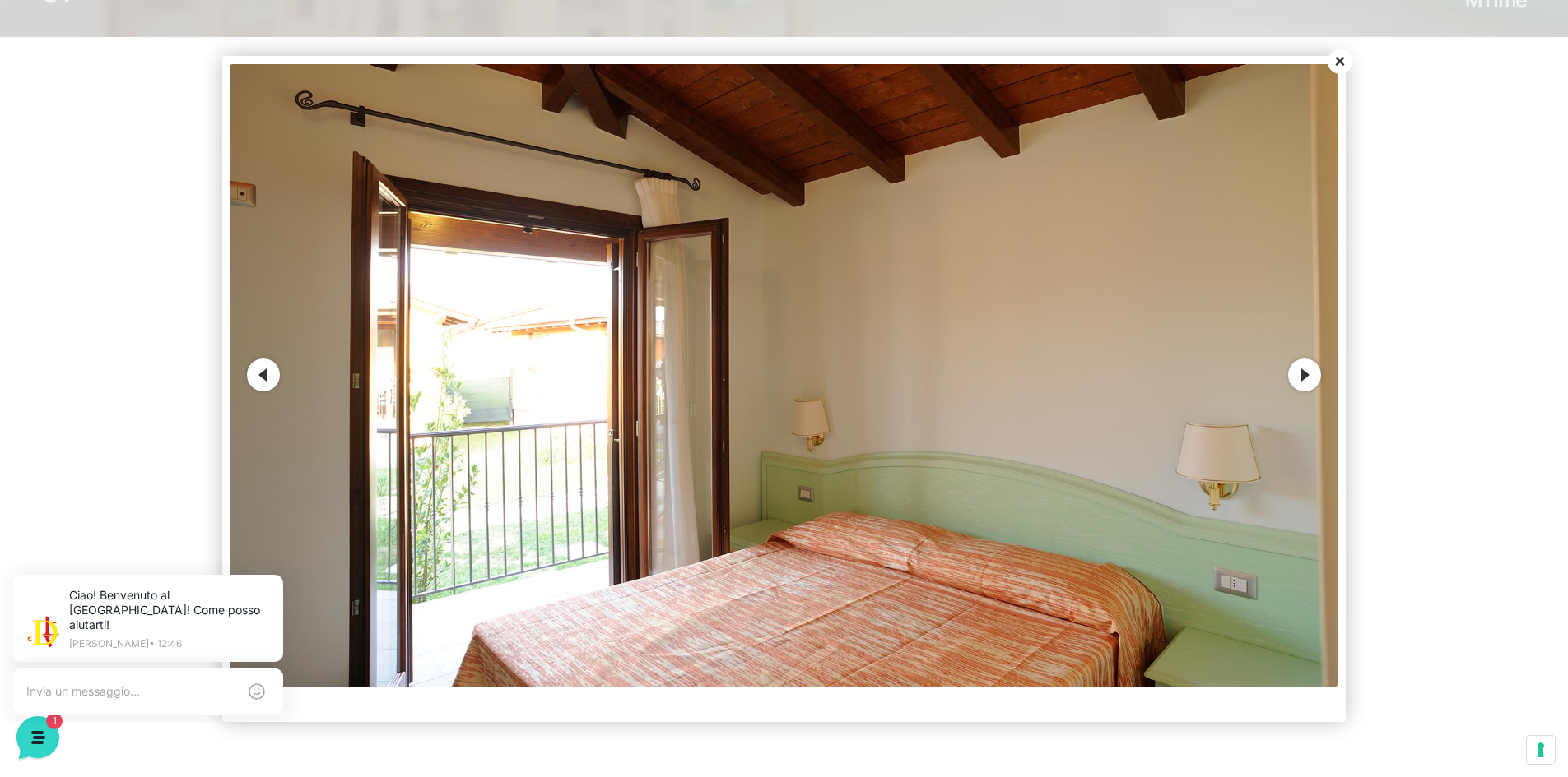
click at [1281, 387] on img at bounding box center [784, 375] width 1108 height 622
click at [1294, 379] on button "Next" at bounding box center [1304, 375] width 33 height 33
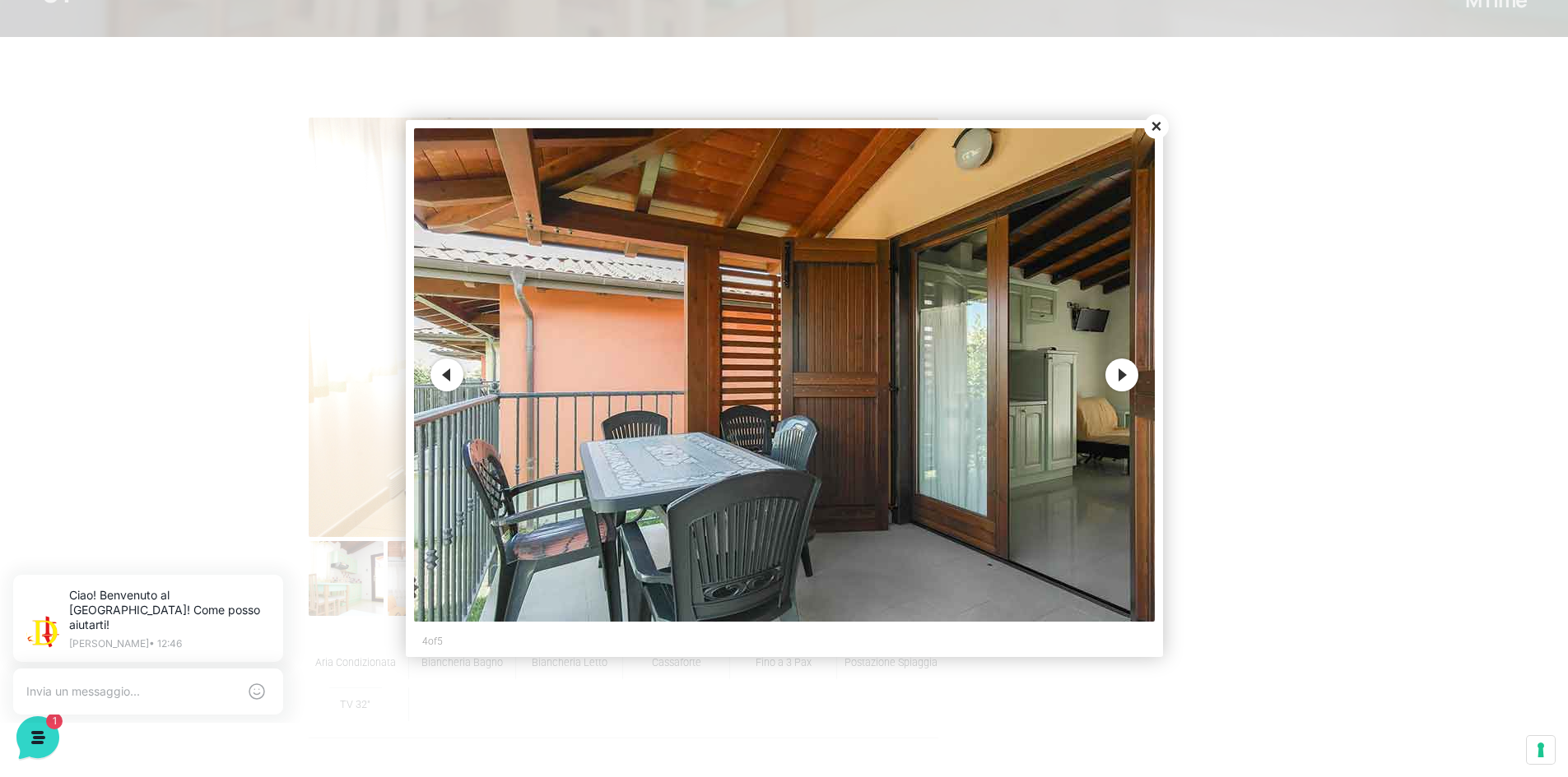
click at [1130, 373] on button "Next" at bounding box center [1121, 375] width 33 height 33
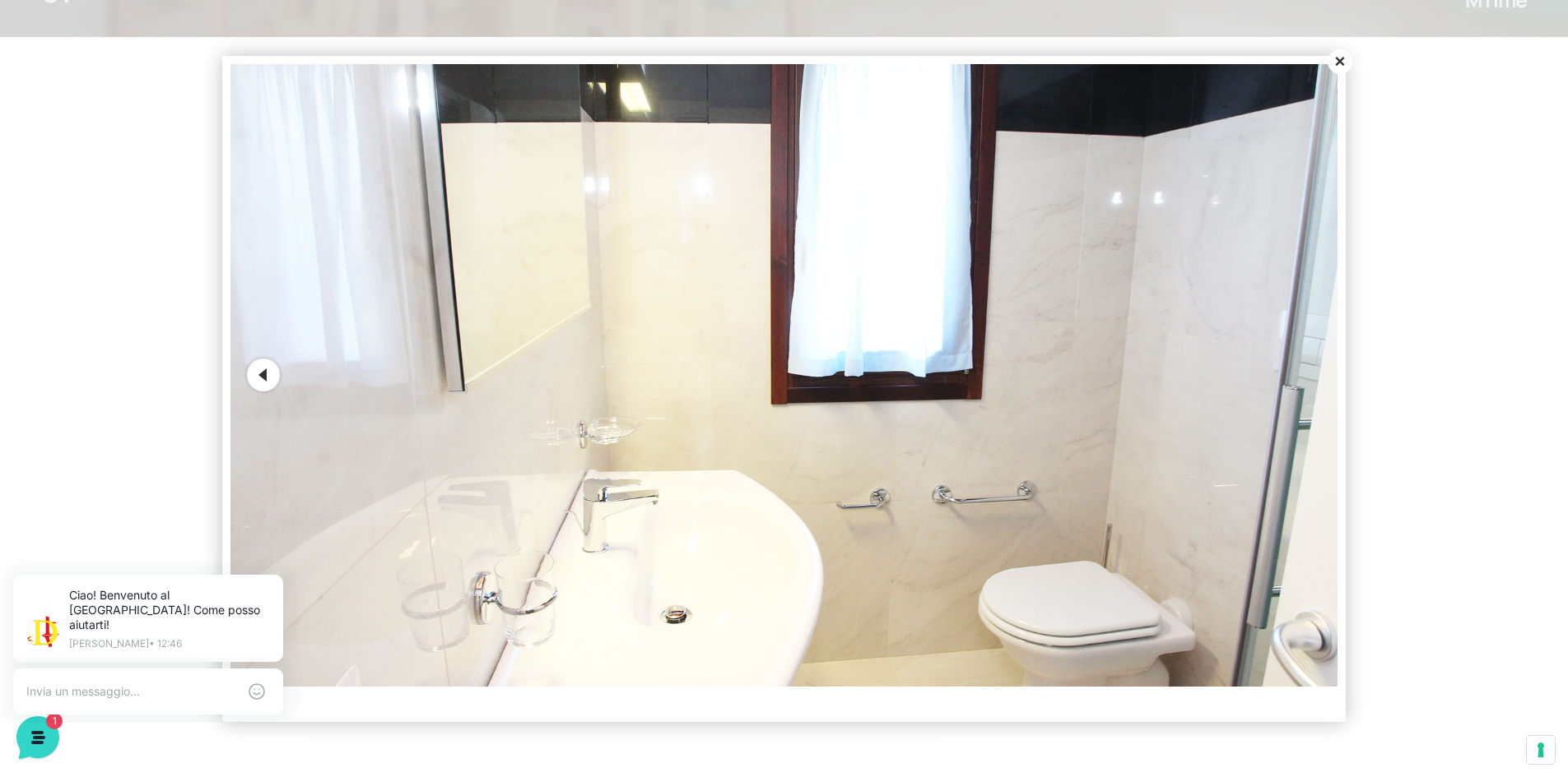
click at [1331, 64] on button "Close" at bounding box center [1340, 62] width 25 height 25
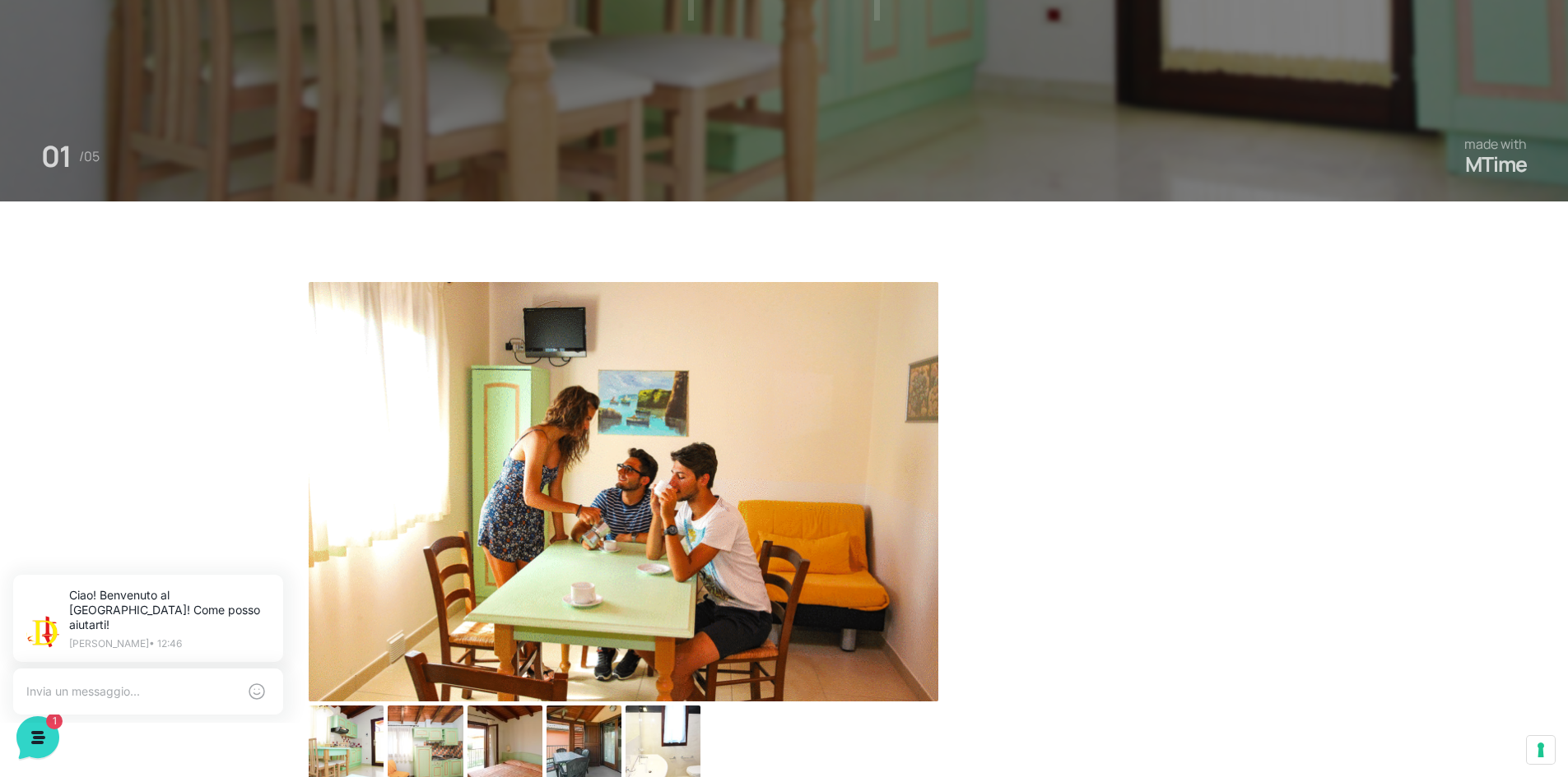
scroll to position [0, 0]
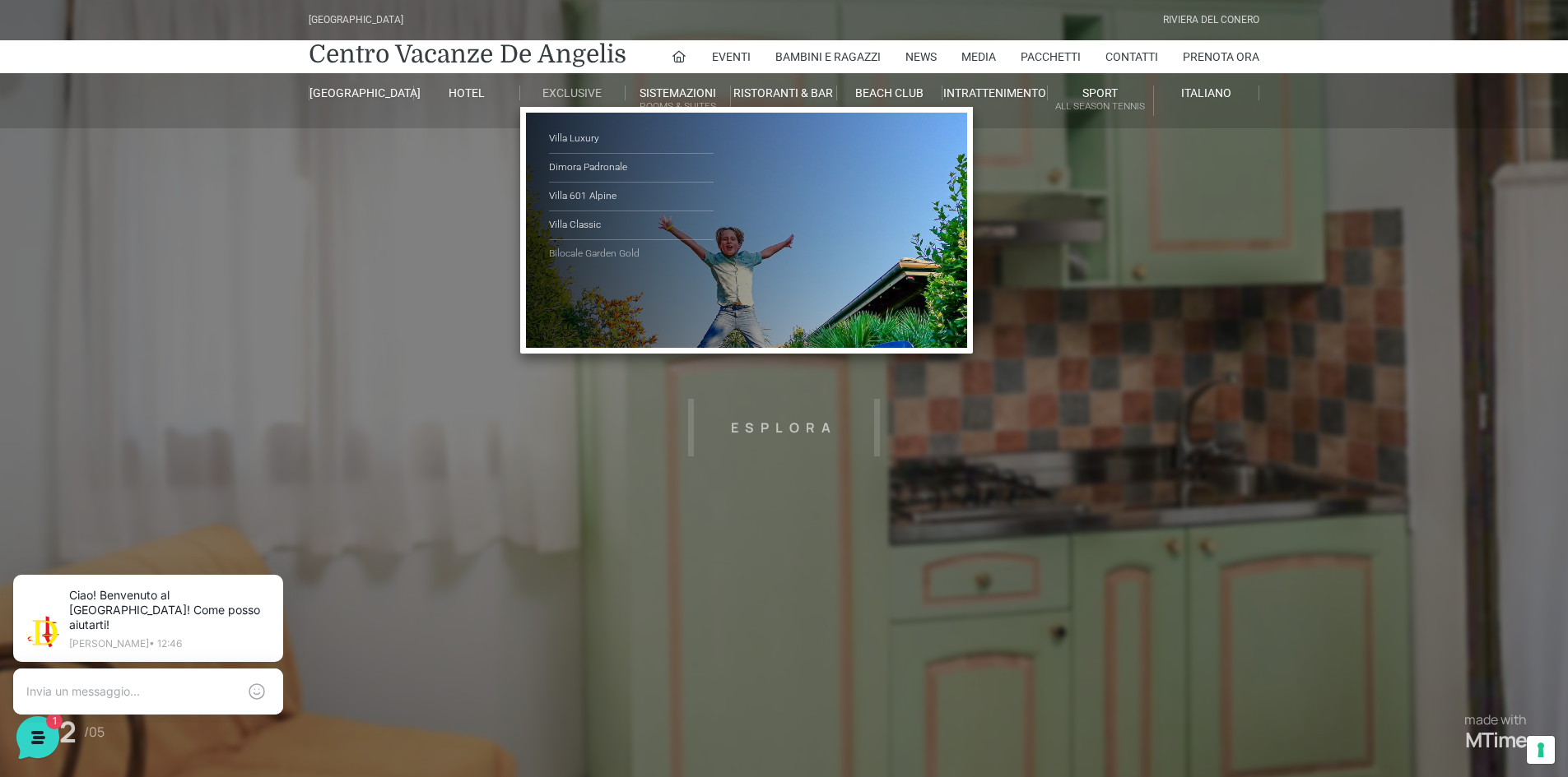
click at [588, 250] on link "Bilocale Garden Gold" at bounding box center [631, 254] width 164 height 28
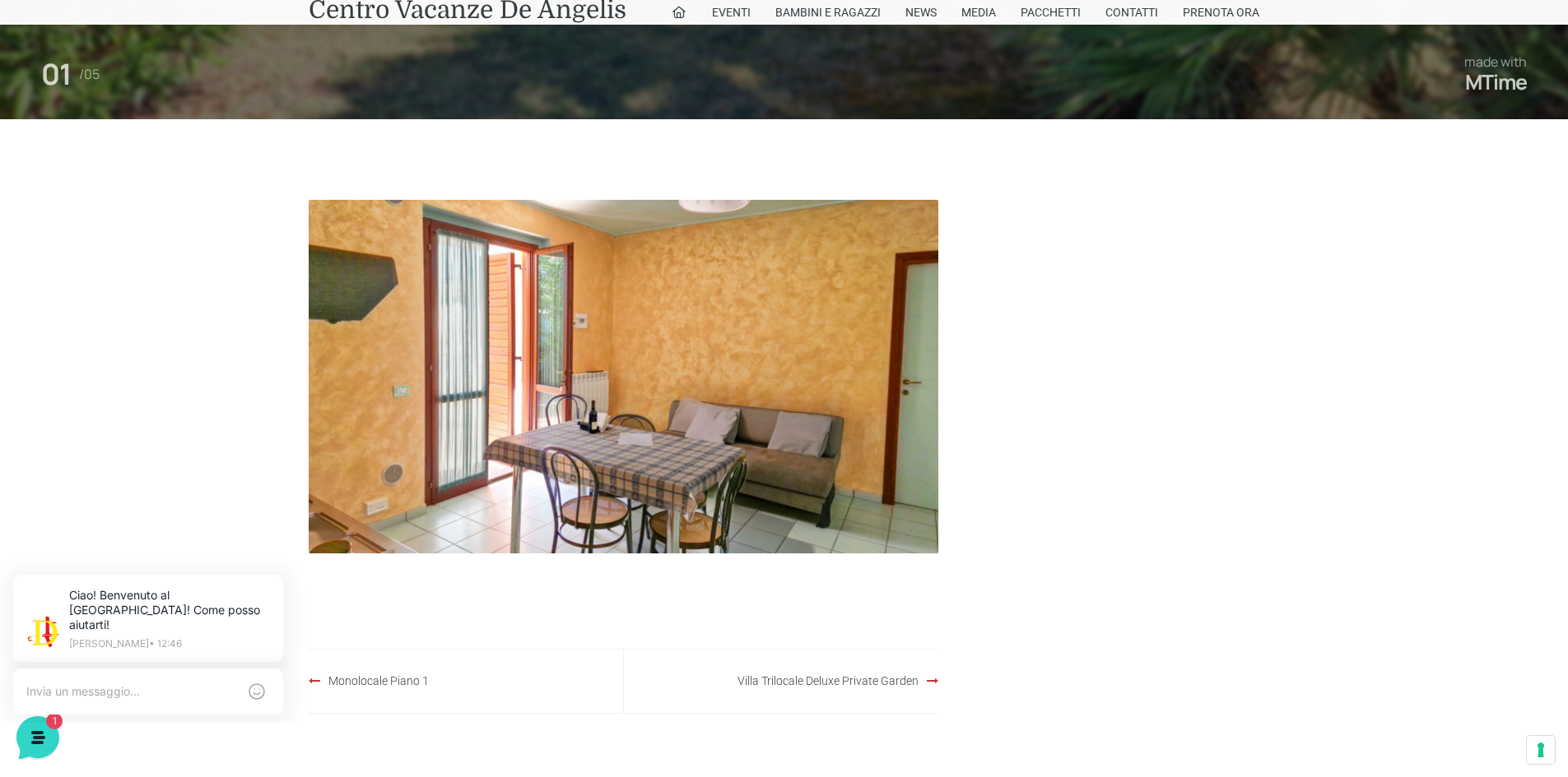
scroll to position [905, 0]
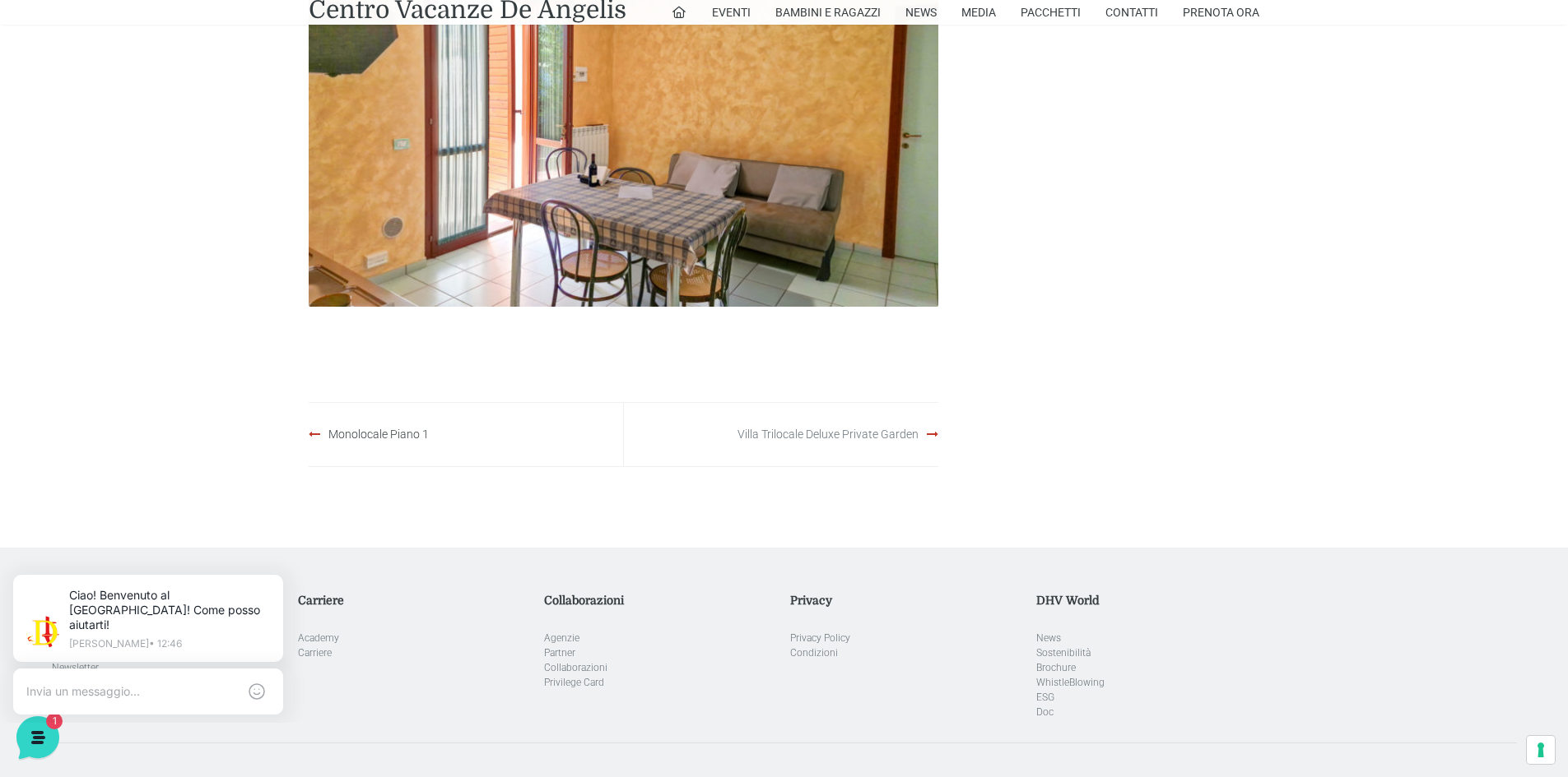
click at [915, 434] on link "Villa Trilocale Deluxe Private Garden" at bounding box center [828, 435] width 181 height 14
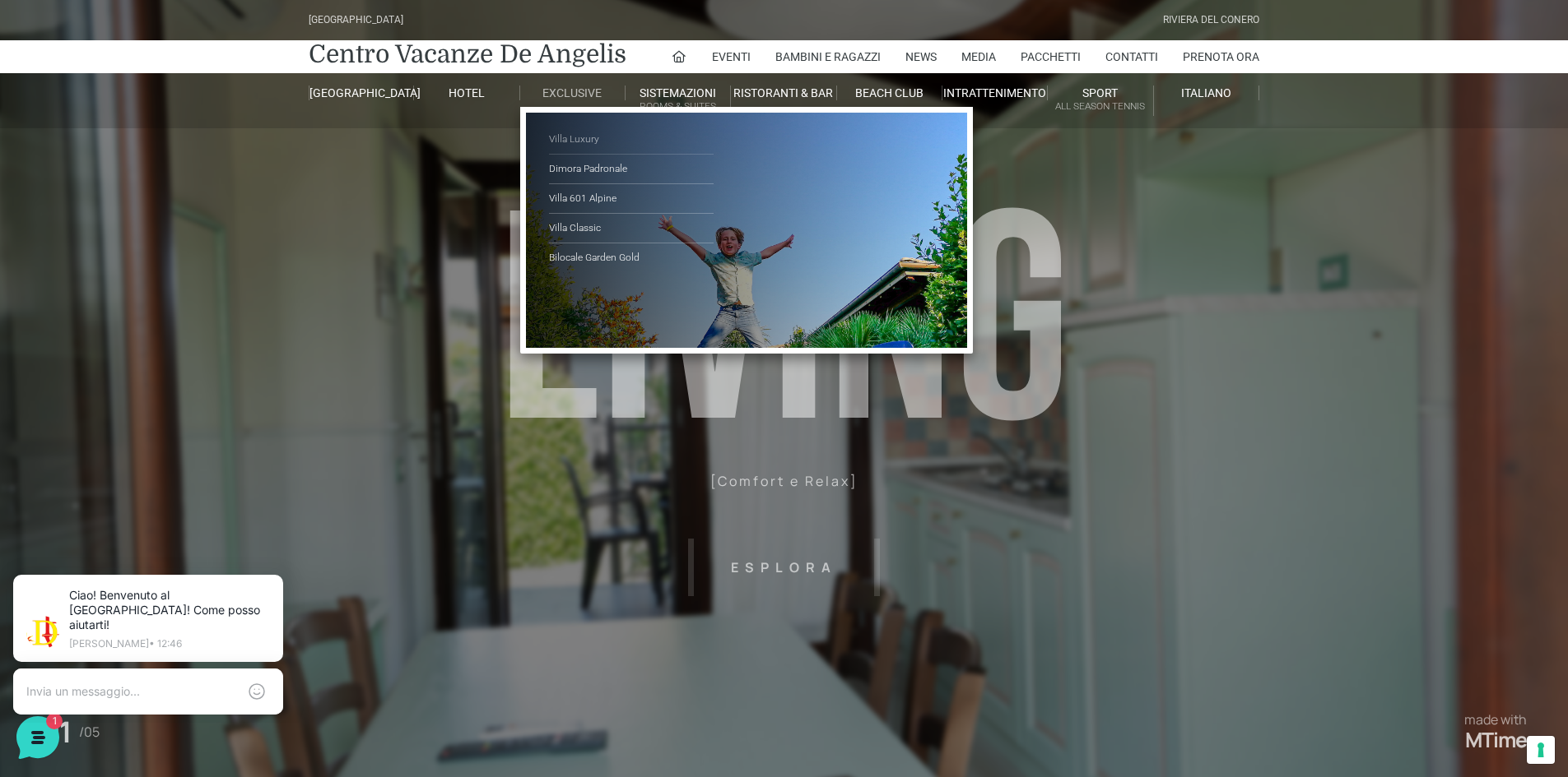
click at [570, 133] on link "Villa Luxury" at bounding box center [631, 139] width 164 height 30
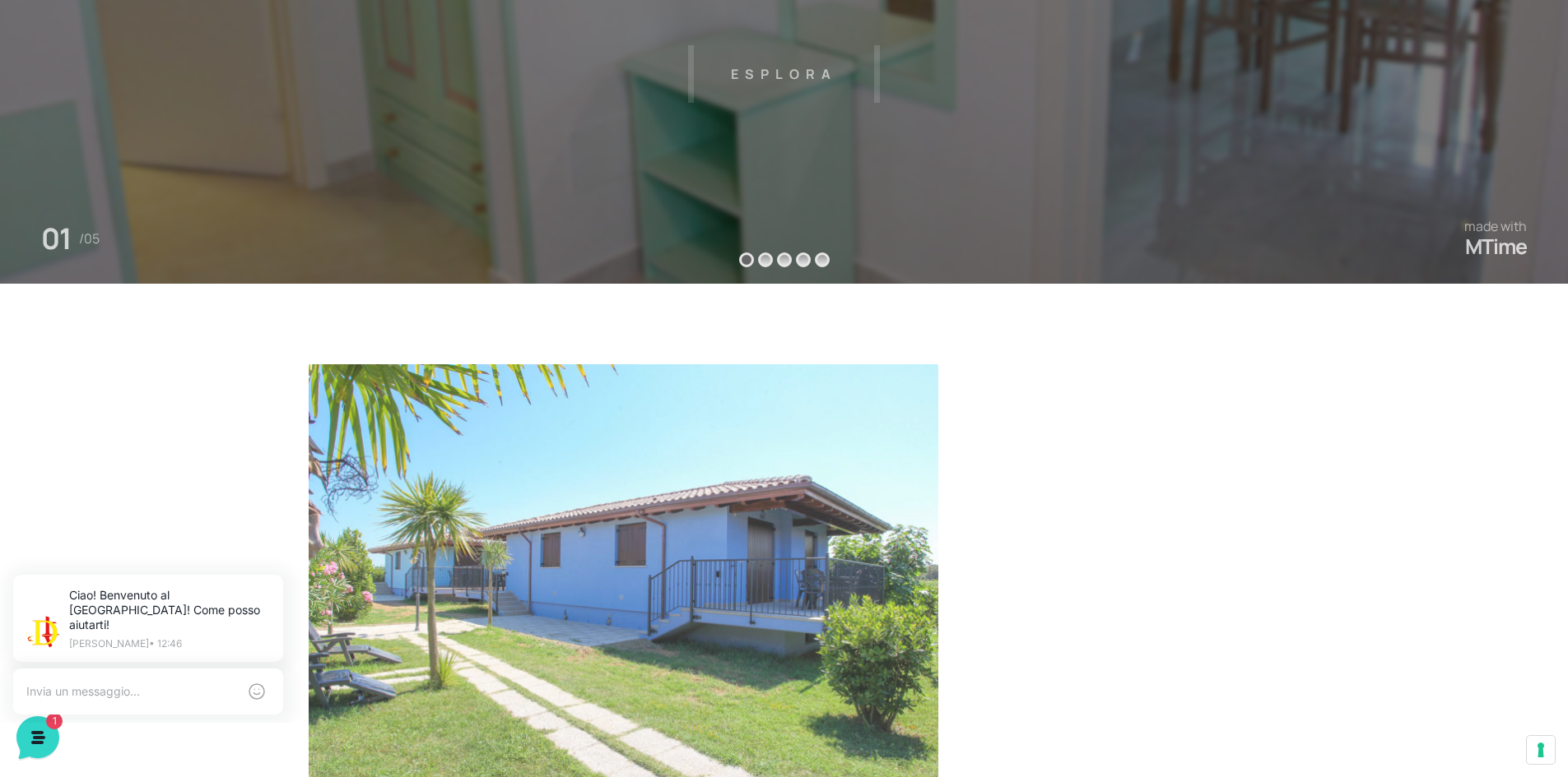
scroll to position [740, 0]
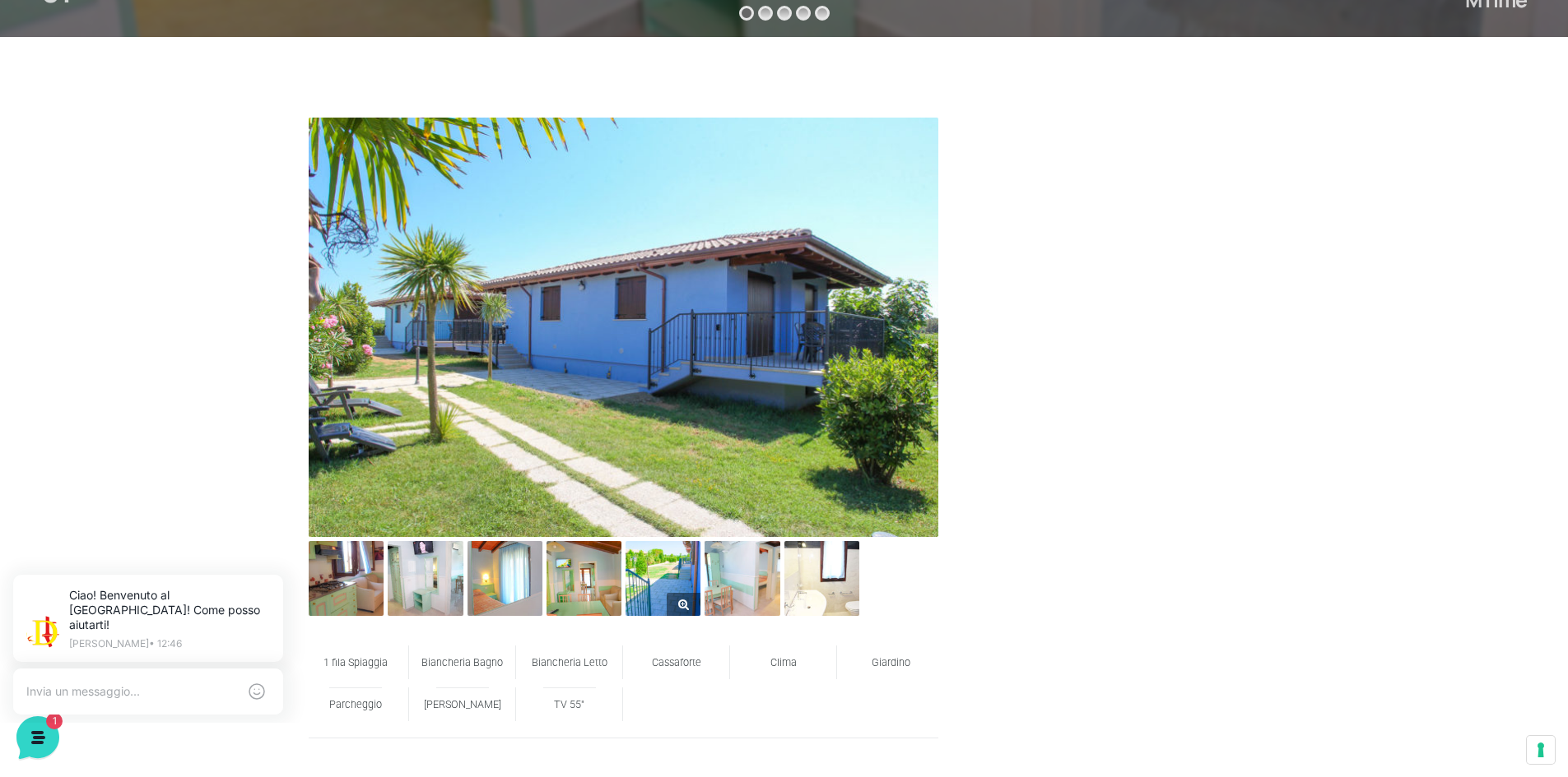
click at [656, 563] on img at bounding box center [662, 578] width 74 height 74
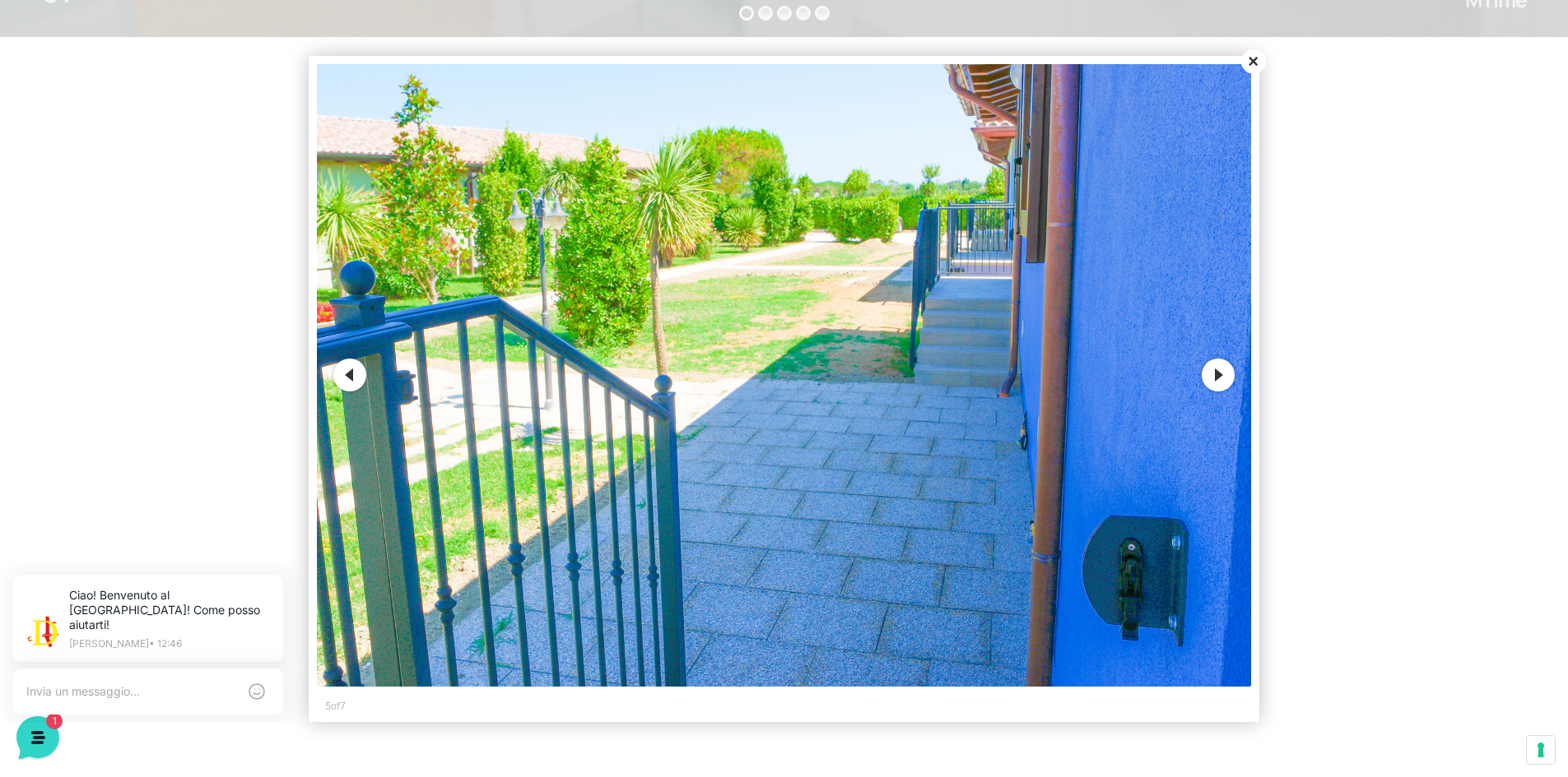
click at [1216, 369] on button "Next" at bounding box center [1218, 375] width 33 height 33
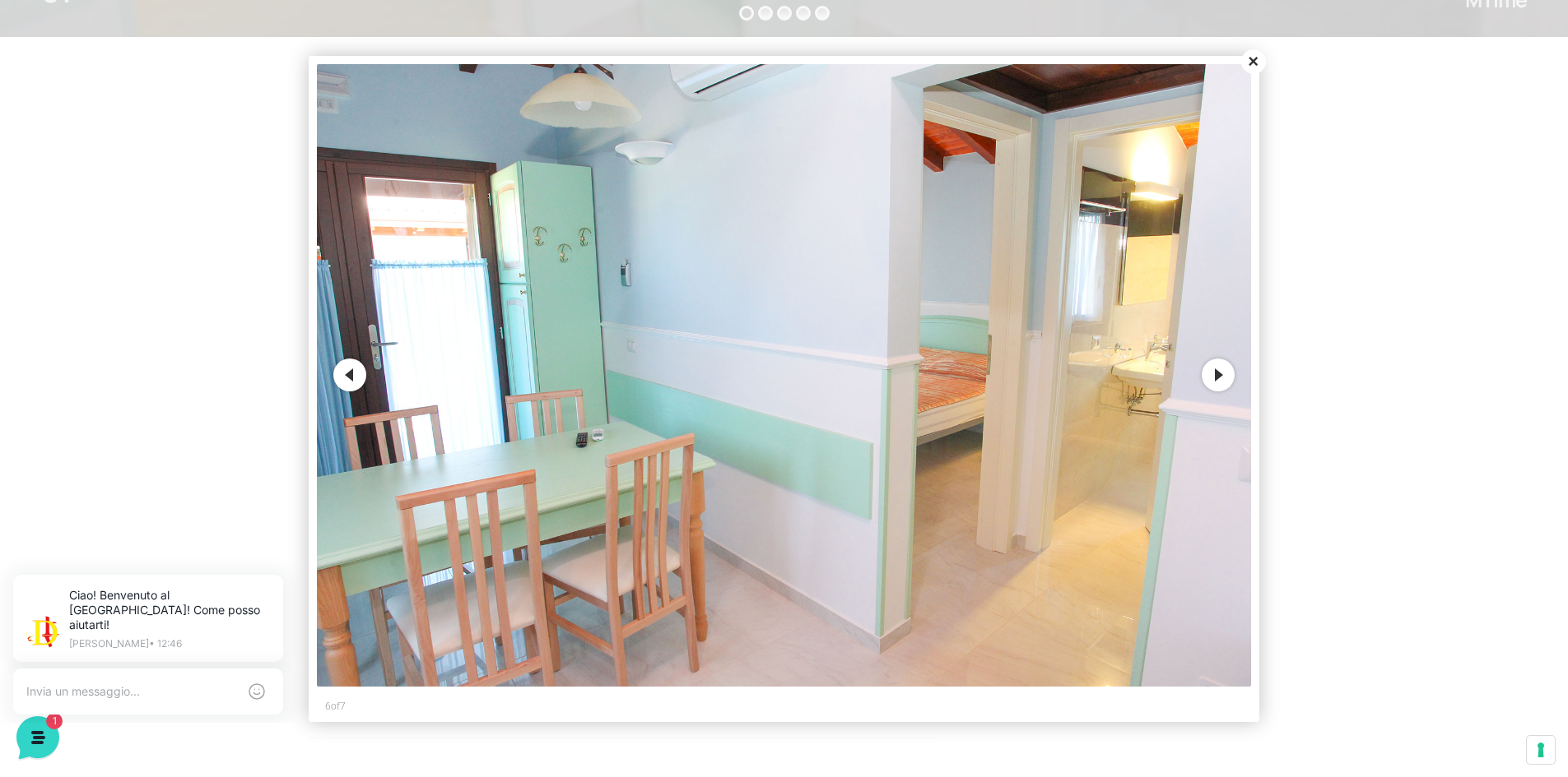
click at [1217, 376] on button "Next" at bounding box center [1218, 375] width 33 height 33
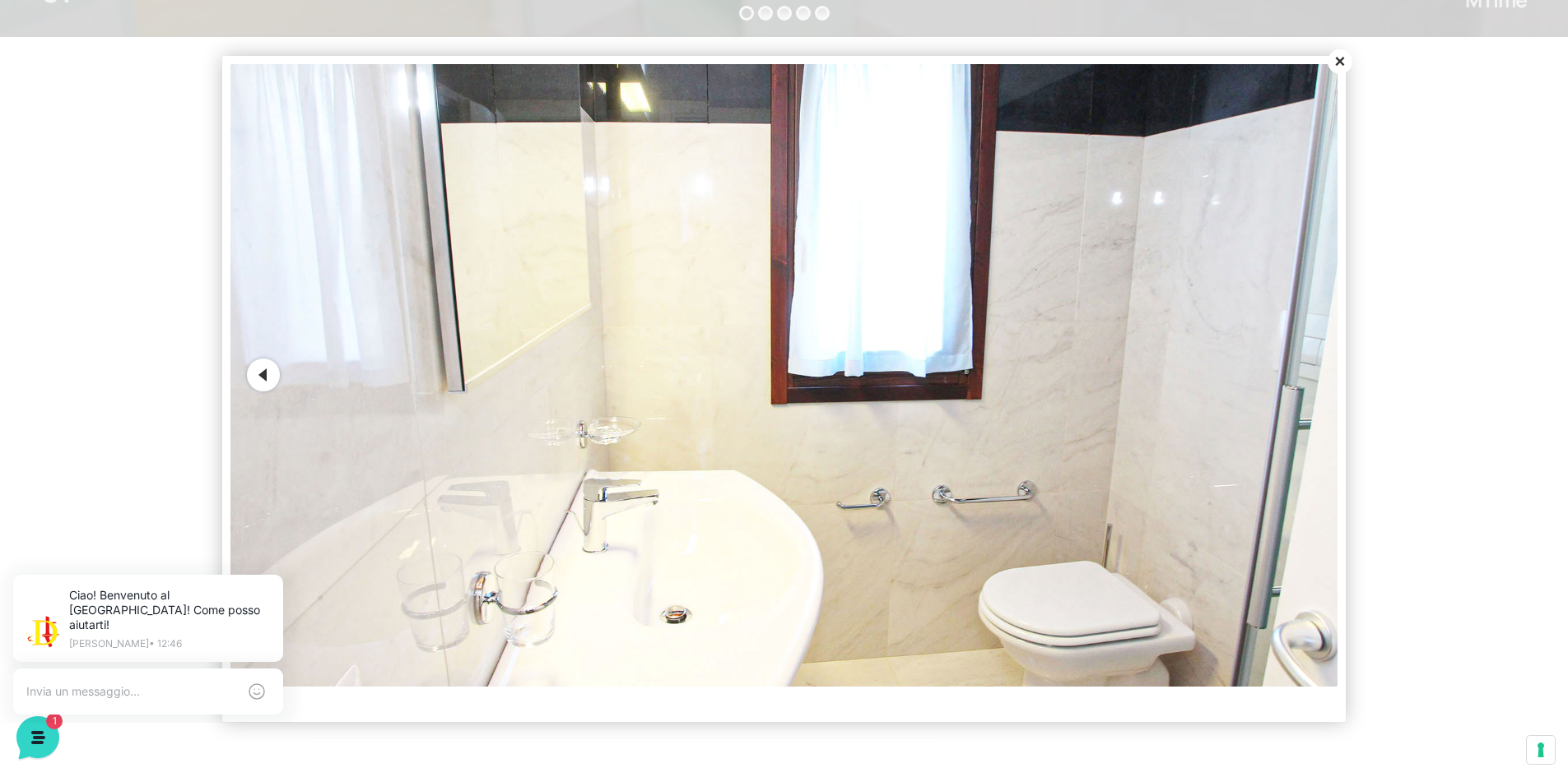
click at [1345, 58] on button "Close" at bounding box center [1340, 62] width 25 height 25
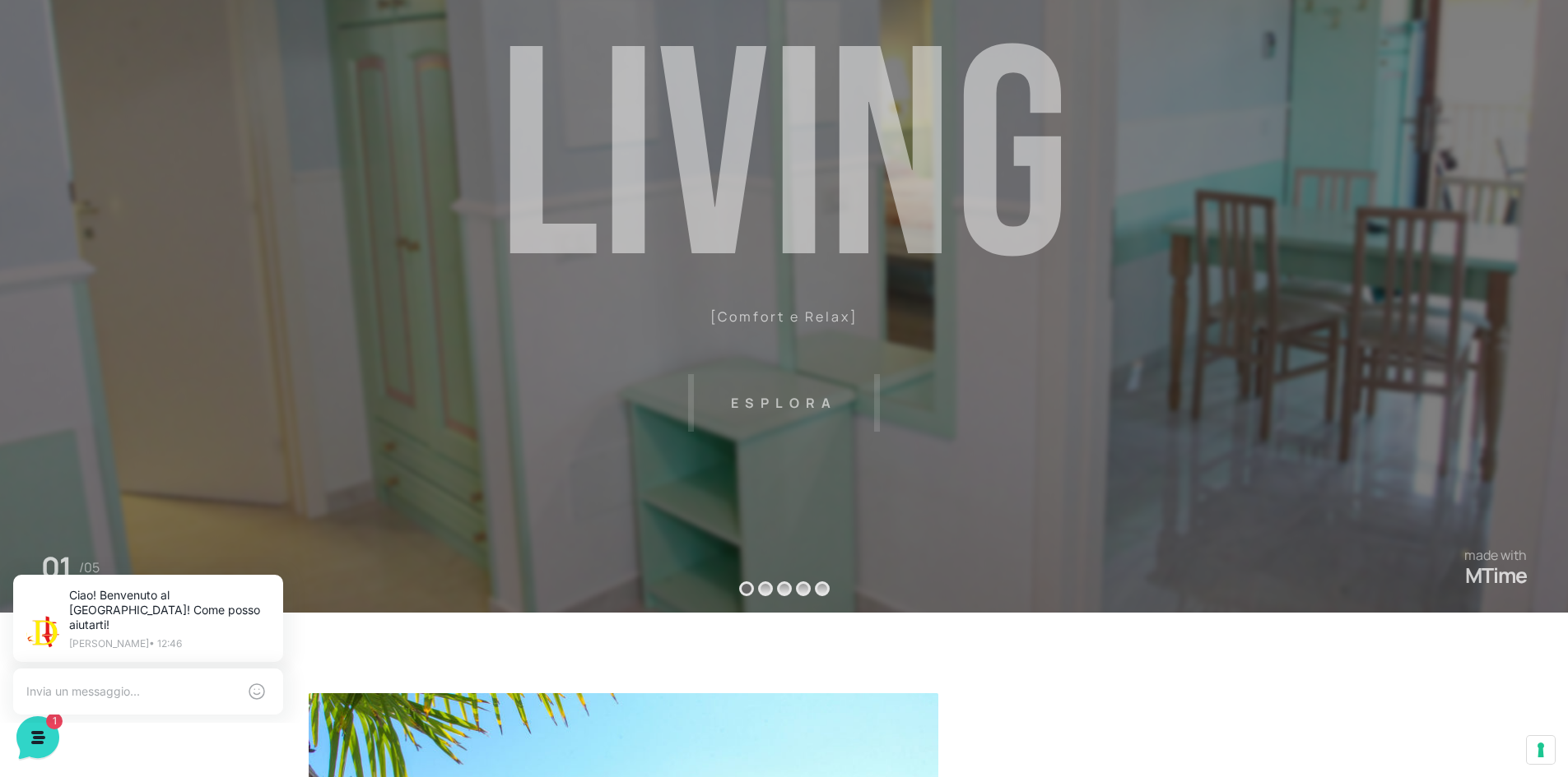
scroll to position [0, 0]
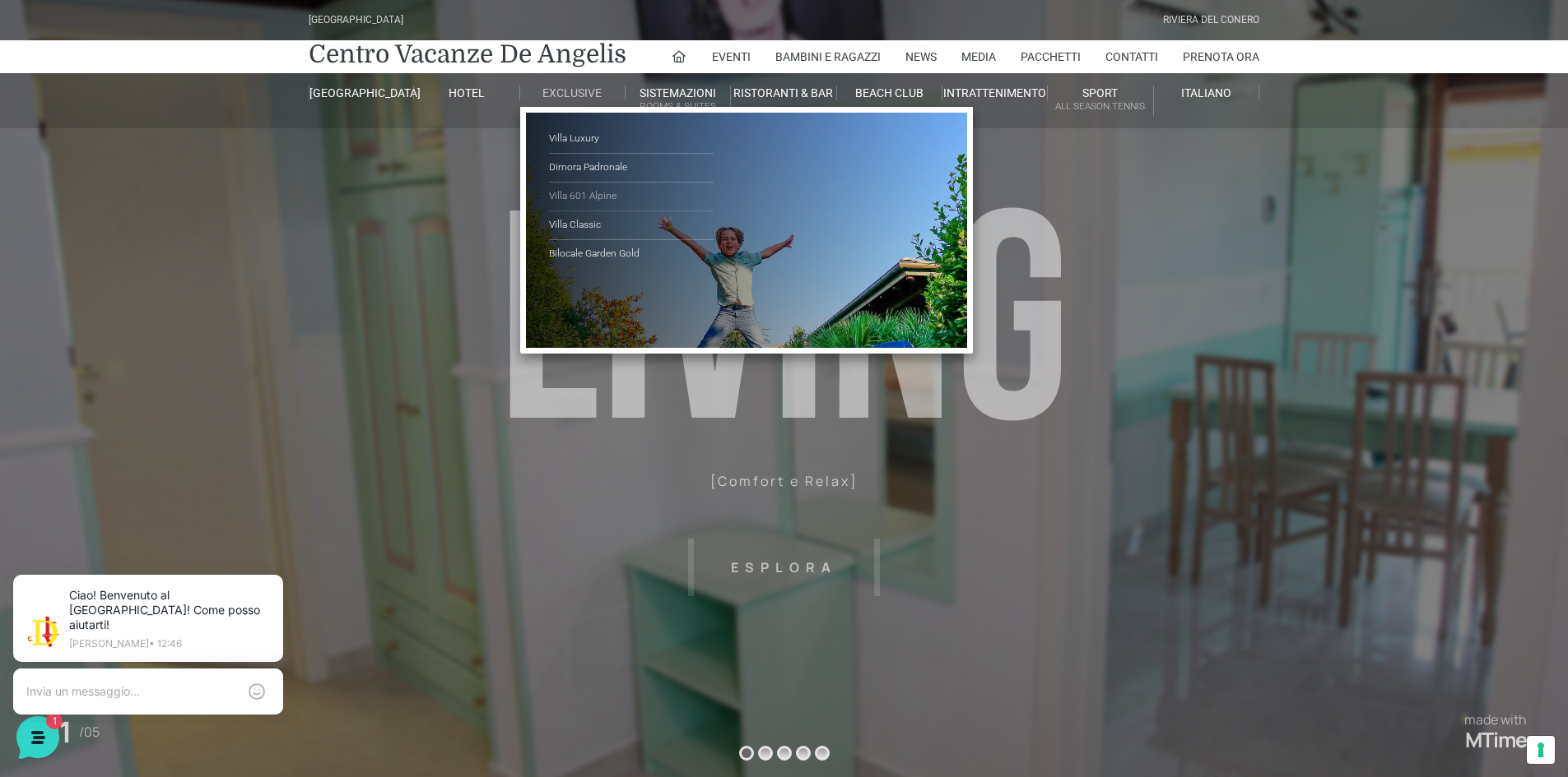
click at [585, 196] on link "Villa 601 Alpine" at bounding box center [631, 197] width 164 height 29
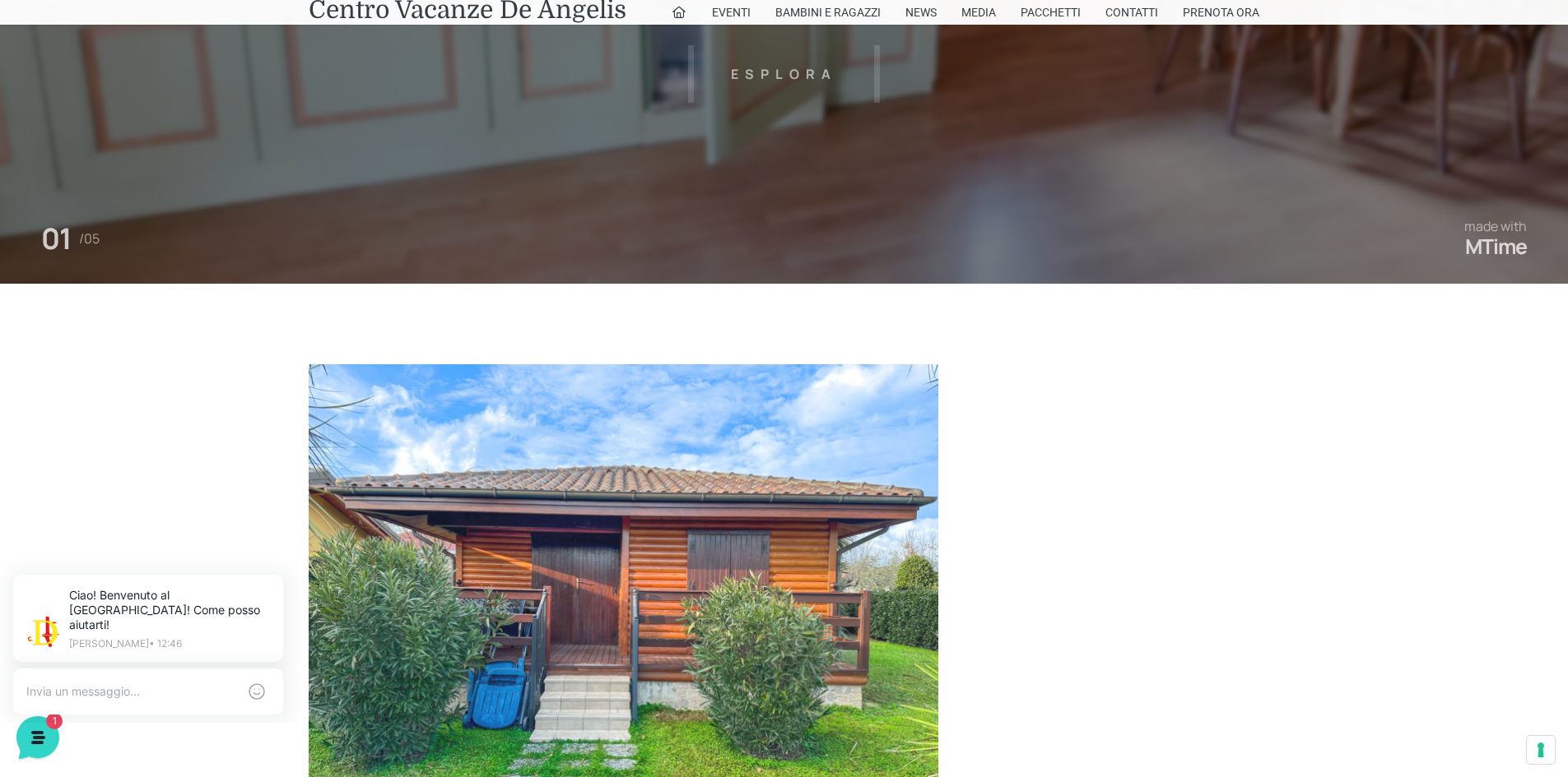
scroll to position [822, 0]
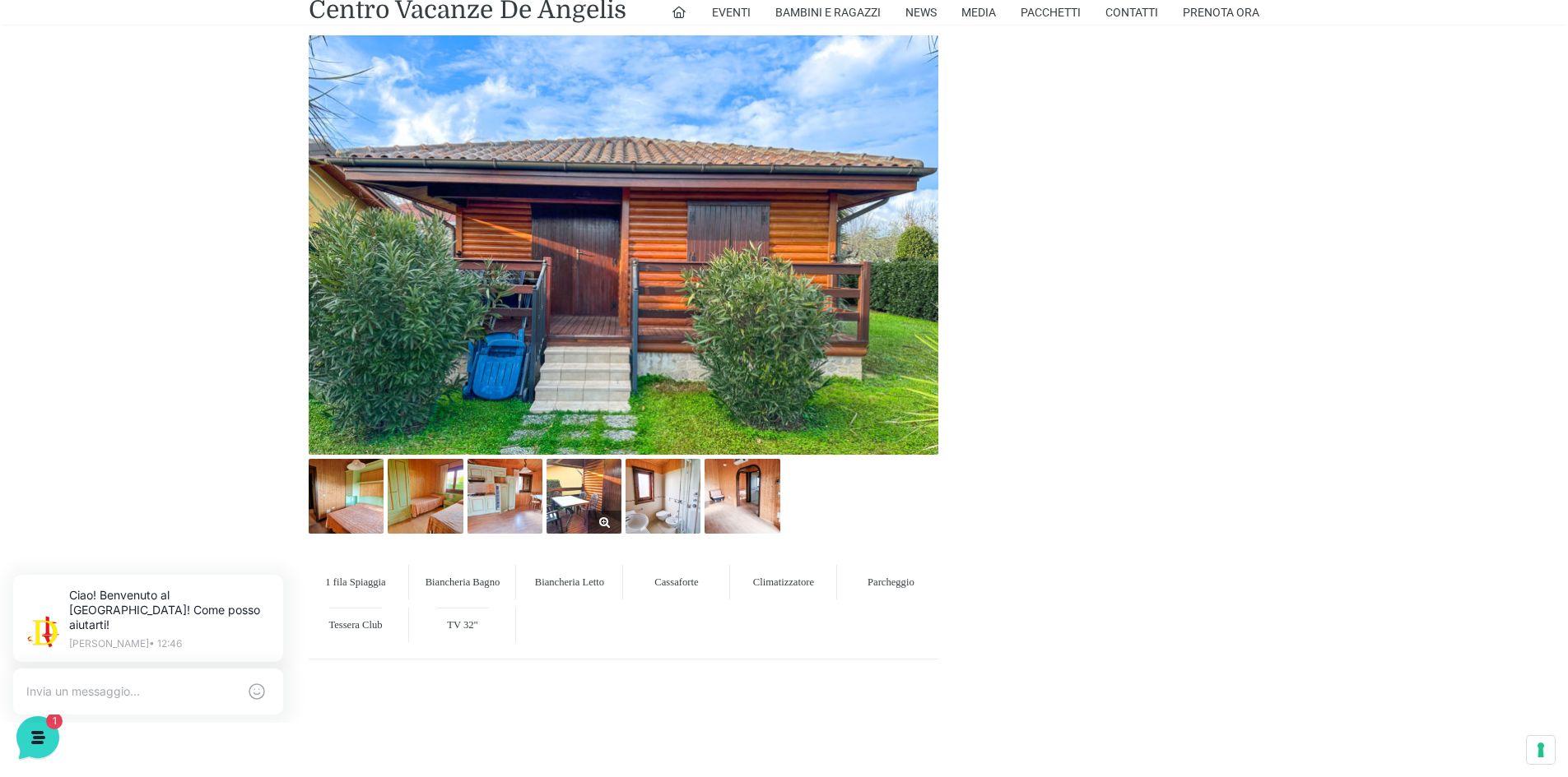
click at [600, 497] on img at bounding box center [583, 496] width 74 height 74
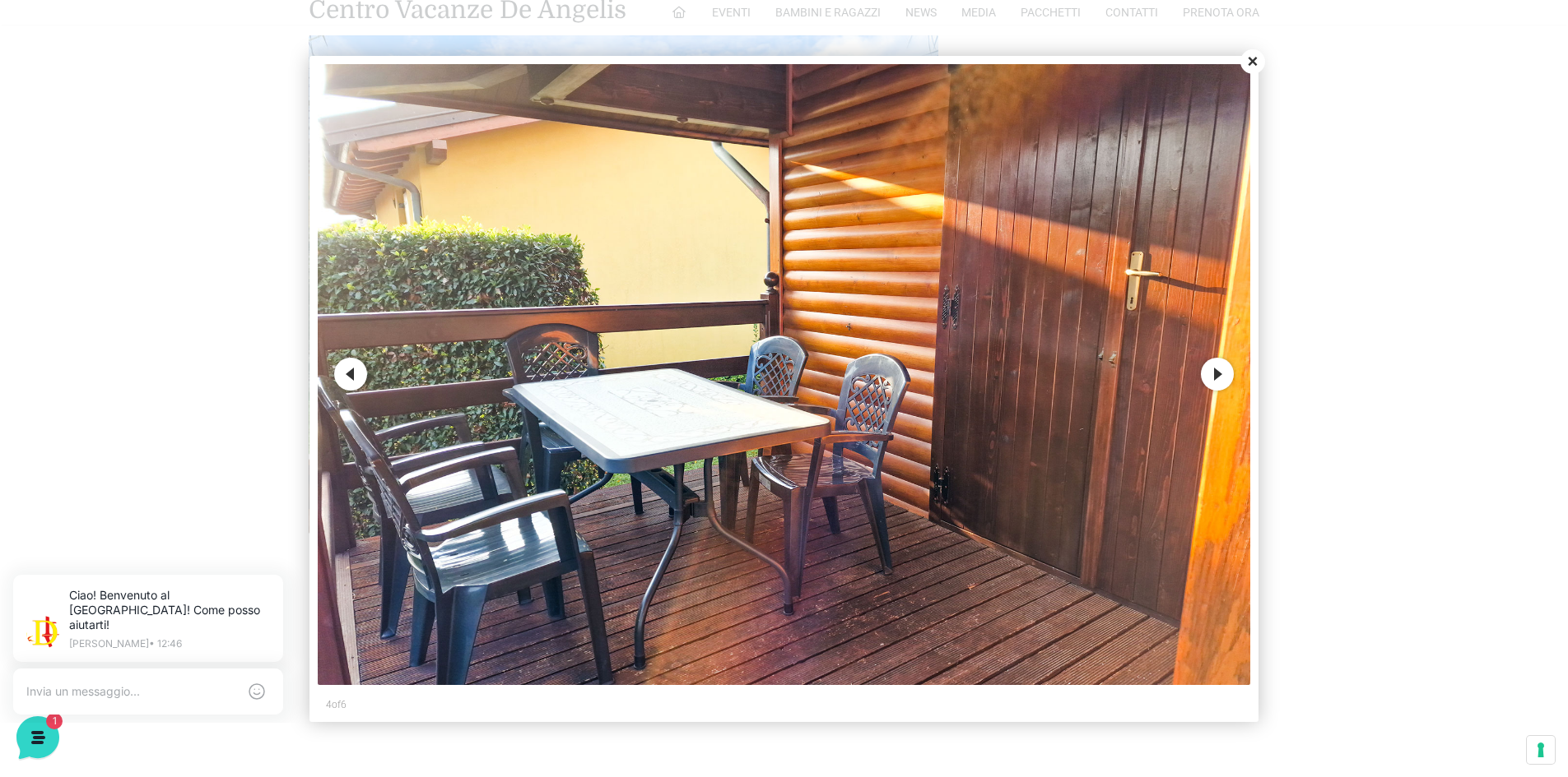
click at [1209, 373] on button "Next" at bounding box center [1217, 374] width 33 height 33
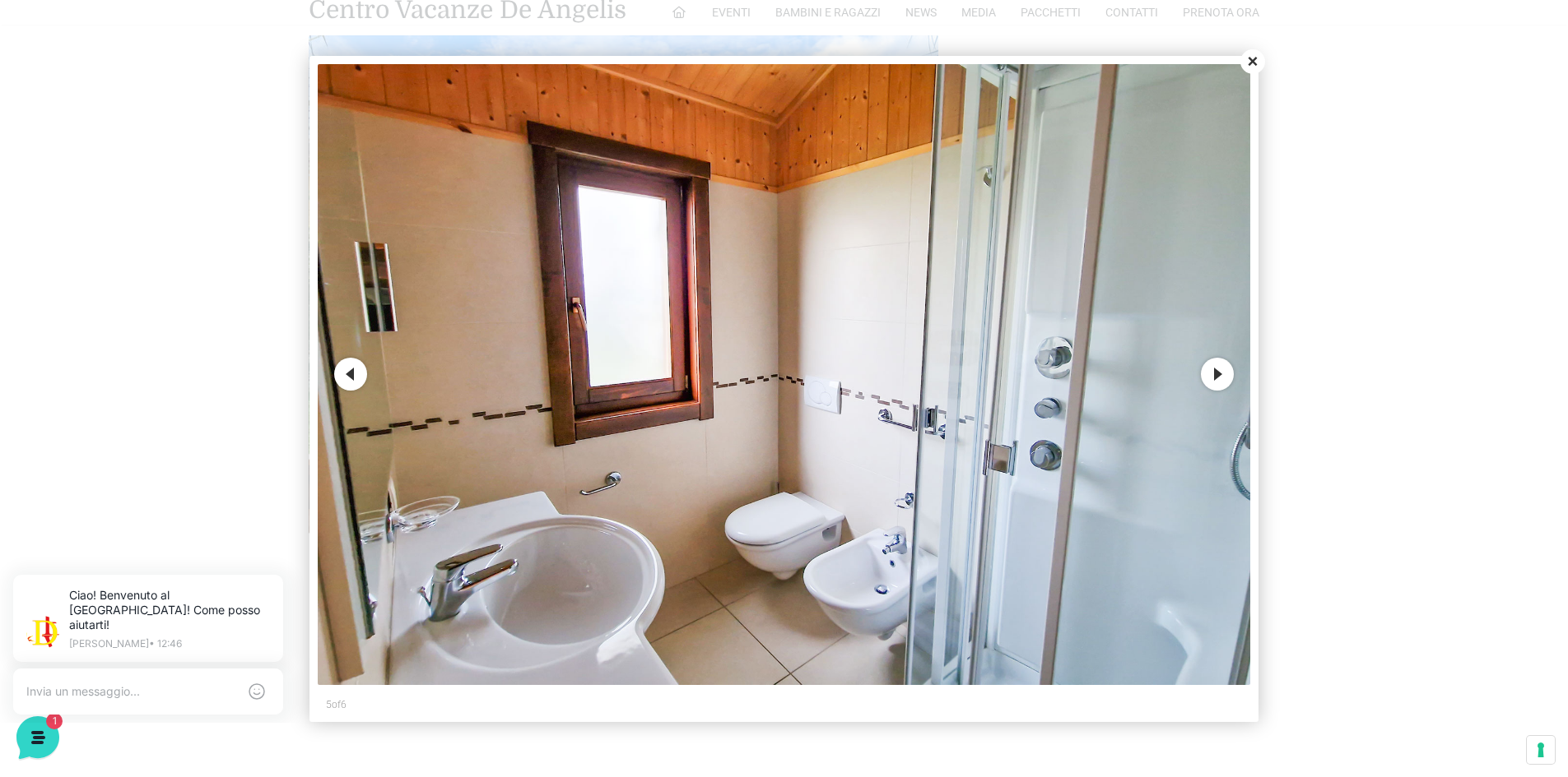
click at [1216, 373] on button "Next" at bounding box center [1217, 374] width 33 height 33
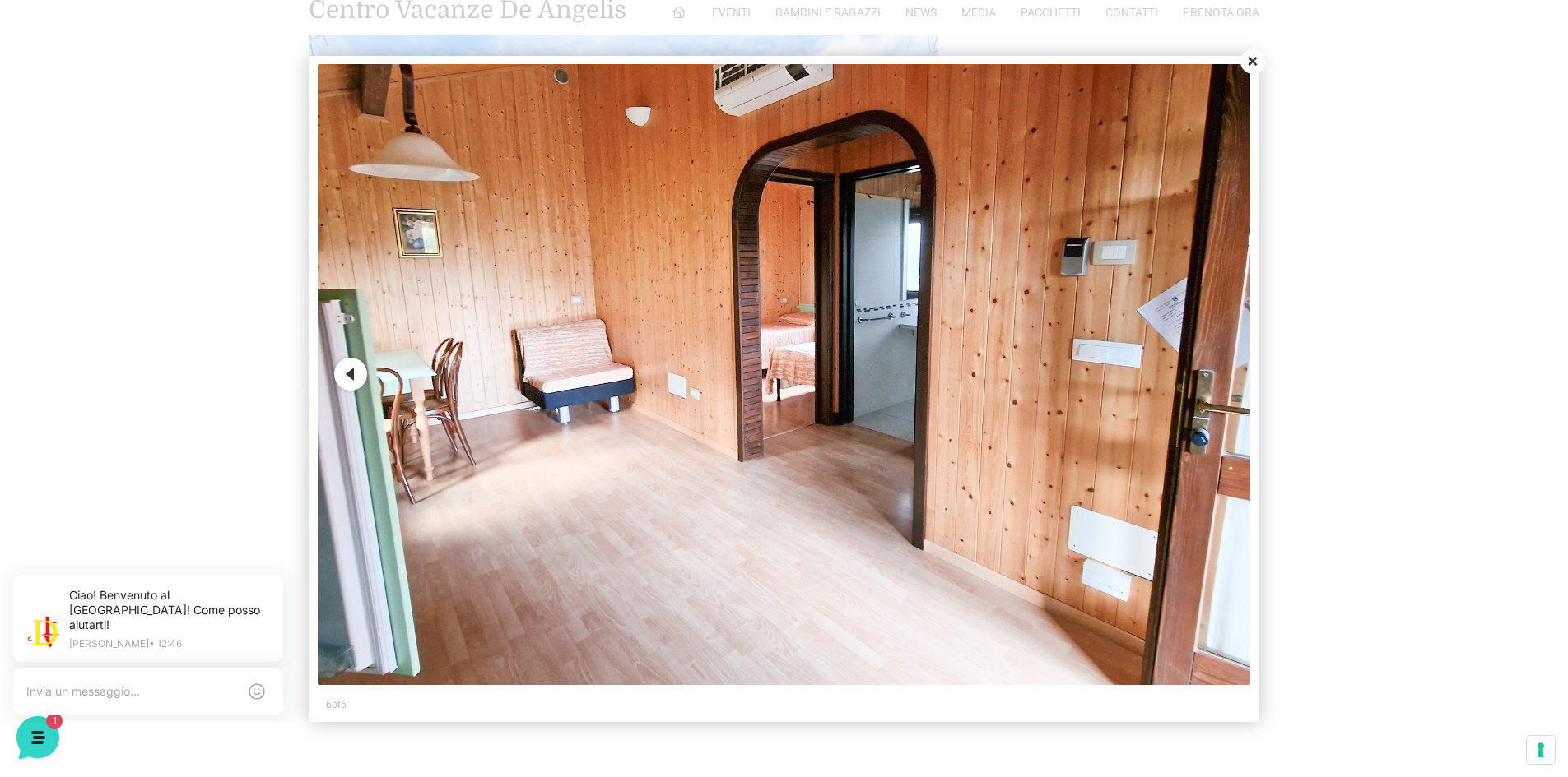
click at [1251, 63] on button "Close" at bounding box center [1253, 62] width 25 height 25
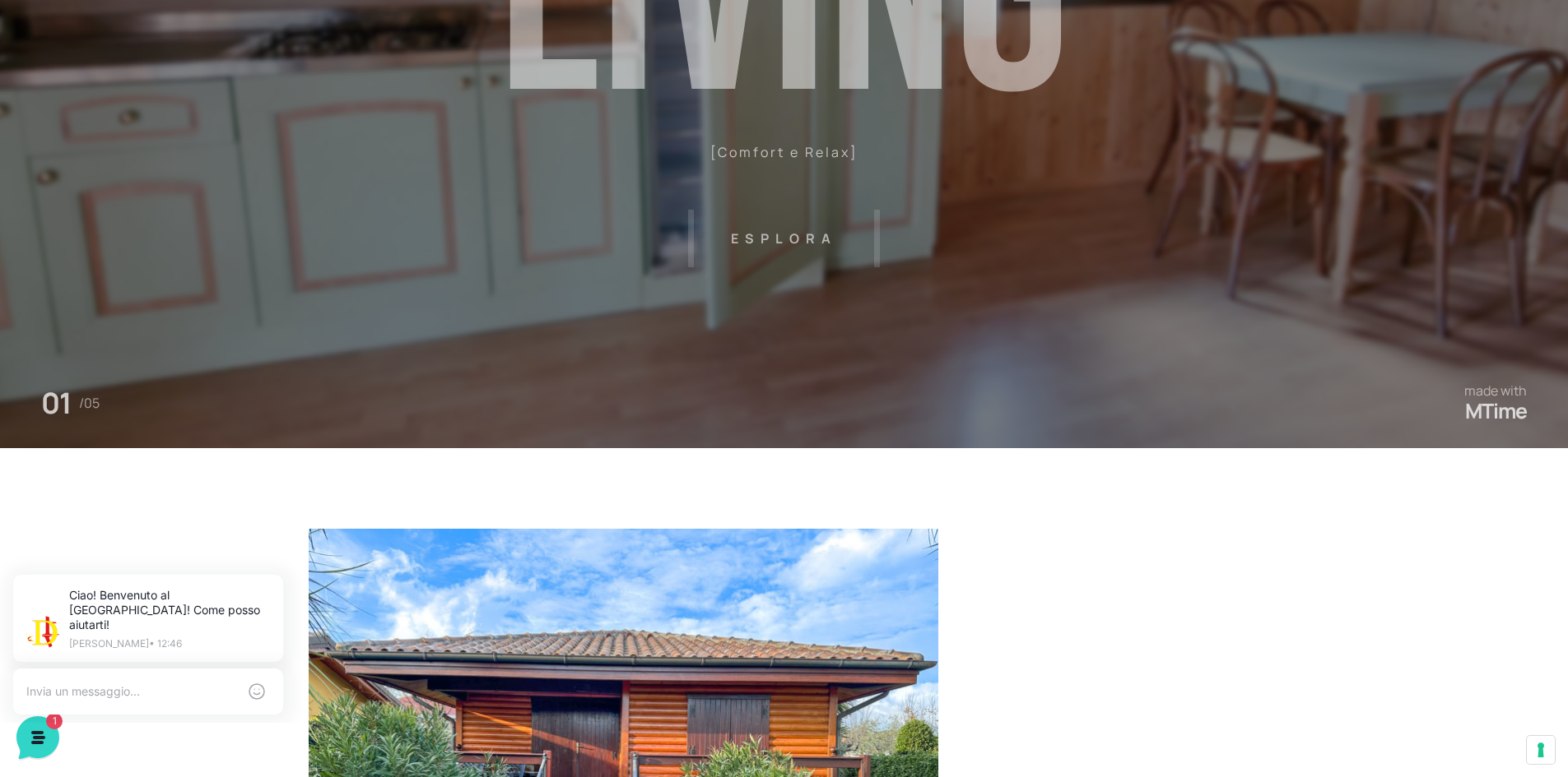
scroll to position [0, 0]
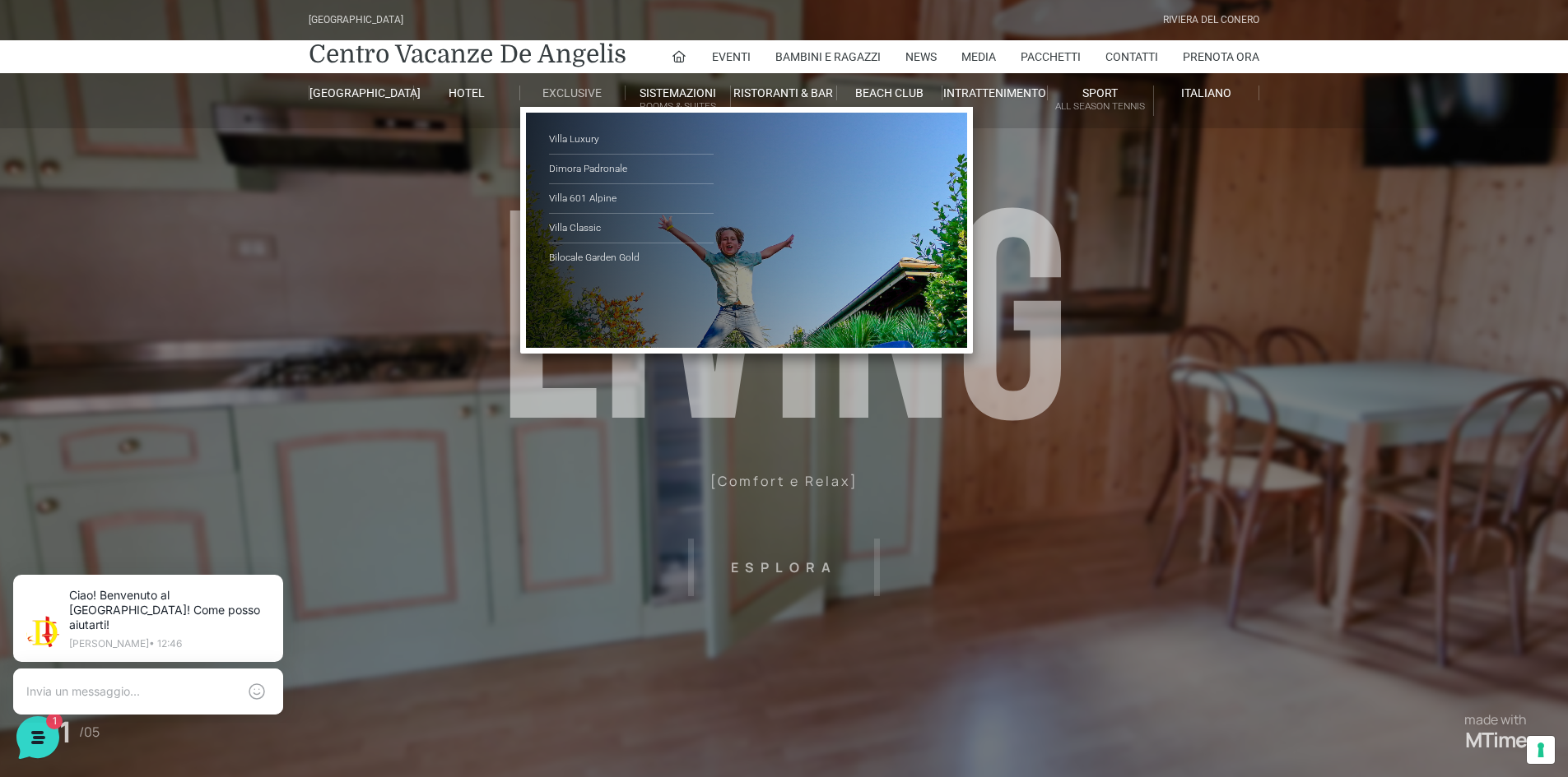
click at [583, 91] on link "Exclusive" at bounding box center [572, 93] width 105 height 14
click at [596, 230] on link "Villa Classic" at bounding box center [631, 228] width 164 height 30
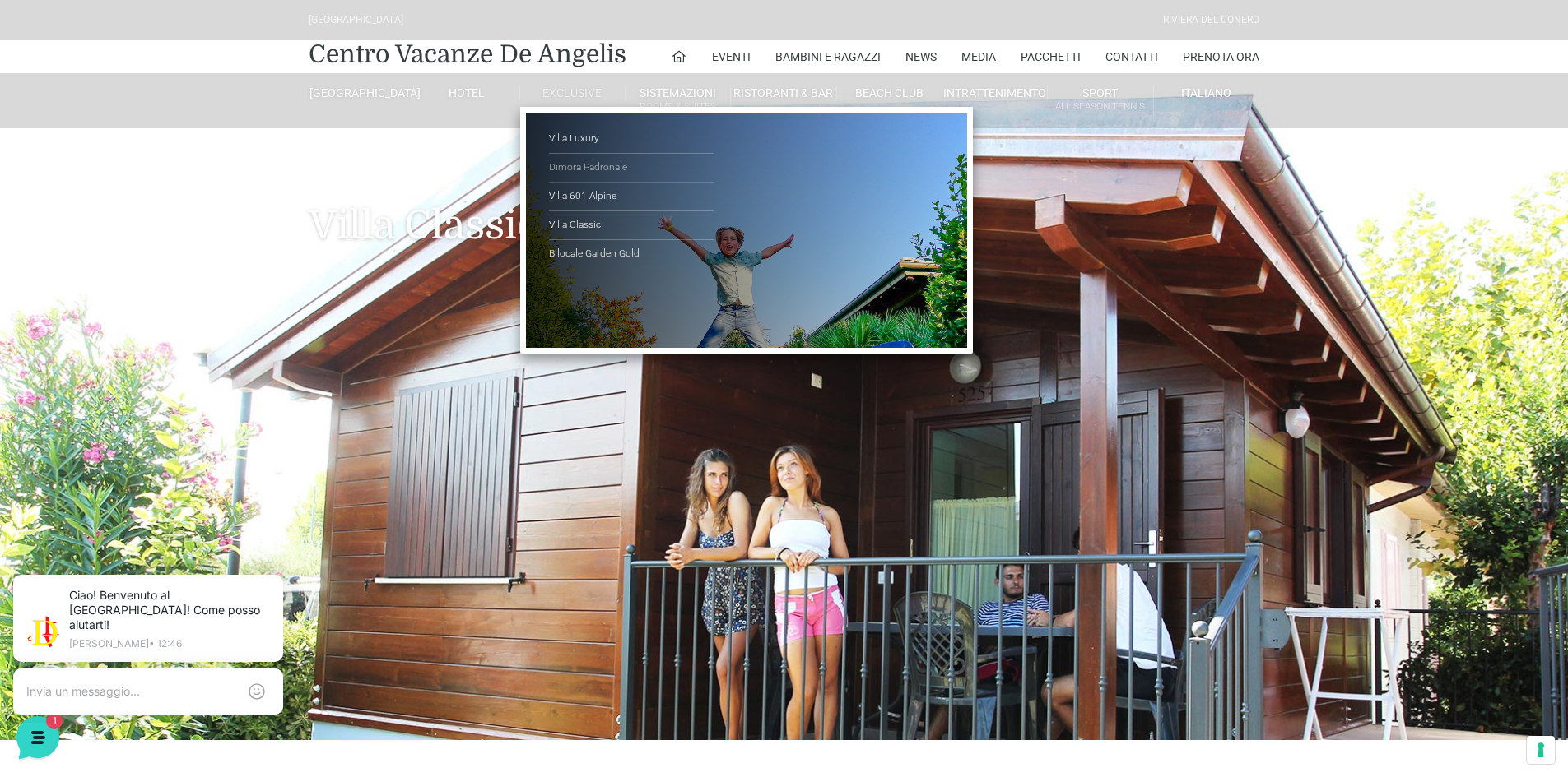
click at [577, 166] on link "Dimora Padronale" at bounding box center [631, 168] width 164 height 29
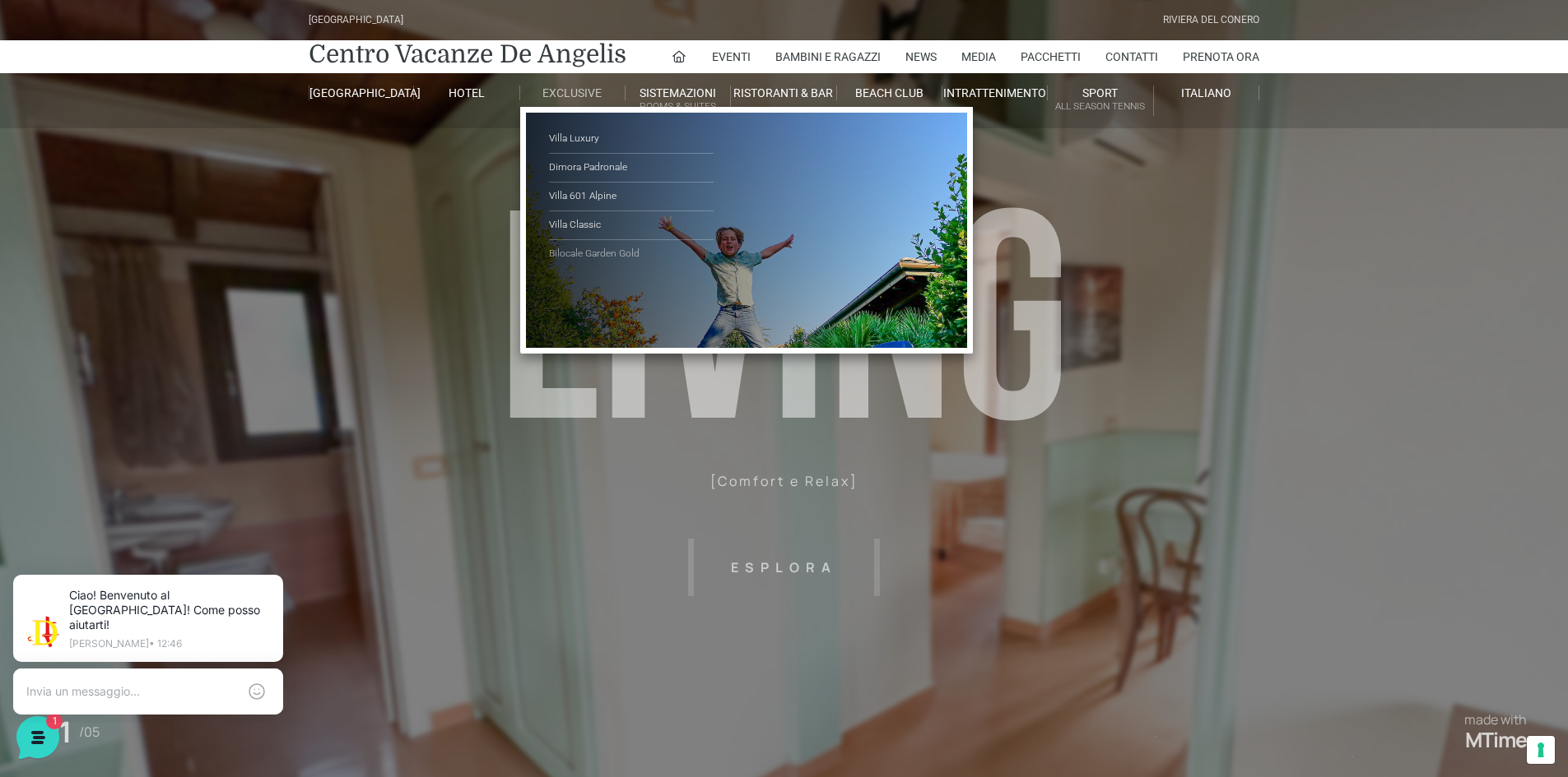
click at [603, 255] on link "Bilocale Garden Gold" at bounding box center [631, 254] width 164 height 28
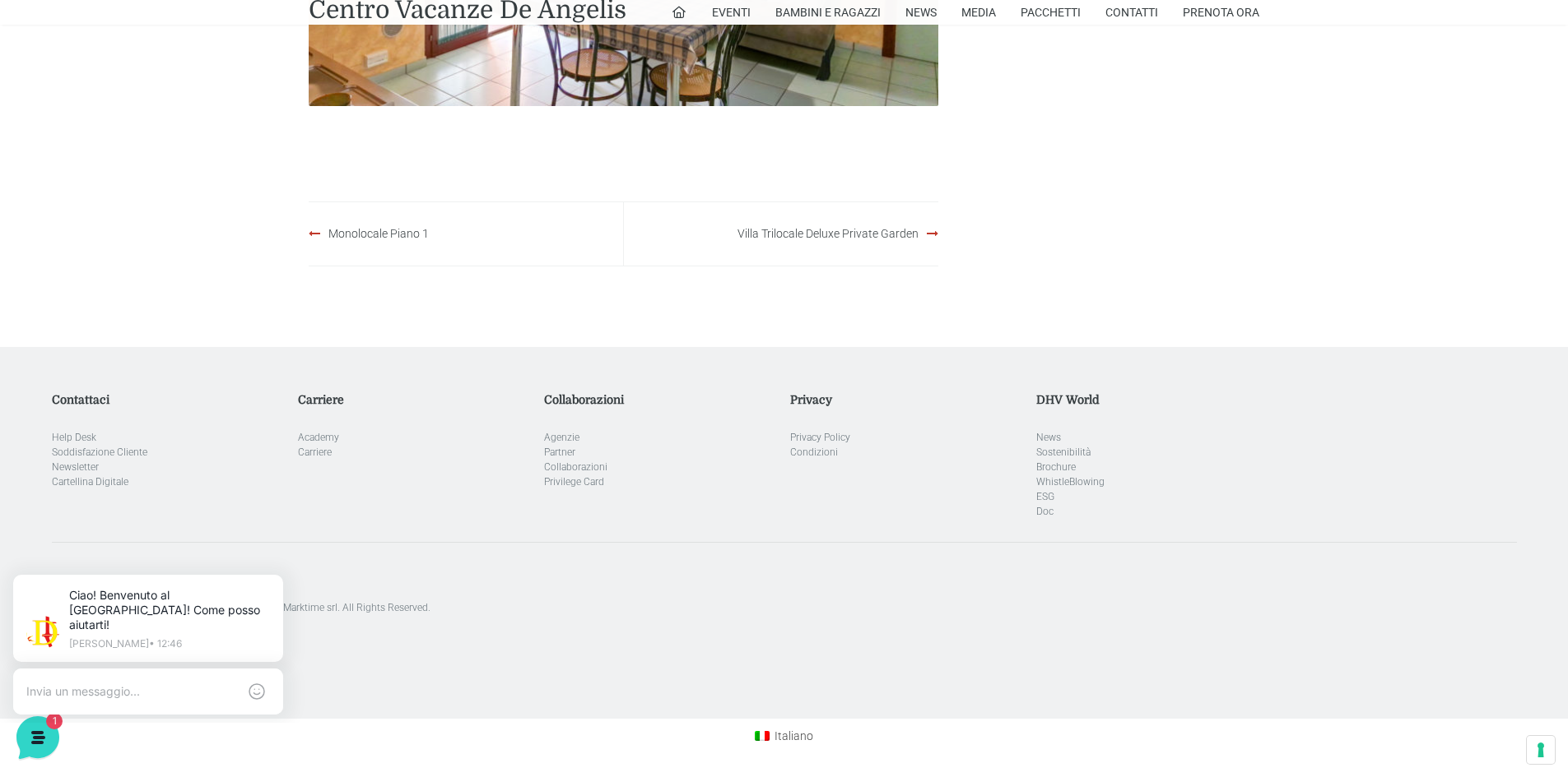
scroll to position [612, 0]
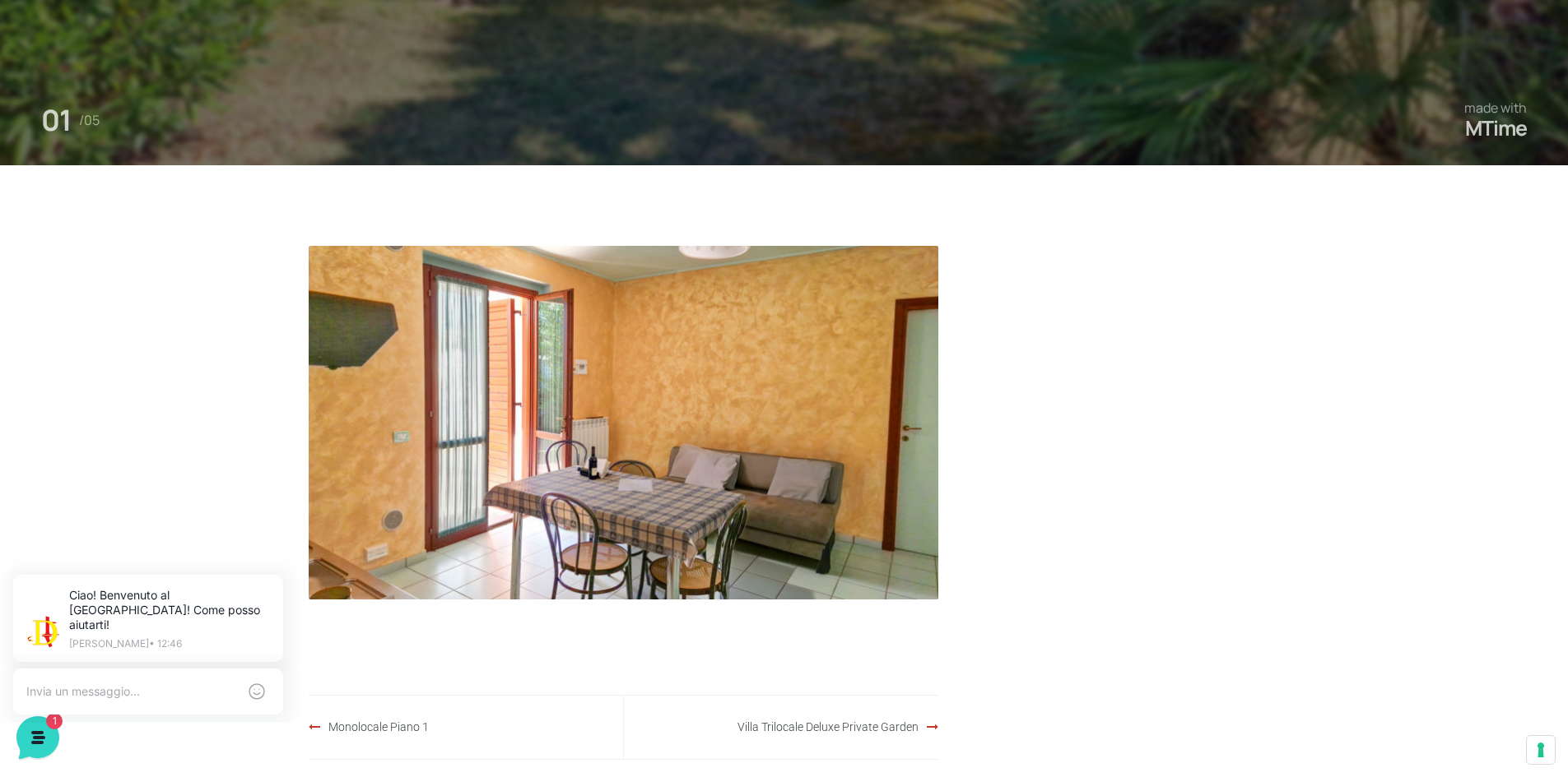
click at [825, 434] on img at bounding box center [623, 423] width 629 height 354
click at [410, 729] on link "Monolocale Piano 1" at bounding box center [379, 728] width 101 height 14
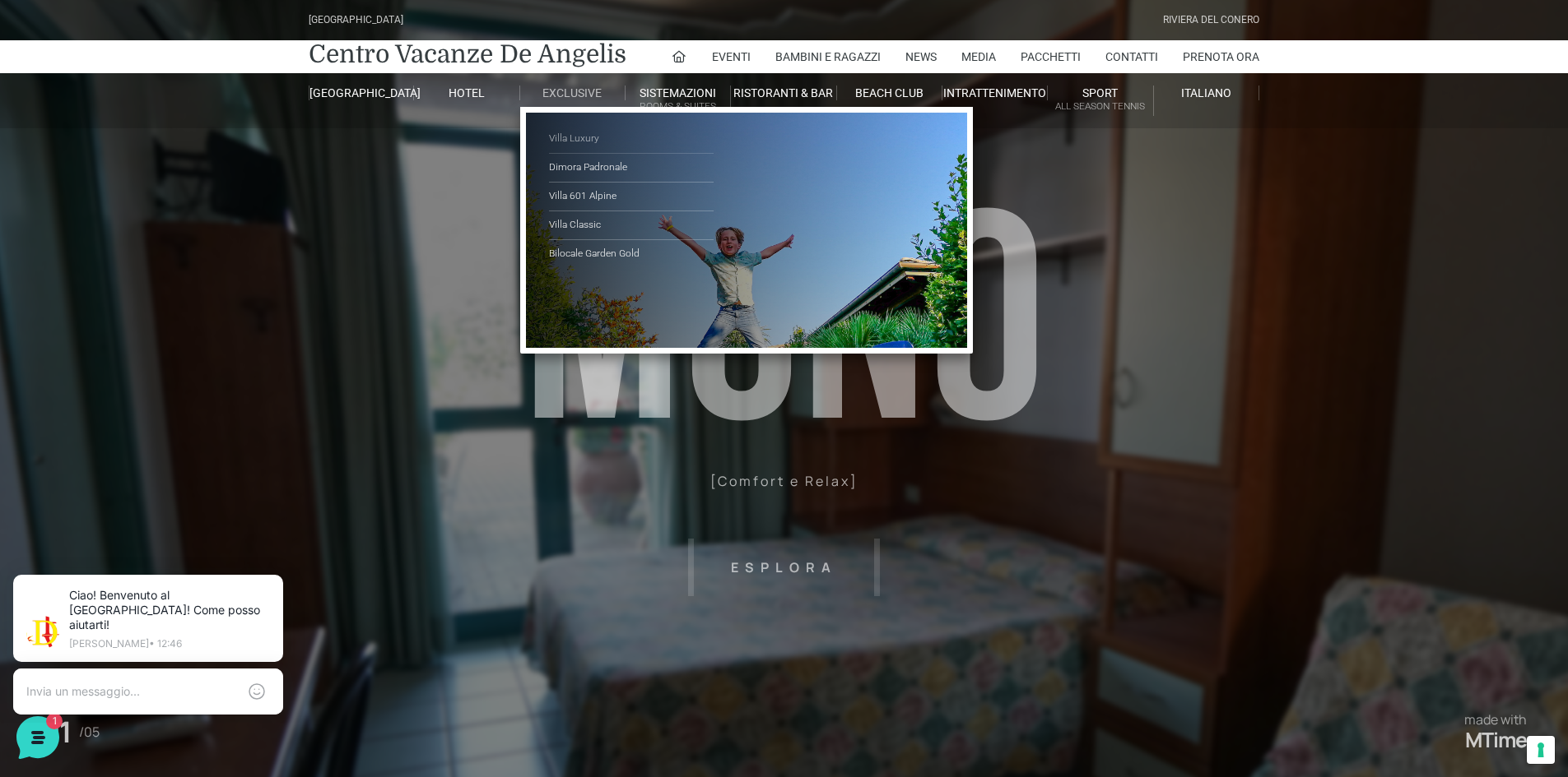
click at [579, 137] on link "Villa Luxury" at bounding box center [631, 139] width 164 height 29
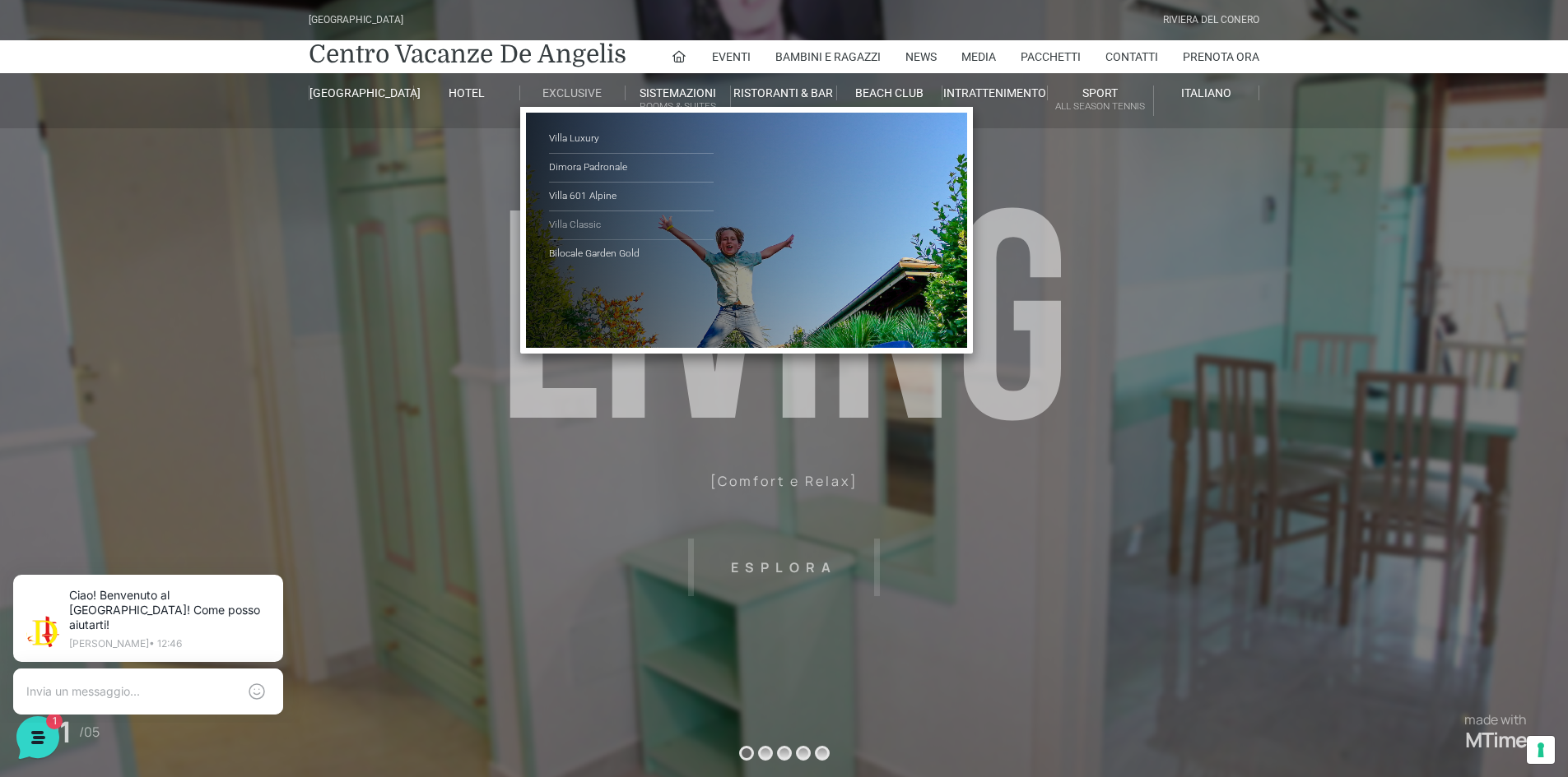
click at [573, 224] on link "Villa Classic" at bounding box center [631, 226] width 164 height 29
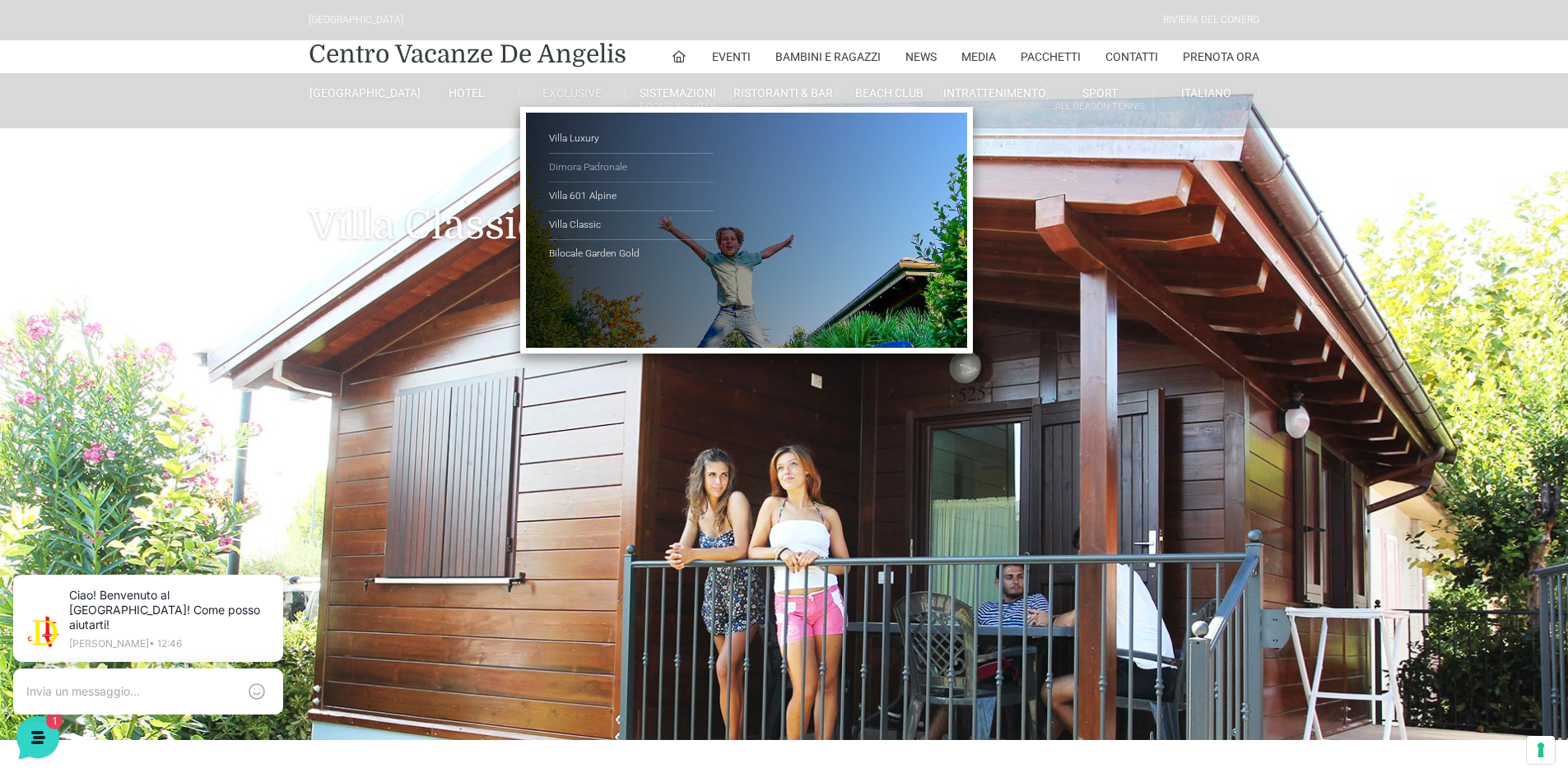
click at [579, 167] on link "Dimora Padronale" at bounding box center [631, 168] width 164 height 29
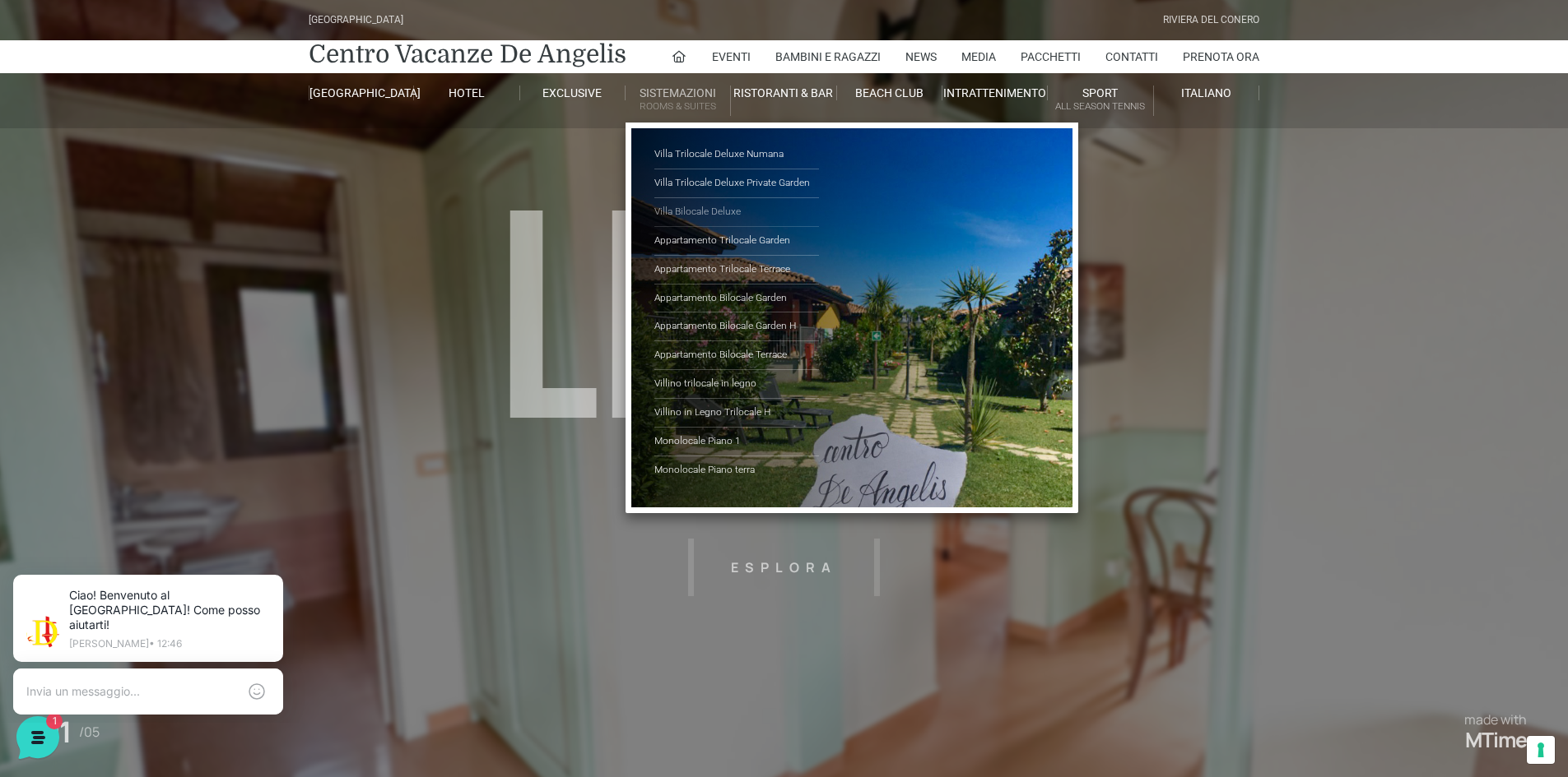
click at [694, 206] on link "Villa Bilocale Deluxe" at bounding box center [737, 213] width 164 height 29
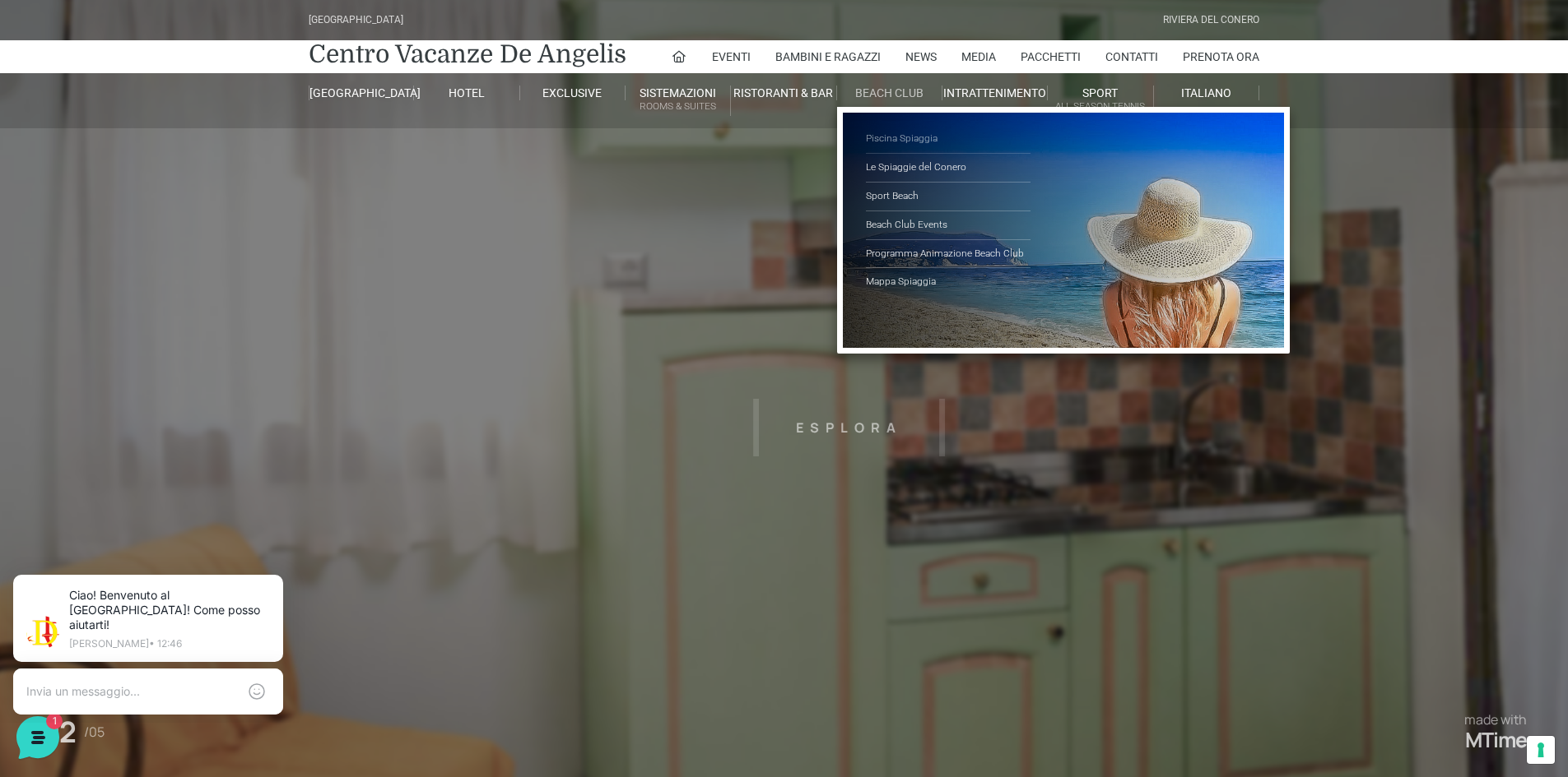
click at [886, 136] on link "Piscina Spiaggia" at bounding box center [948, 139] width 164 height 29
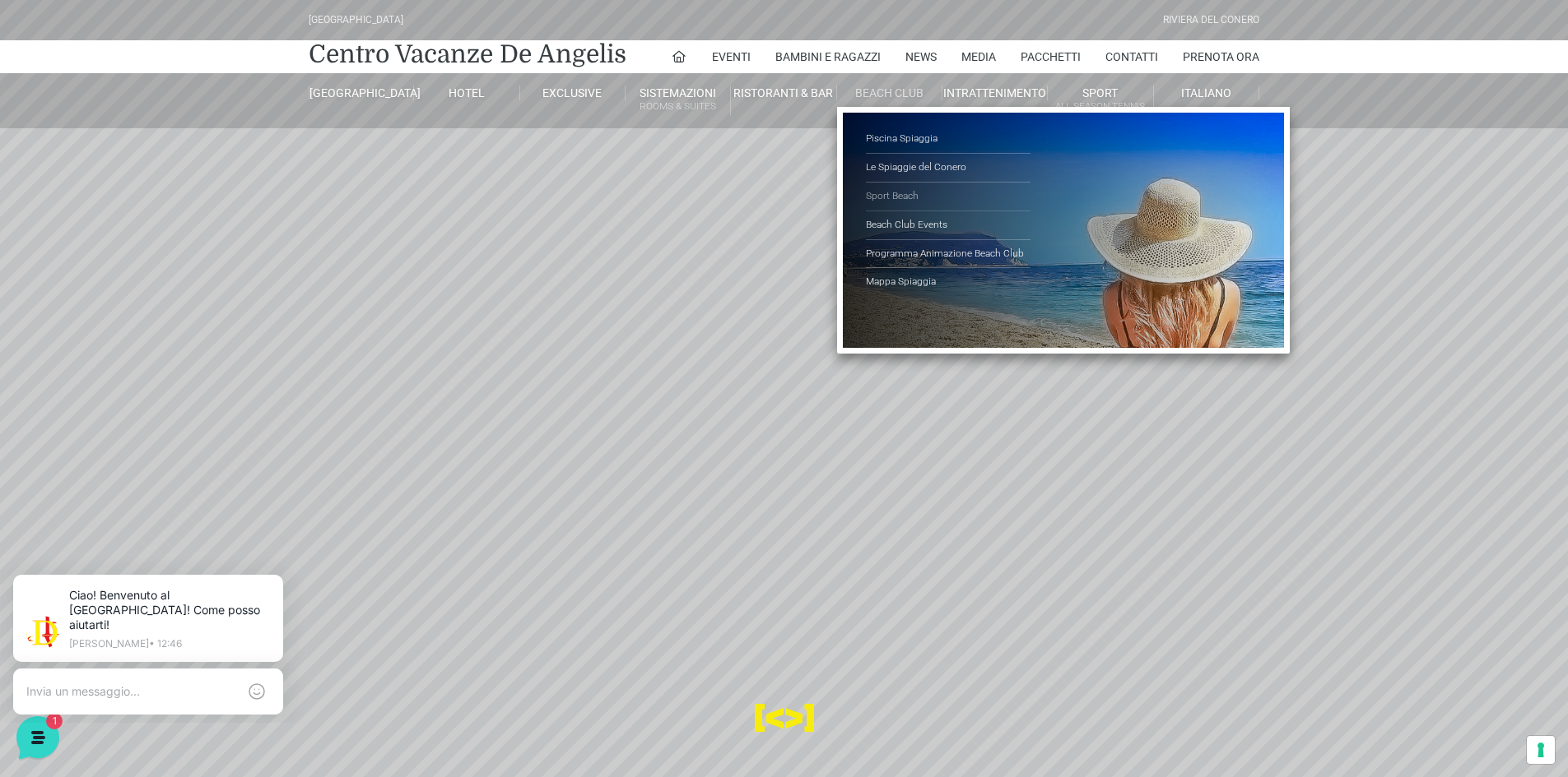
click at [914, 197] on link "Sport Beach" at bounding box center [948, 197] width 164 height 29
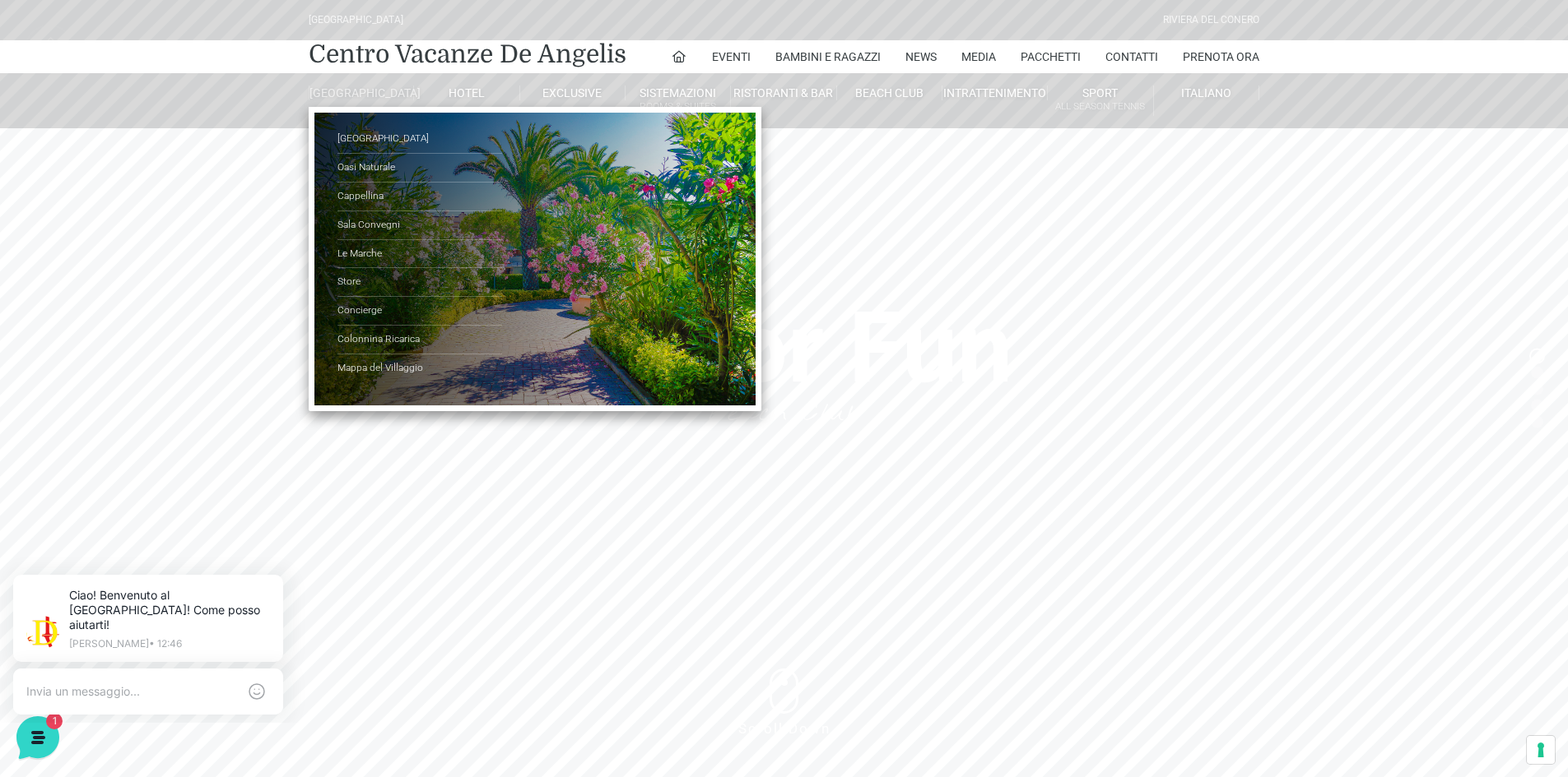
click at [373, 94] on link "[GEOGRAPHIC_DATA]" at bounding box center [361, 93] width 105 height 14
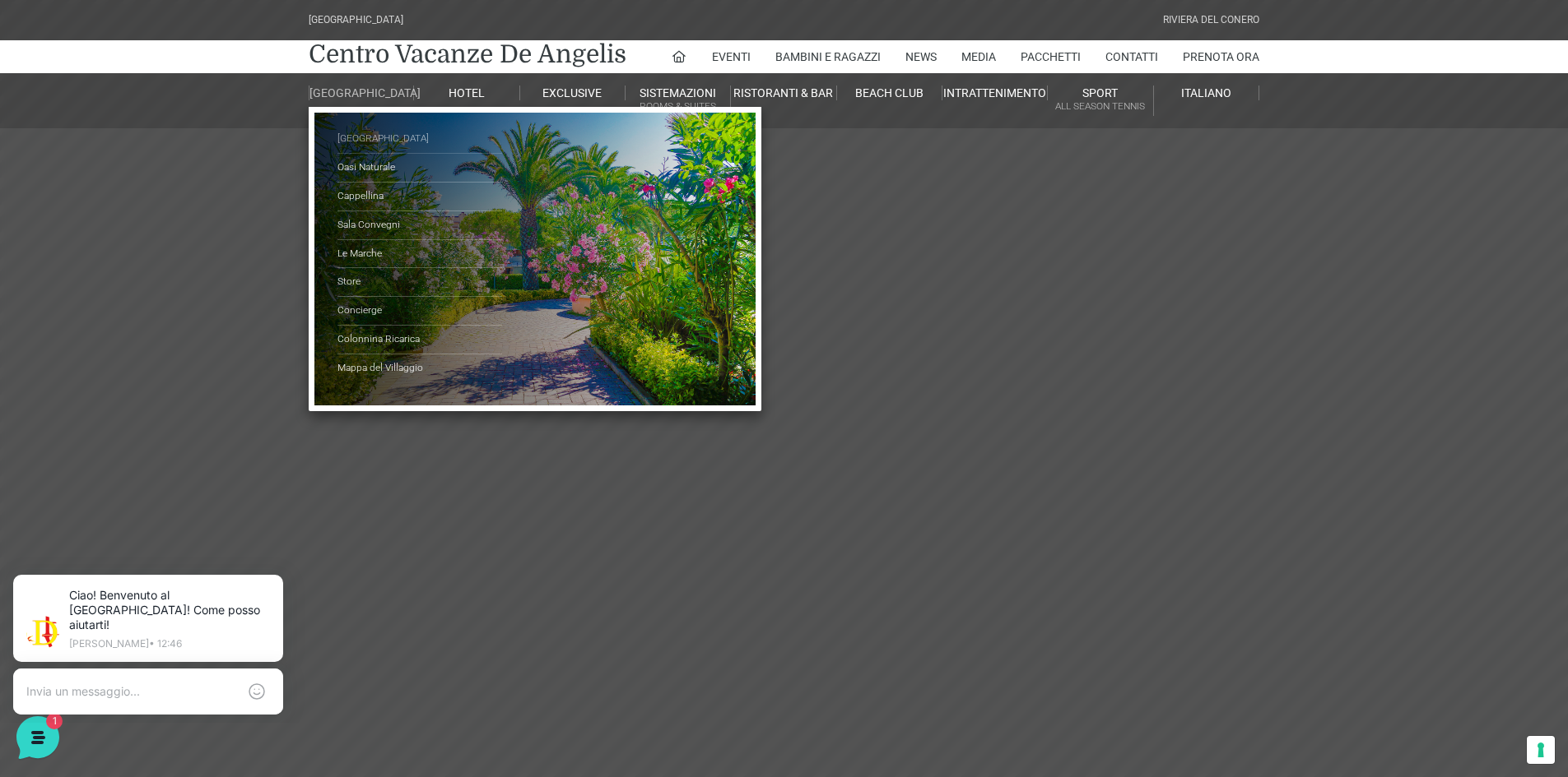
click at [385, 153] on link "[GEOGRAPHIC_DATA]" at bounding box center [420, 139] width 164 height 29
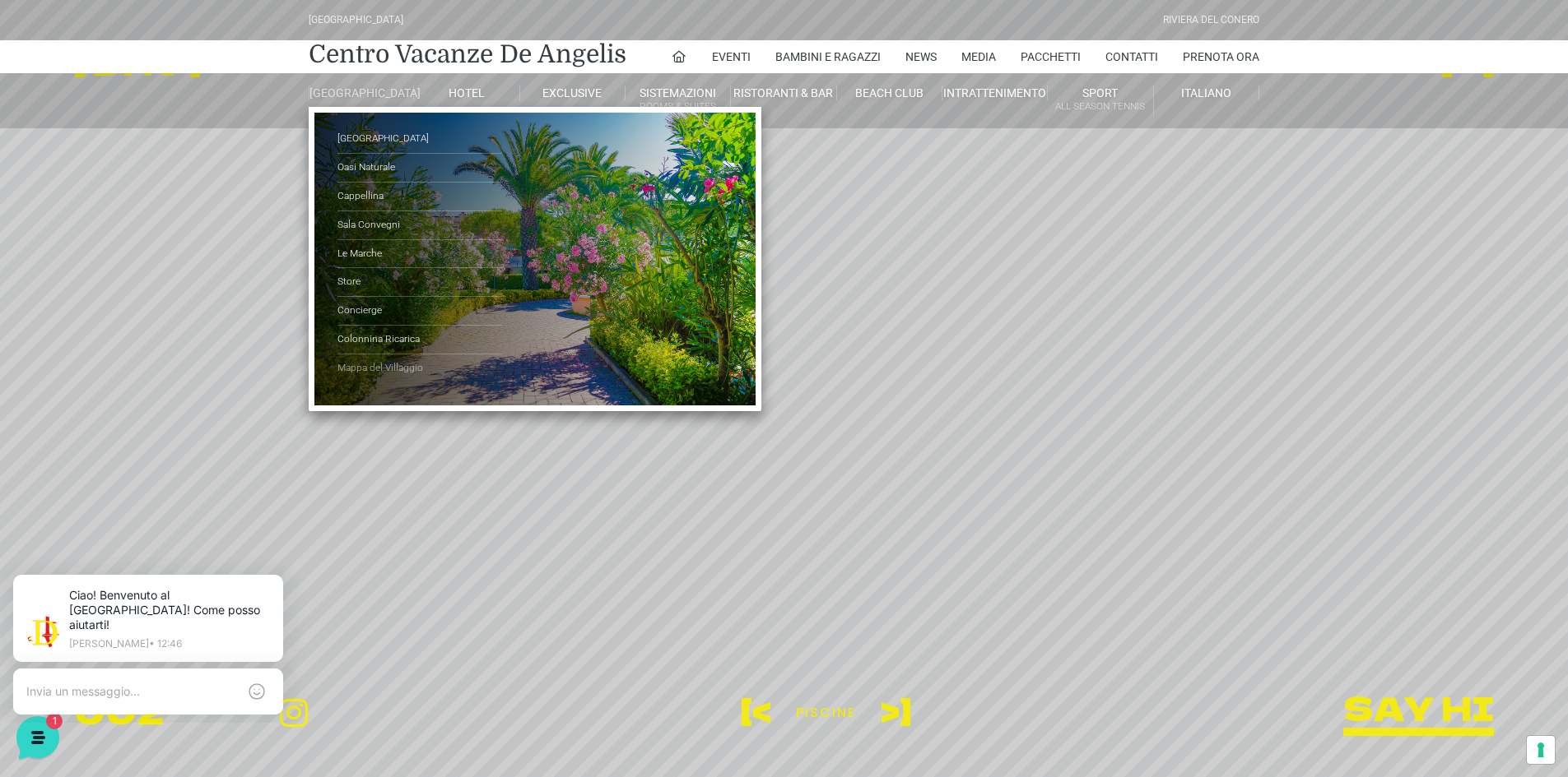
click at [404, 374] on link "Mappa del Villaggio" at bounding box center [420, 368] width 164 height 28
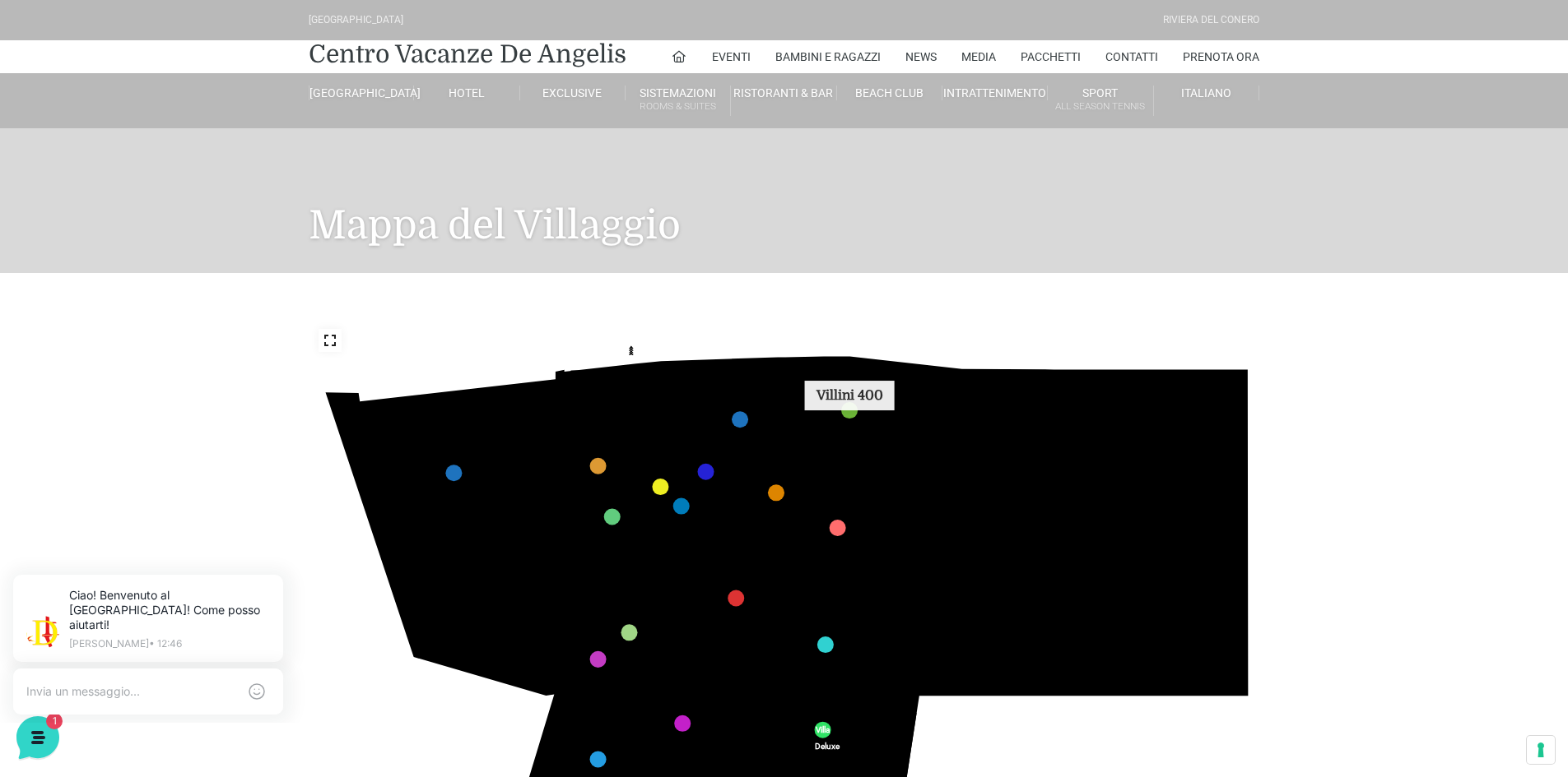
drag, startPoint x: 783, startPoint y: 578, endPoint x: 852, endPoint y: 390, distance: 200.3
click at [852, 390] on icon "436 435 437 434 441 430 440 431 439 432 438 433 424 423 425 422 429 418 428 419…" at bounding box center [784, 586] width 951 height 534
click at [470, 439] on icon at bounding box center [466, 434] width 21 height 44
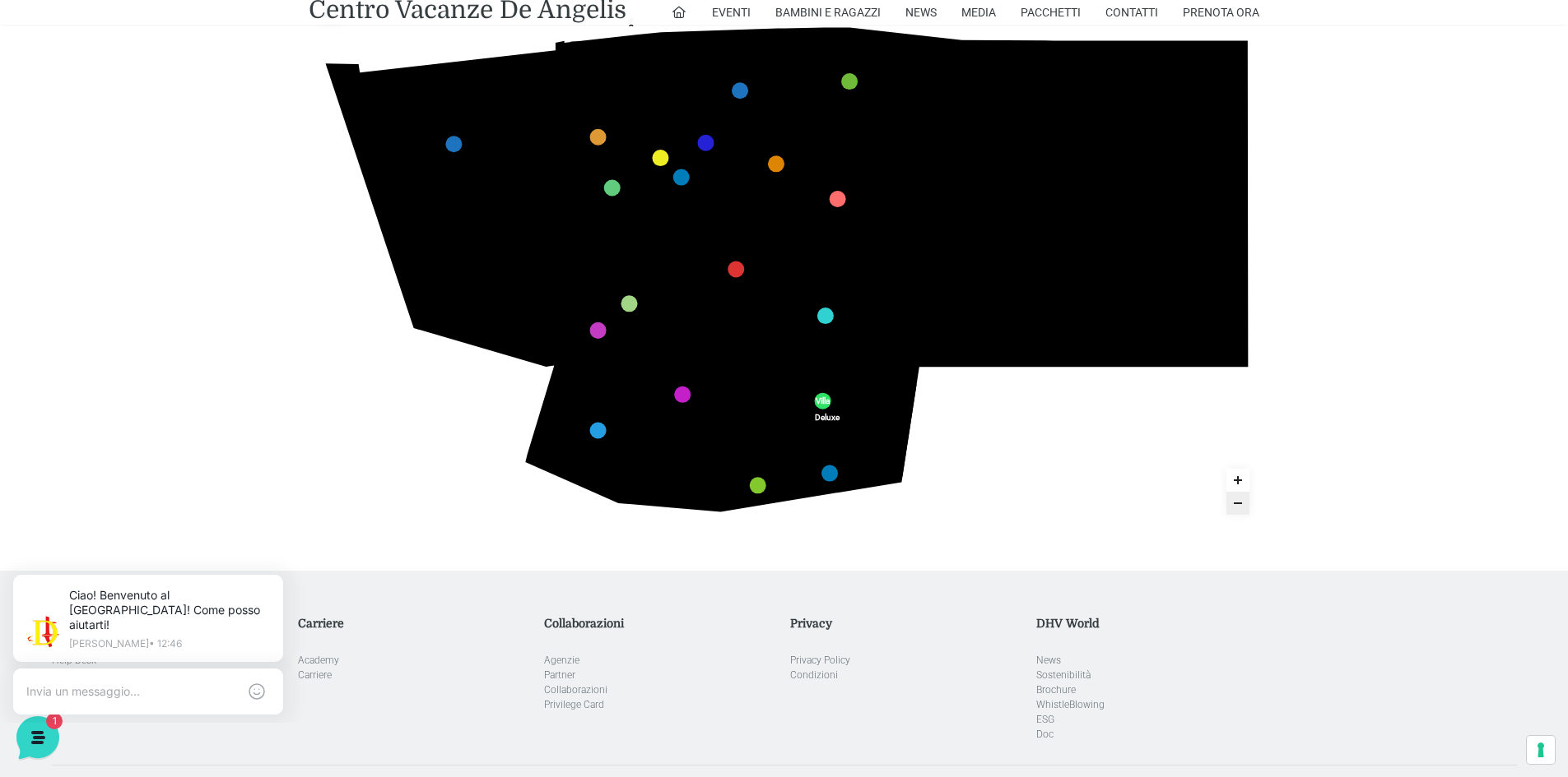
scroll to position [164, 0]
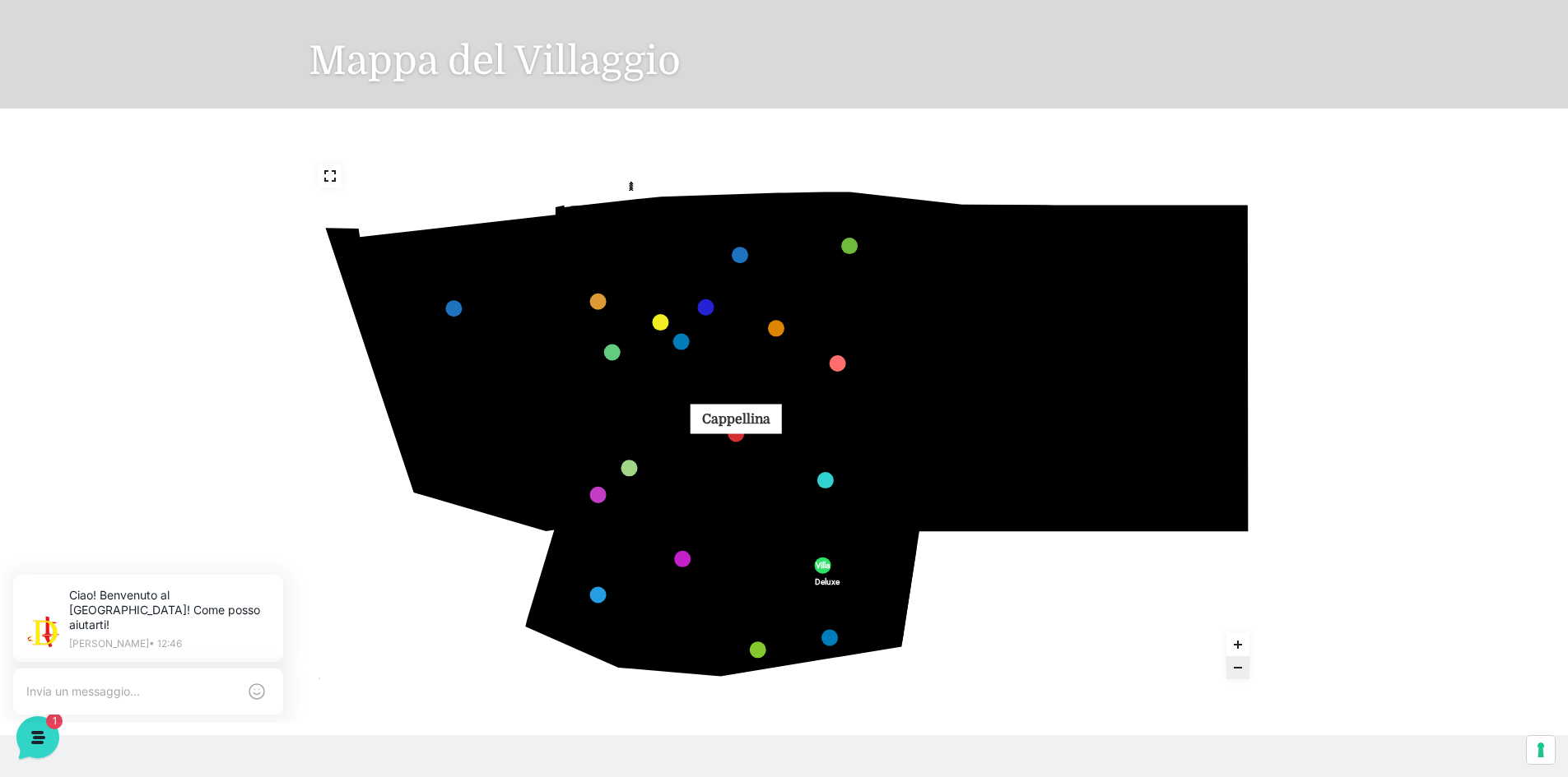
click at [732, 436] on link "Cappellina marker" at bounding box center [736, 433] width 16 height 16
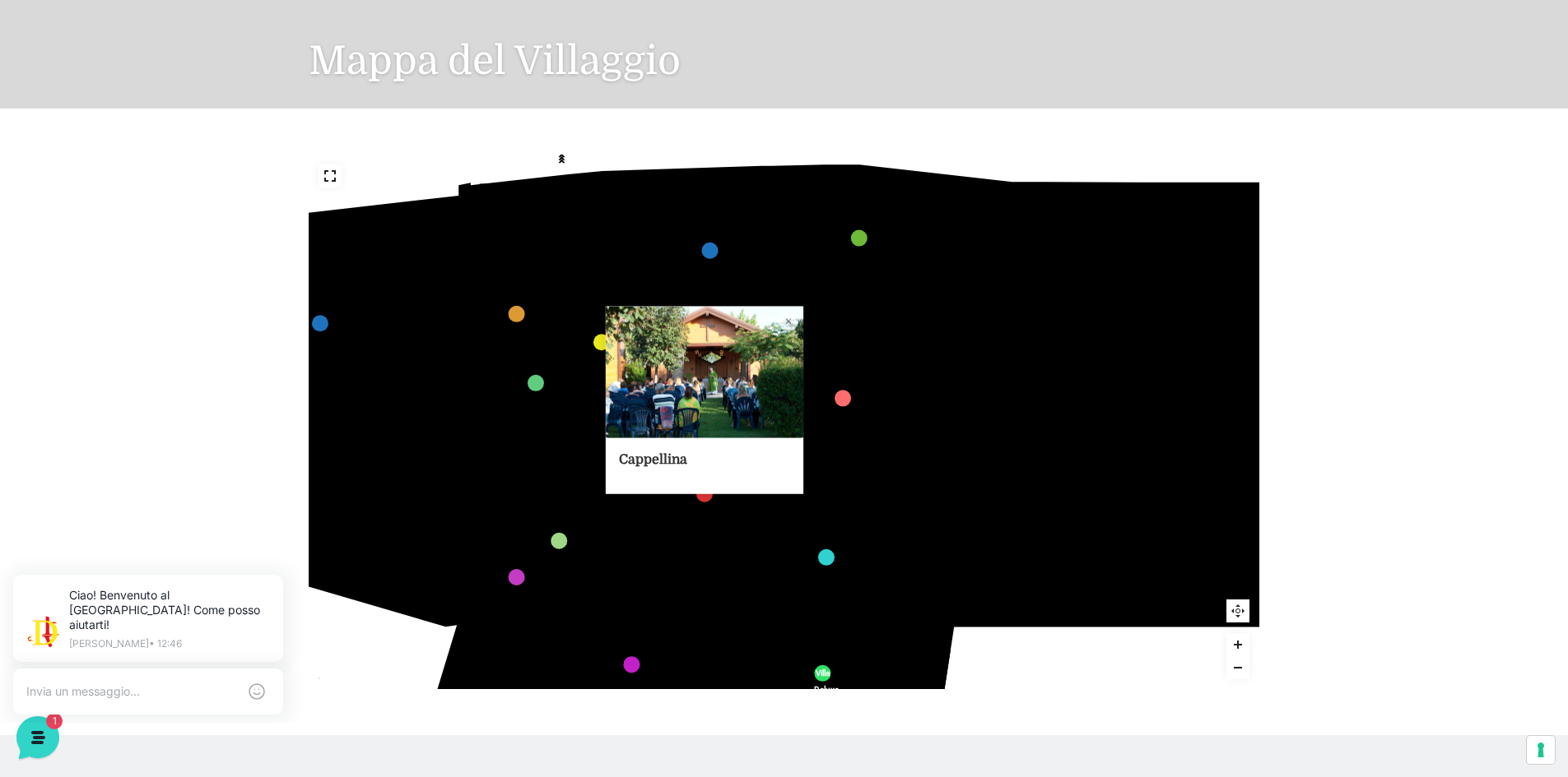
scroll to position [330, 0]
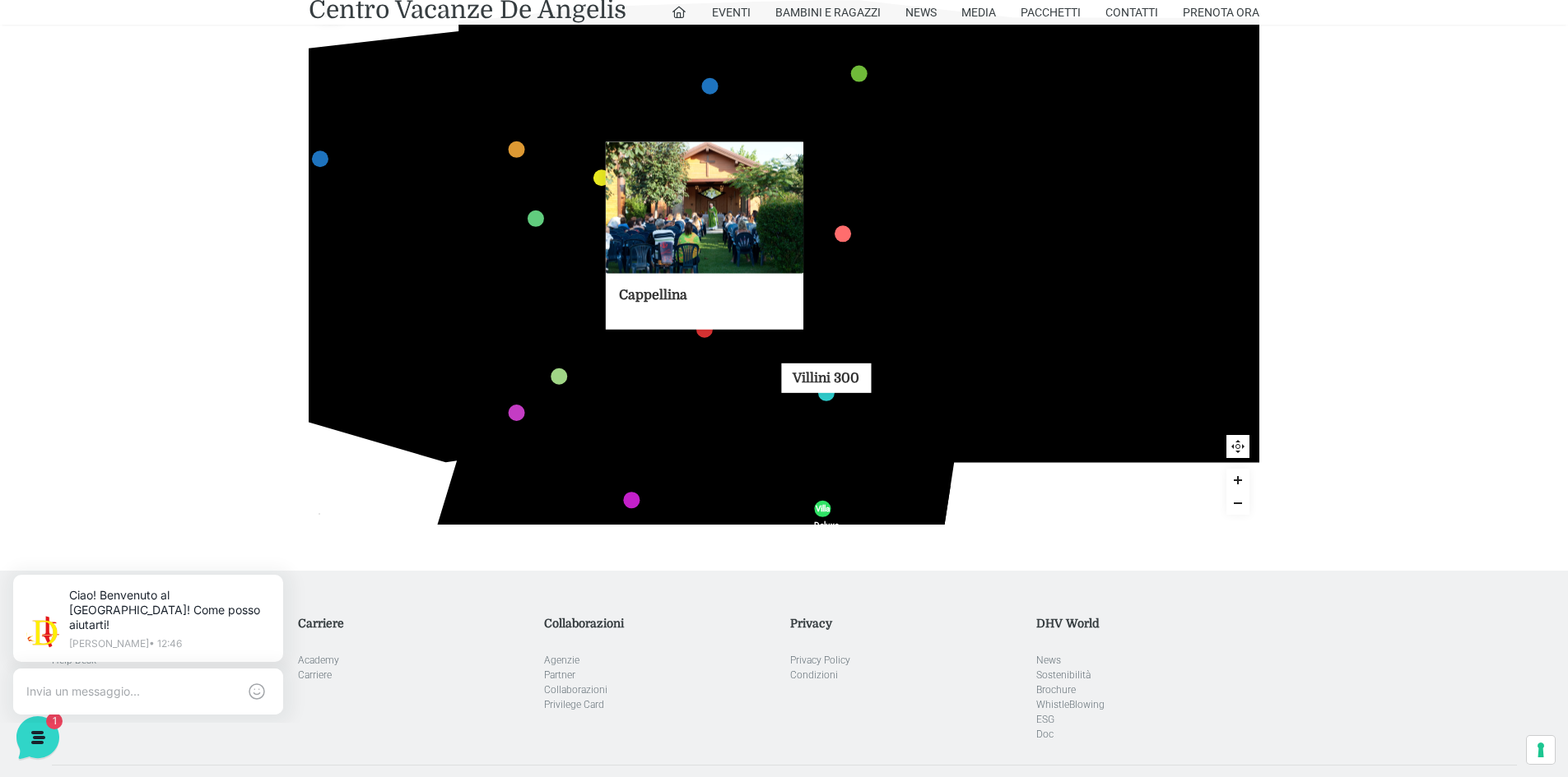
click at [821, 389] on link "Villini 300 marker" at bounding box center [826, 392] width 16 height 16
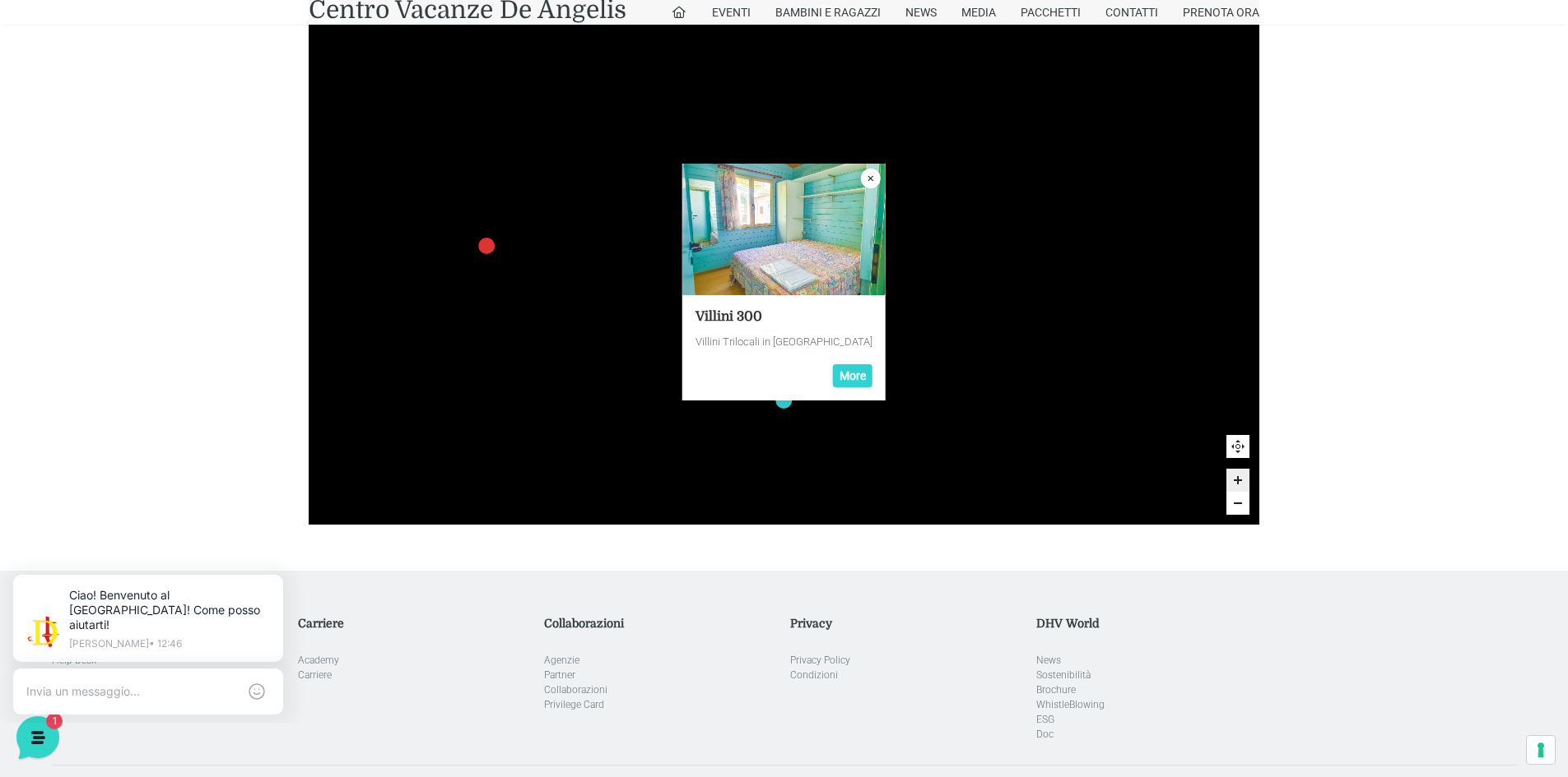
click at [870, 182] on icon "Close popup" at bounding box center [870, 179] width 19 height 19
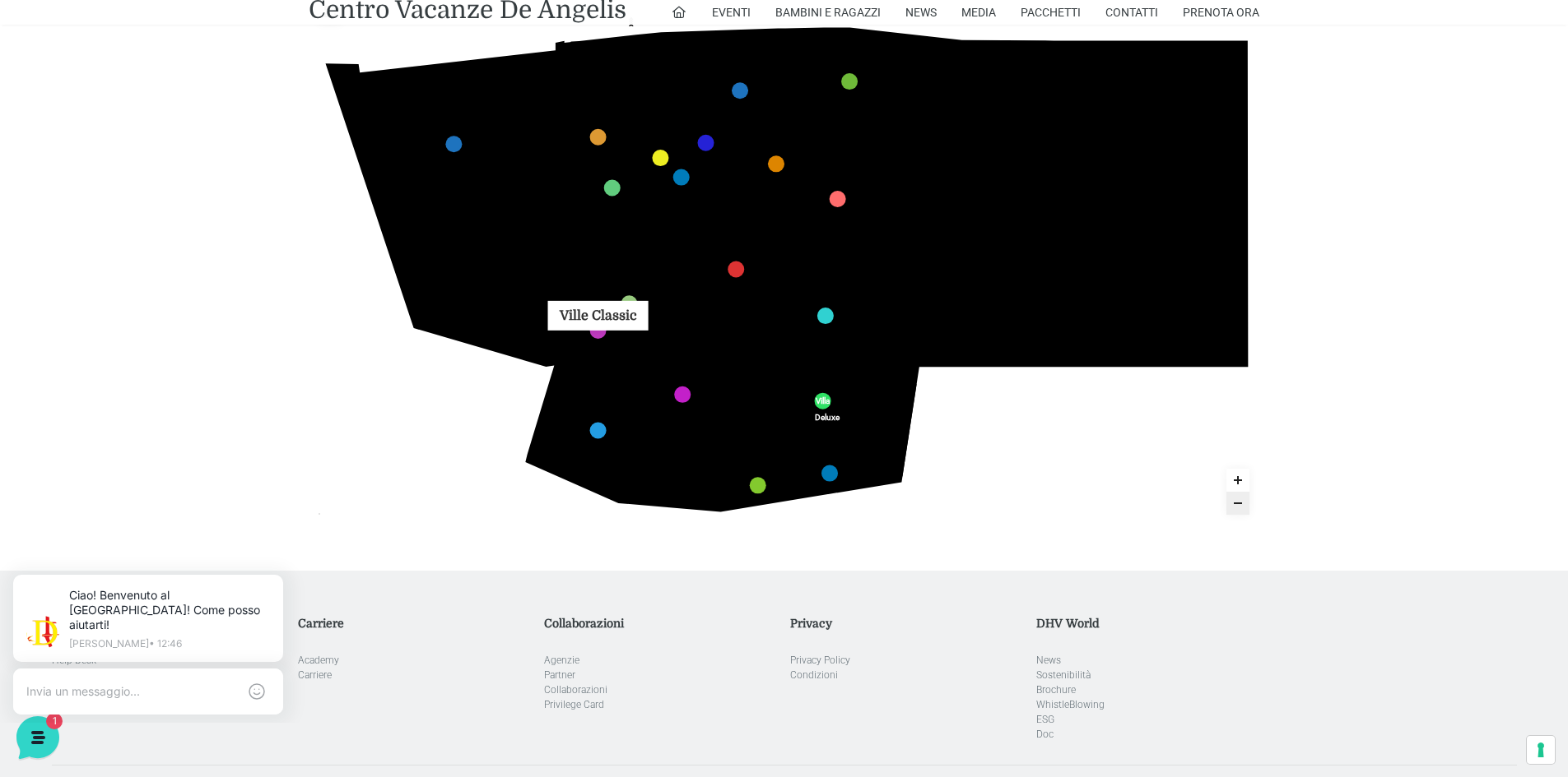
click at [595, 331] on link "Ville Classic marker" at bounding box center [597, 331] width 16 height 16
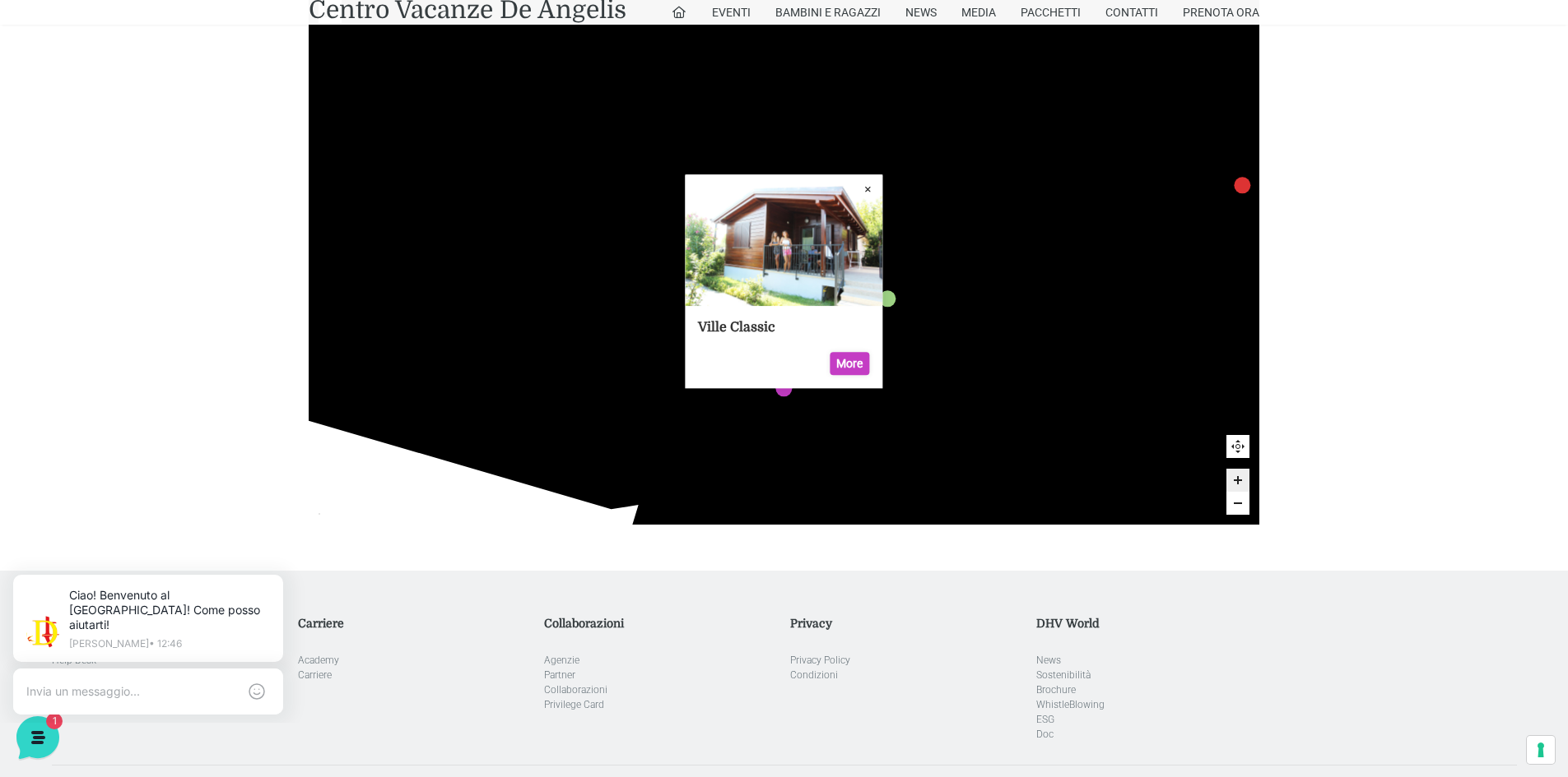
click at [868, 184] on icon "Close popup" at bounding box center [867, 189] width 19 height 19
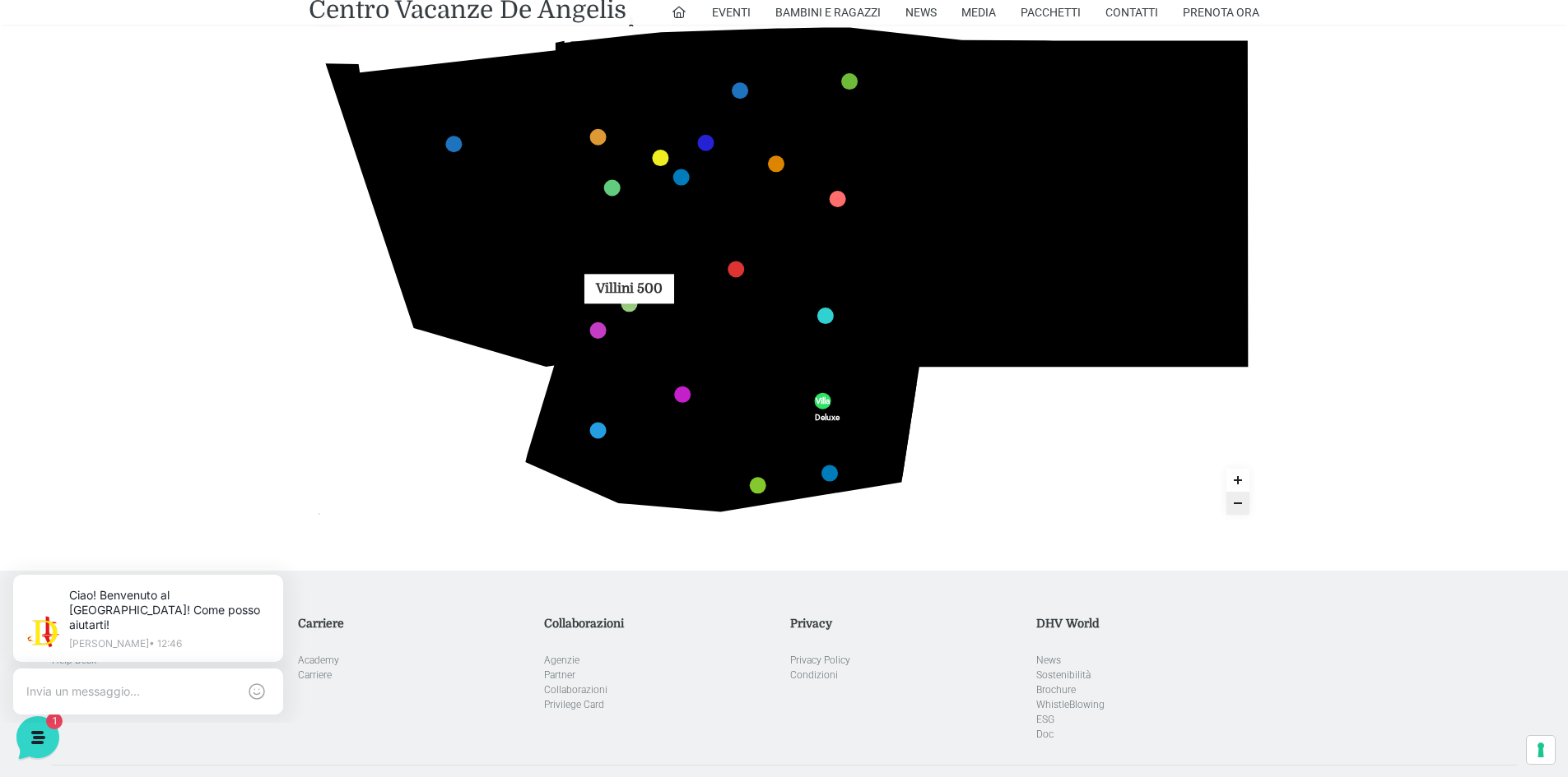
click at [632, 304] on link "Villini 500 marker" at bounding box center [629, 303] width 16 height 16
click at [851, 84] on link "Villini 400 marker" at bounding box center [849, 81] width 16 height 16
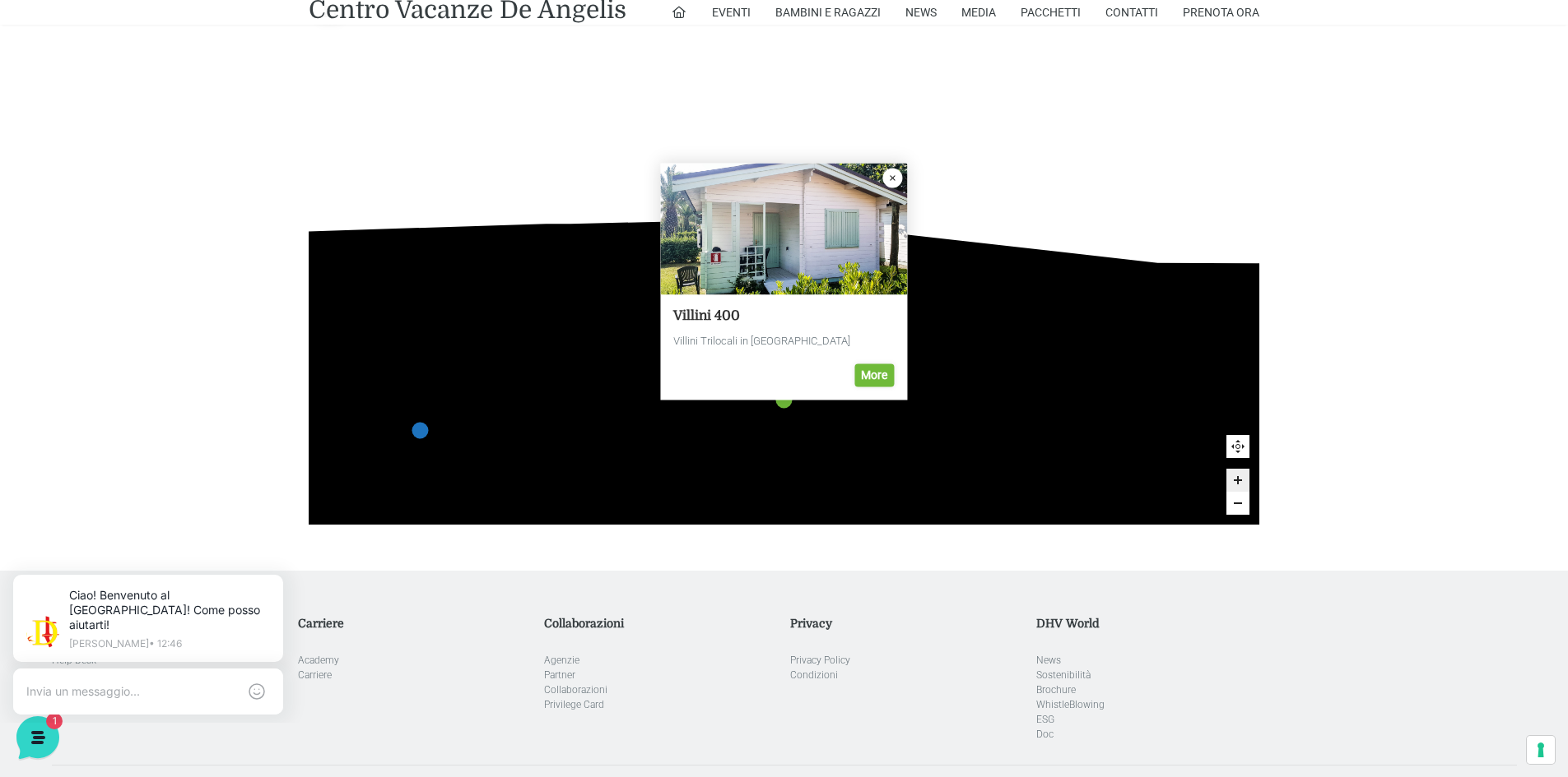
click at [892, 182] on icon "Close popup" at bounding box center [892, 179] width 19 height 19
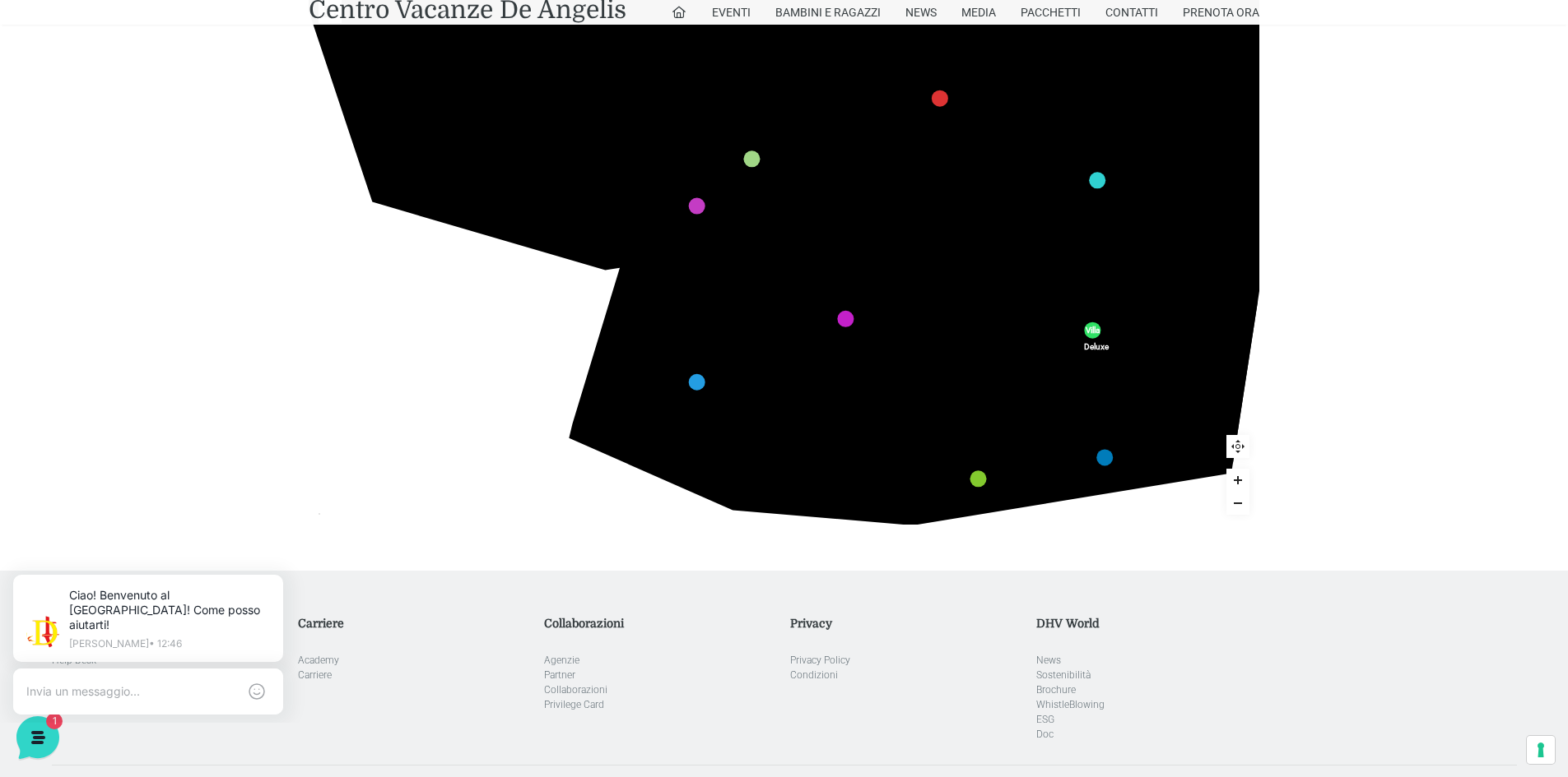
drag, startPoint x: 409, startPoint y: 346, endPoint x: 607, endPoint y: 197, distance: 247.8
click at [607, 197] on icon at bounding box center [498, 160] width 273 height 160
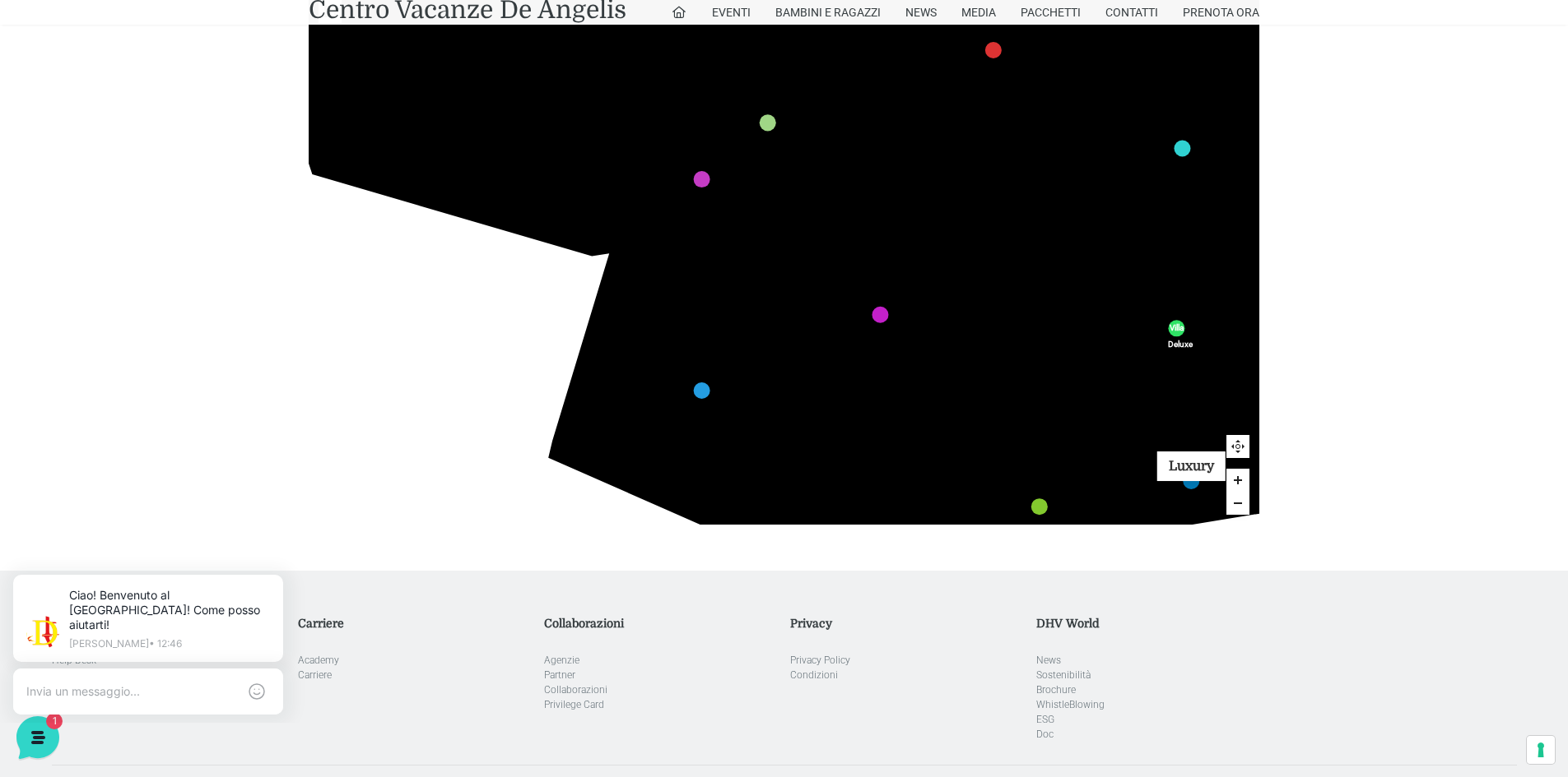
click at [1195, 486] on link "Luxury marker" at bounding box center [1190, 481] width 16 height 16
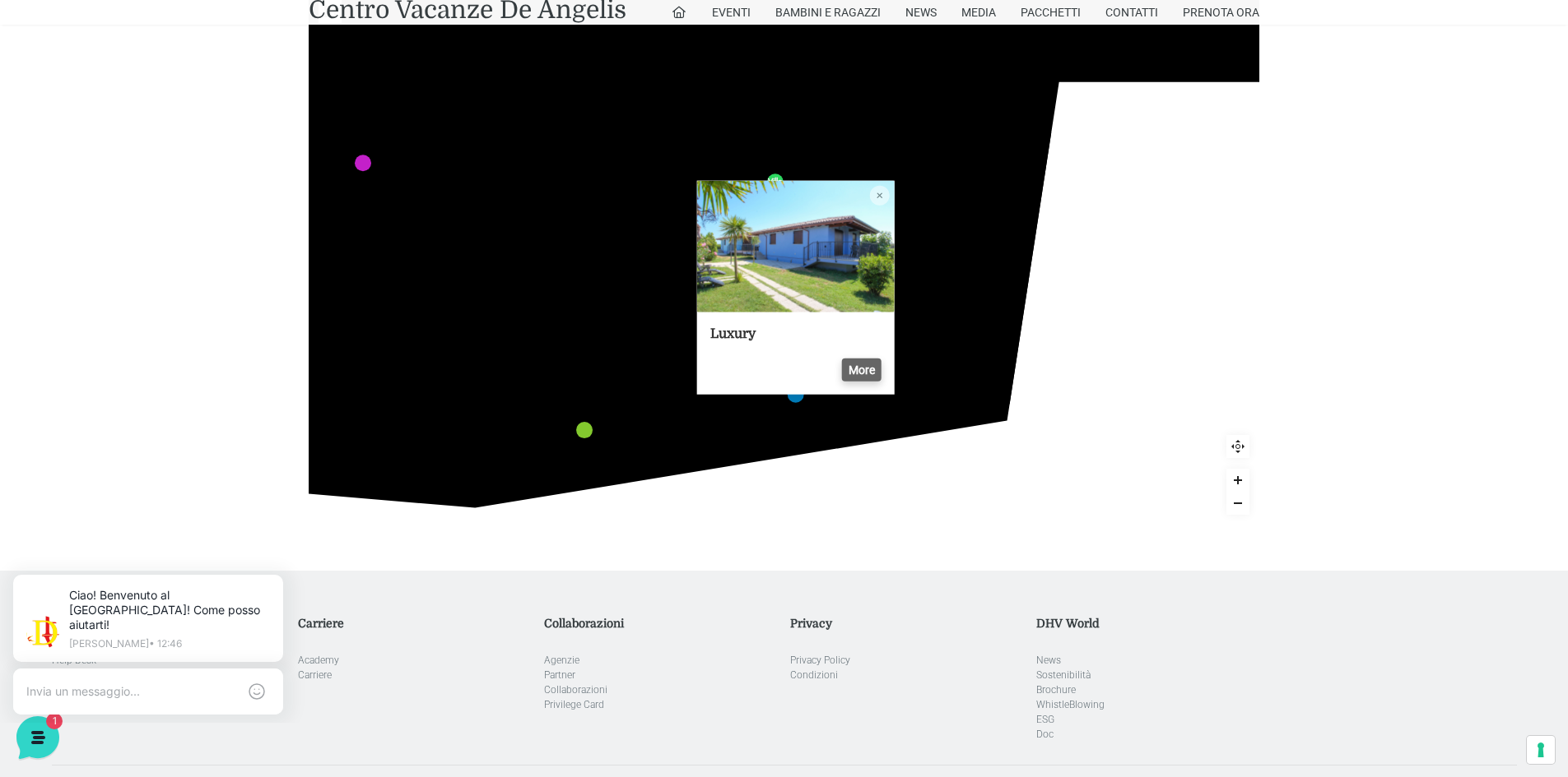
click at [855, 377] on link "More" at bounding box center [861, 370] width 40 height 23
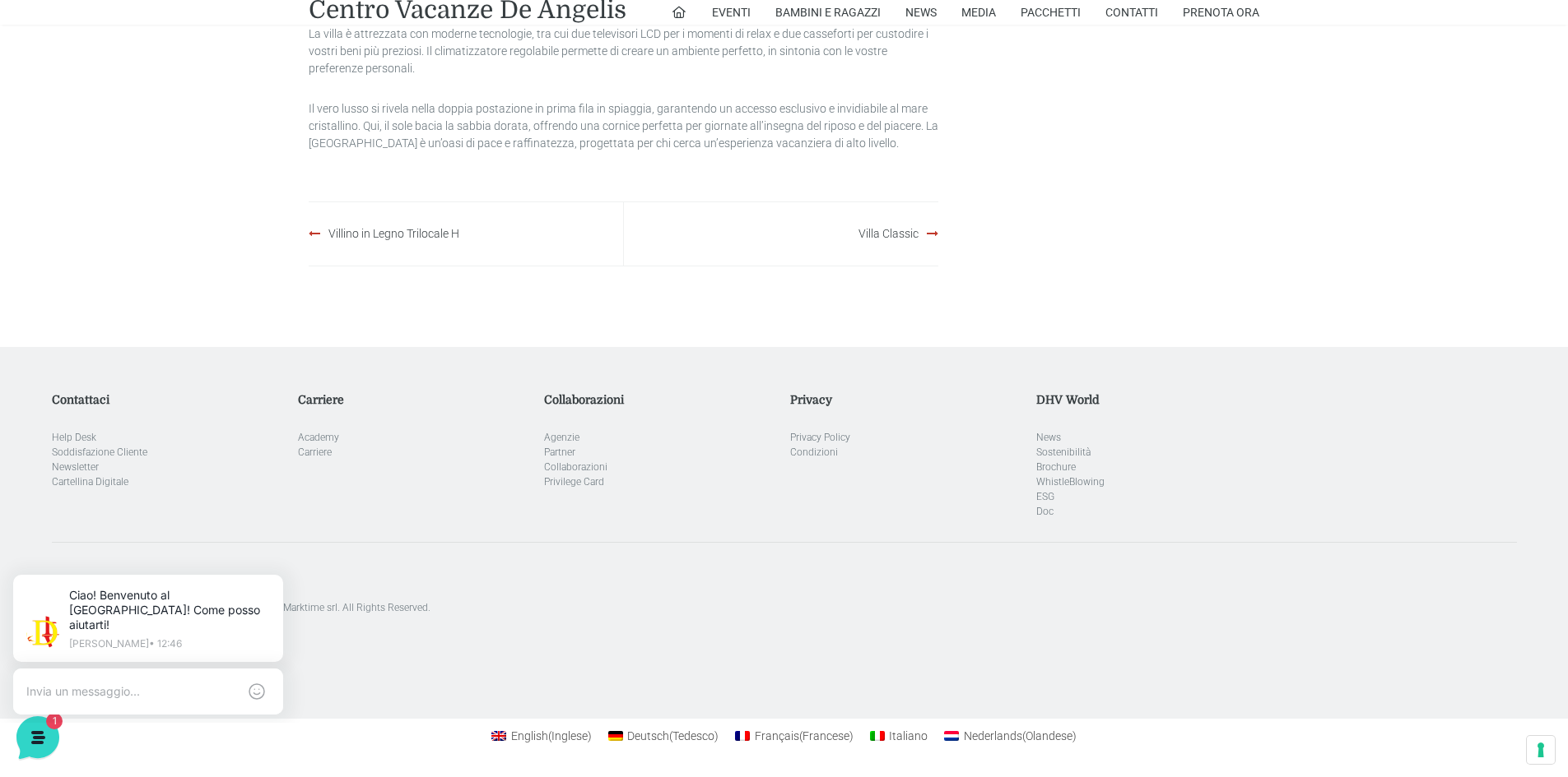
scroll to position [1272, 0]
